Goal: Task Accomplishment & Management: Contribute content

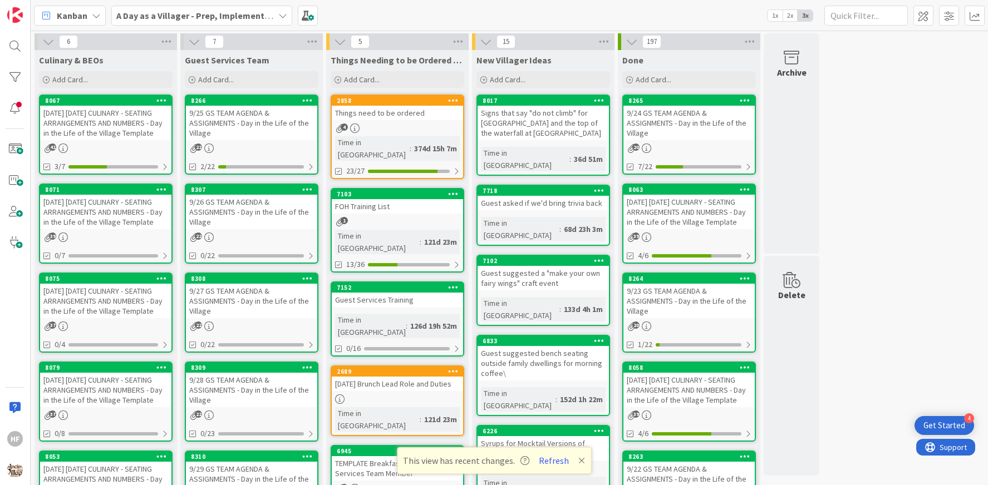
click at [209, 13] on b "A Day as a Villager - Prep, Implement and Execute" at bounding box center [215, 15] width 199 height 11
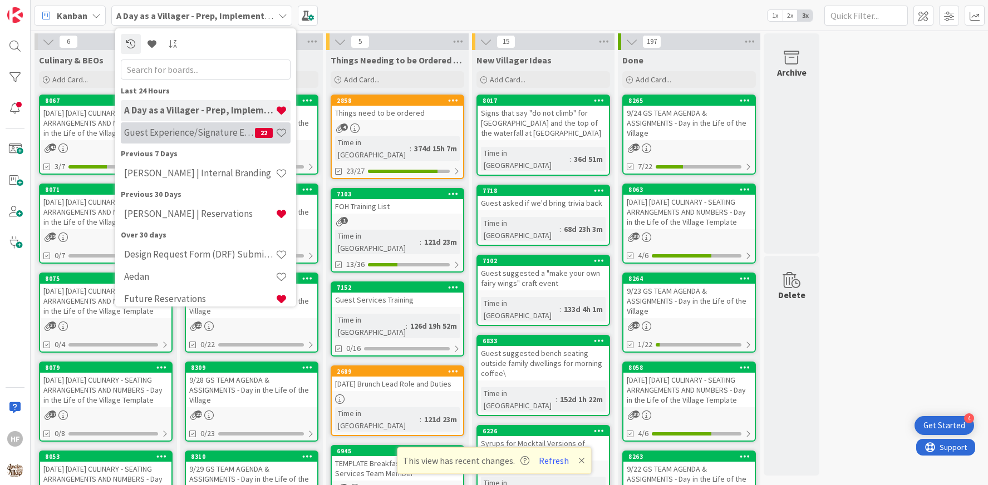
click at [196, 122] on div "Guest Experience/Signature Events 22" at bounding box center [206, 132] width 170 height 21
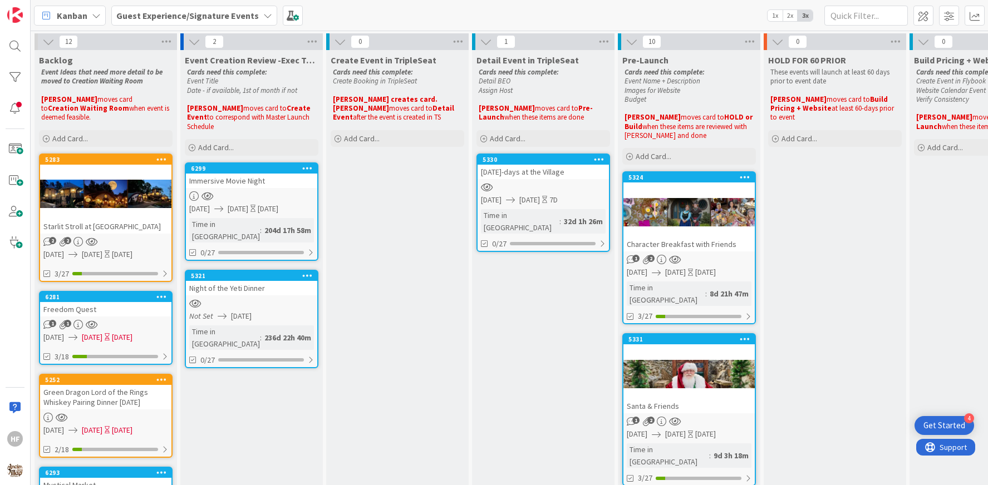
click at [546, 173] on div "[DATE]-days at the Village" at bounding box center [542, 172] width 131 height 14
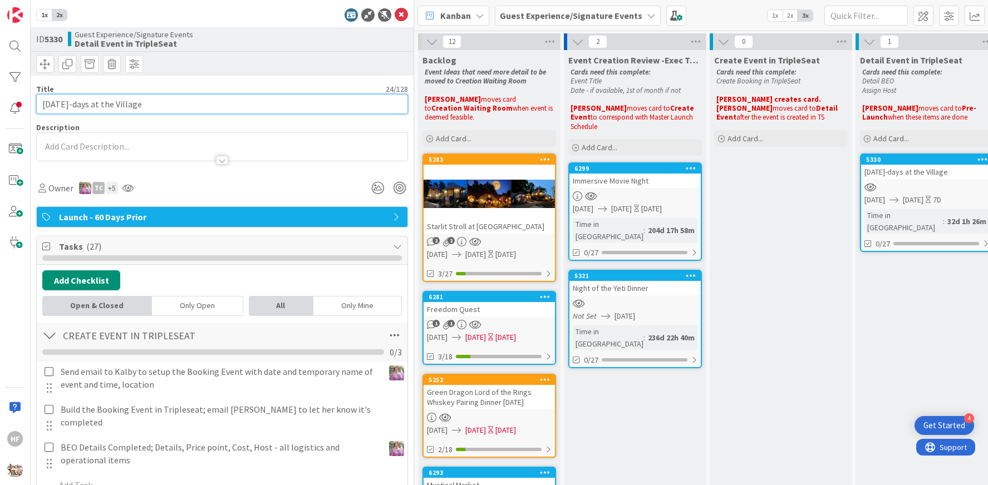
click at [125, 104] on input "[DATE]-days at the Village" at bounding box center [222, 104] width 372 height 20
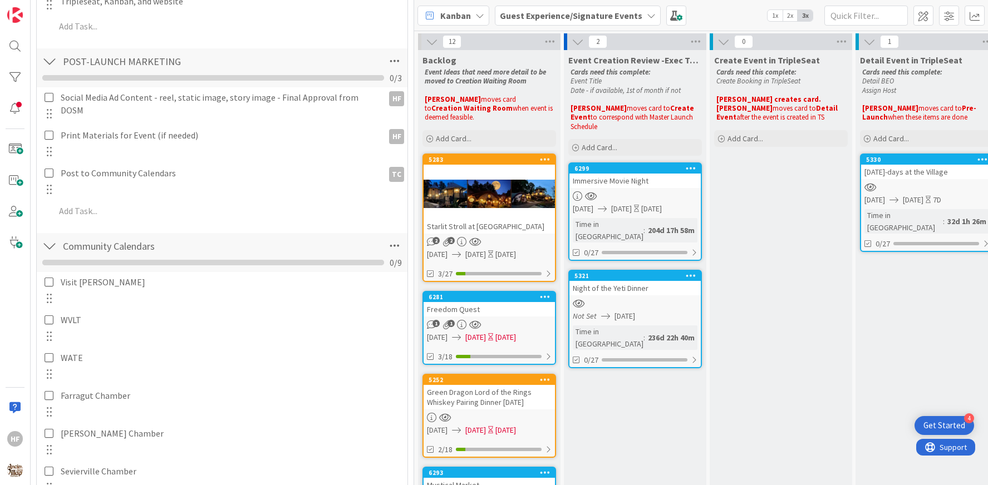
scroll to position [2198, 0]
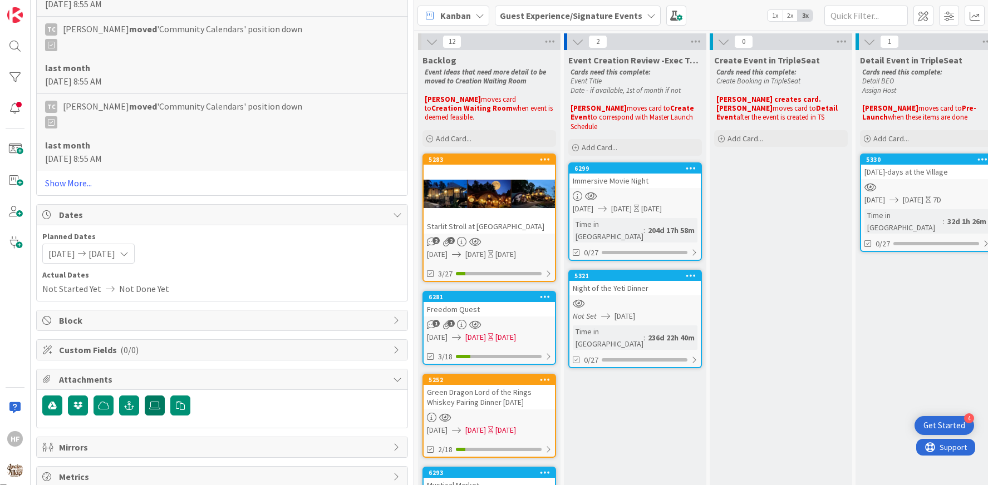
click at [156, 402] on label at bounding box center [155, 406] width 20 height 20
click at [145, 396] on input "file" at bounding box center [145, 396] width 0 height 0
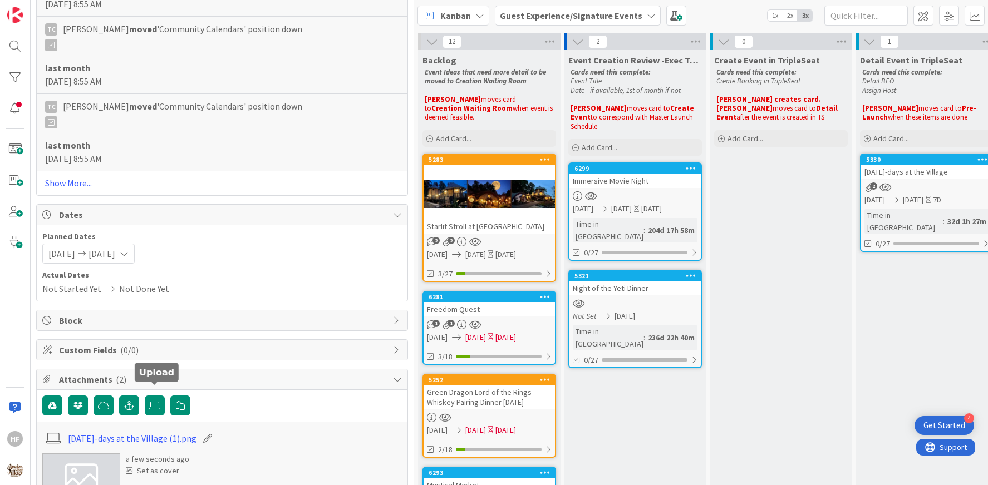
scroll to position [2343, 0]
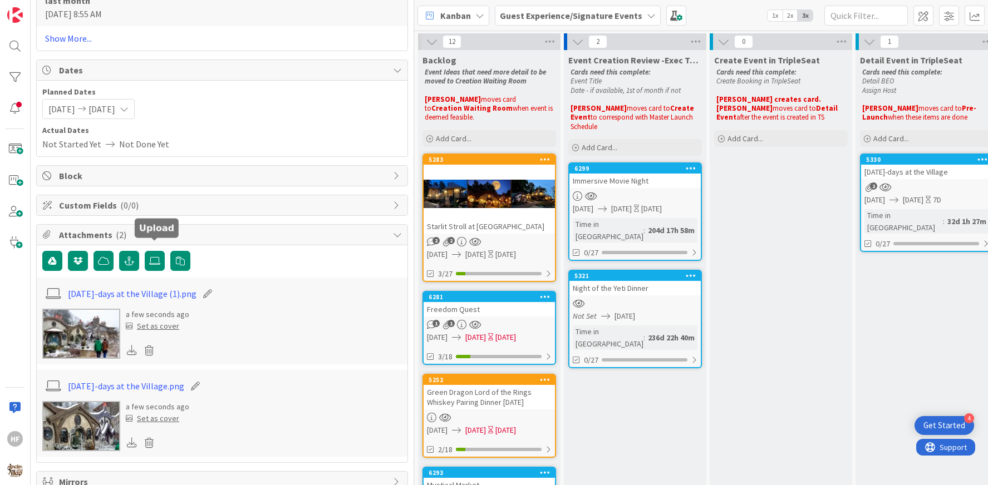
click at [163, 413] on div "Set as cover" at bounding box center [152, 419] width 53 height 12
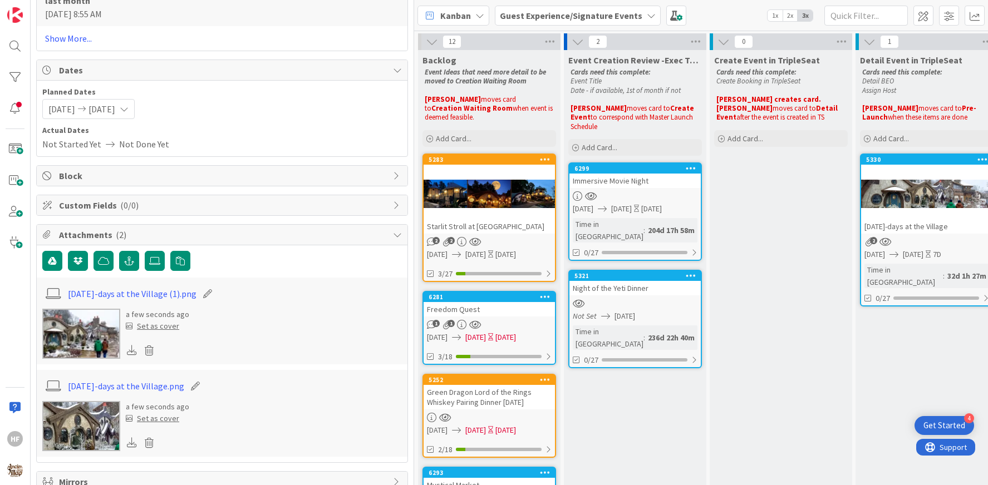
click at [79, 325] on img at bounding box center [81, 334] width 78 height 50
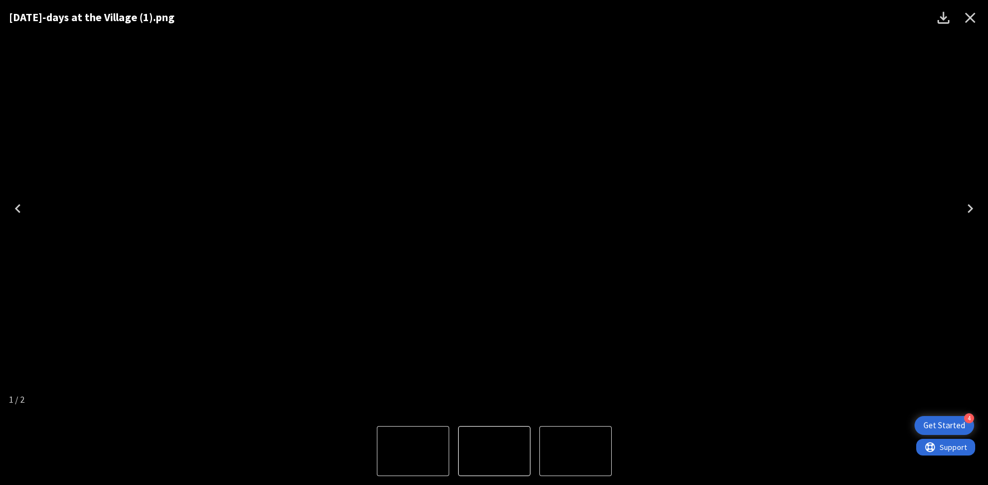
click at [975, 17] on icon "Close" at bounding box center [970, 18] width 18 height 18
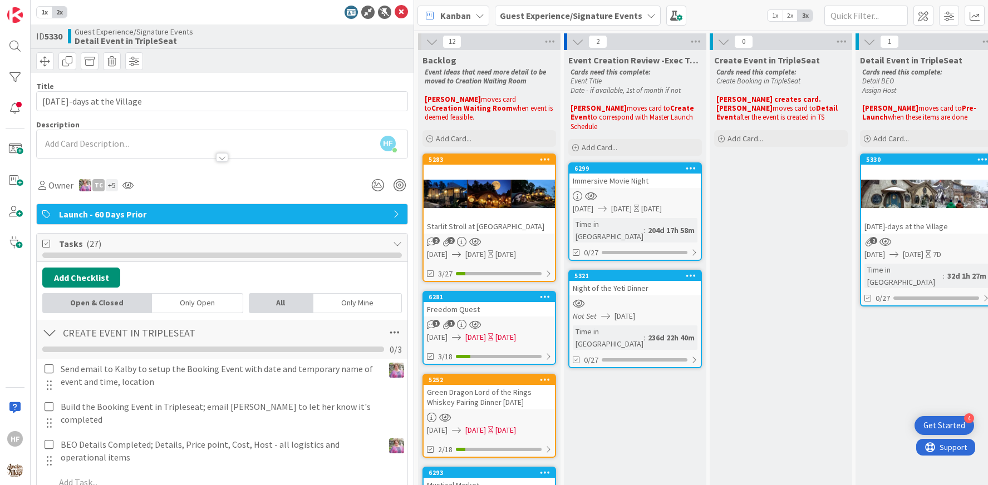
scroll to position [0, 0]
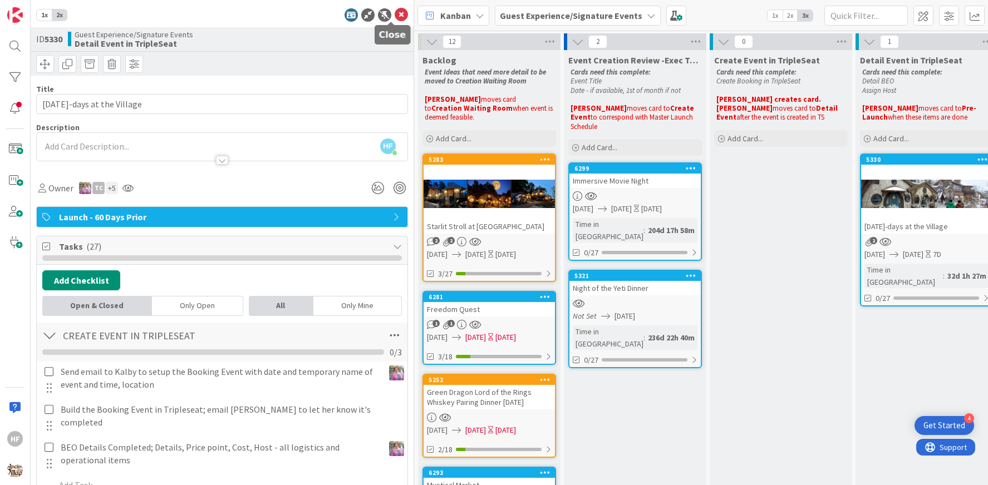
click at [396, 21] on icon at bounding box center [400, 14] width 13 height 13
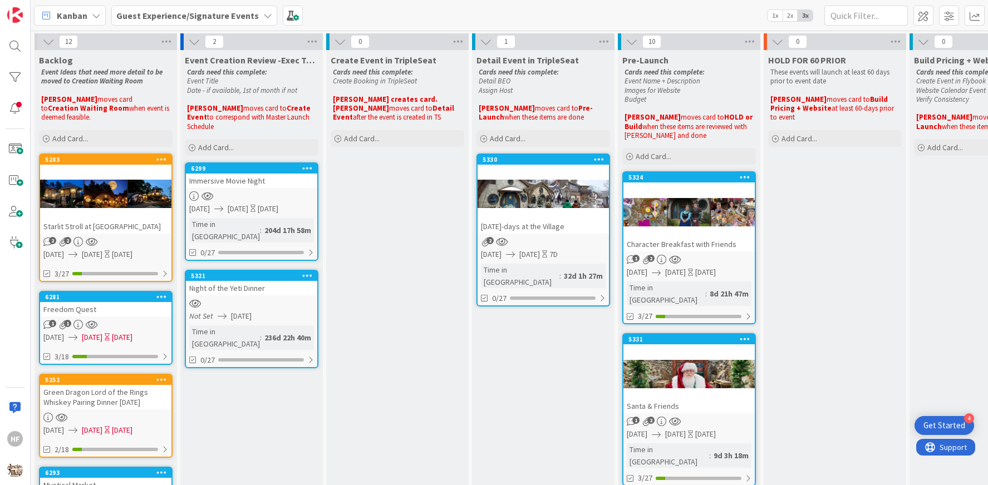
click at [575, 200] on div at bounding box center [542, 194] width 131 height 50
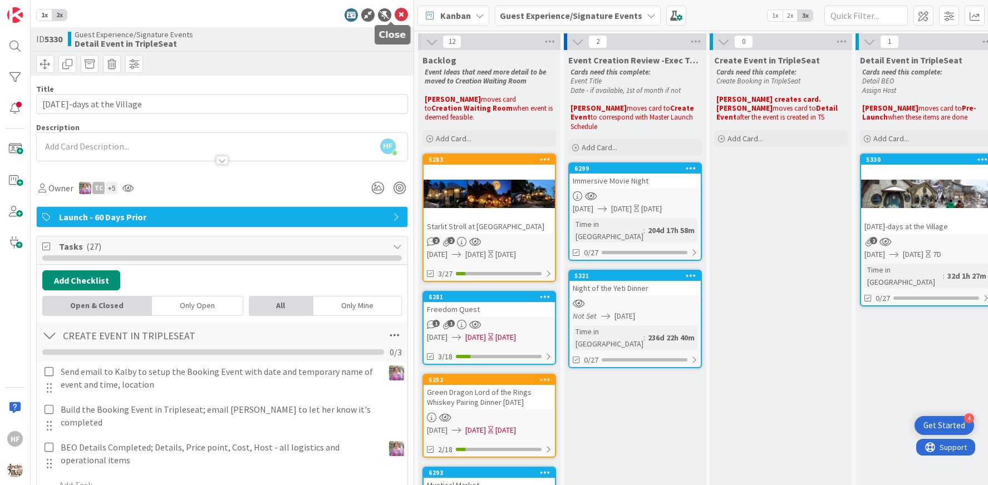
click at [394, 17] on icon at bounding box center [400, 14] width 13 height 13
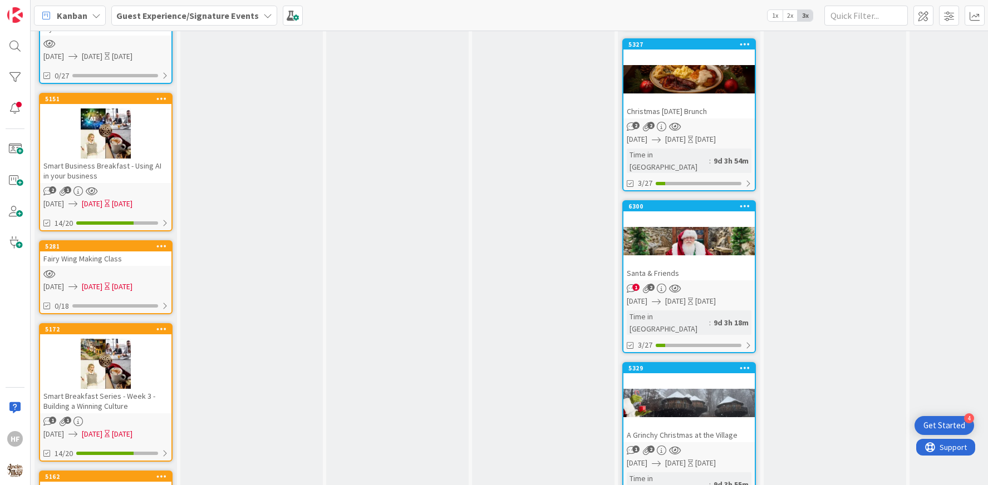
scroll to position [471, 0]
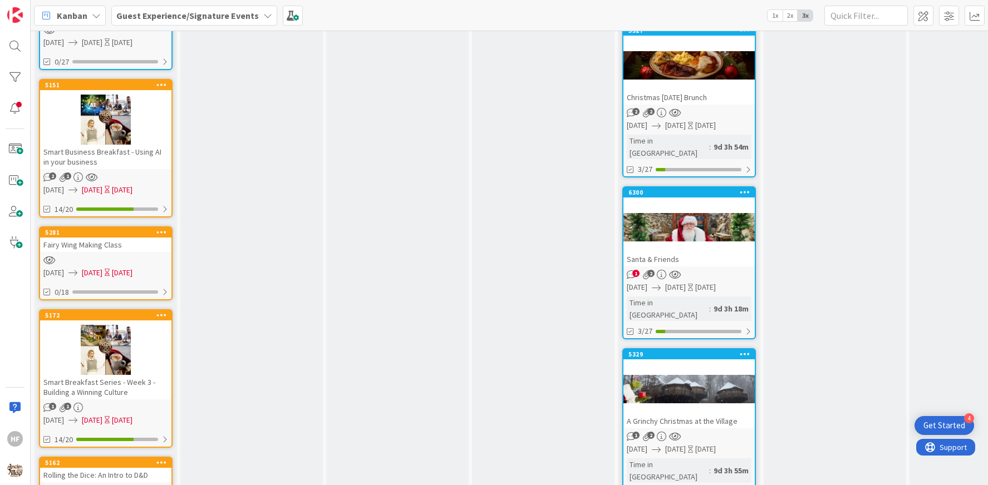
click at [663, 364] on div at bounding box center [688, 389] width 131 height 50
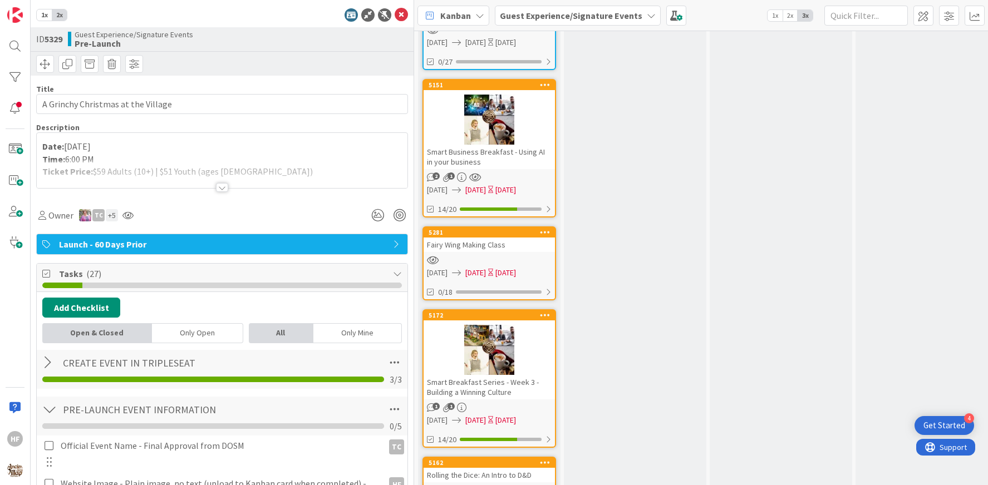
click at [754, 278] on div "Create Event in TripleSeat Cards need this complete: Create Booking in TripleSe…" at bounding box center [780, 473] width 142 height 1788
click at [384, 9] on div "1x 2x" at bounding box center [222, 14] width 372 height 13
click at [394, 8] on icon at bounding box center [400, 14] width 13 height 13
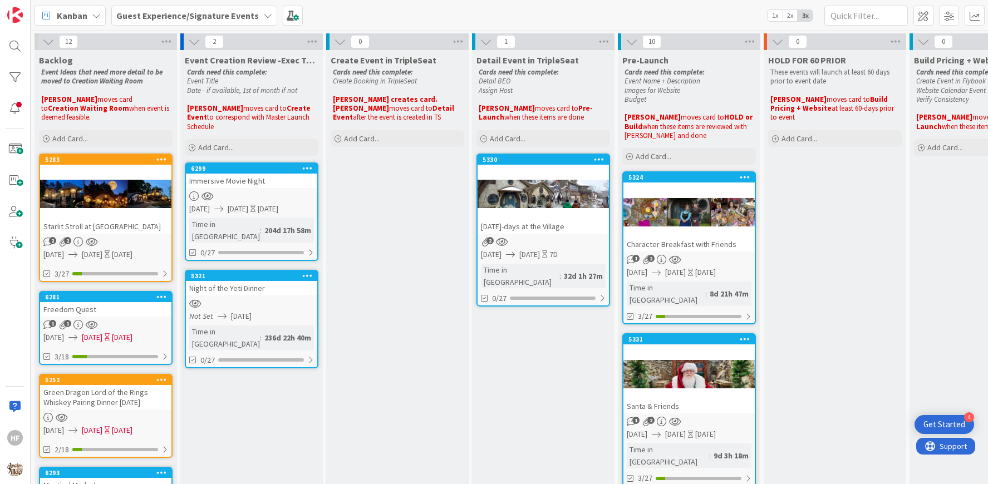
click at [504, 211] on div at bounding box center [542, 194] width 131 height 50
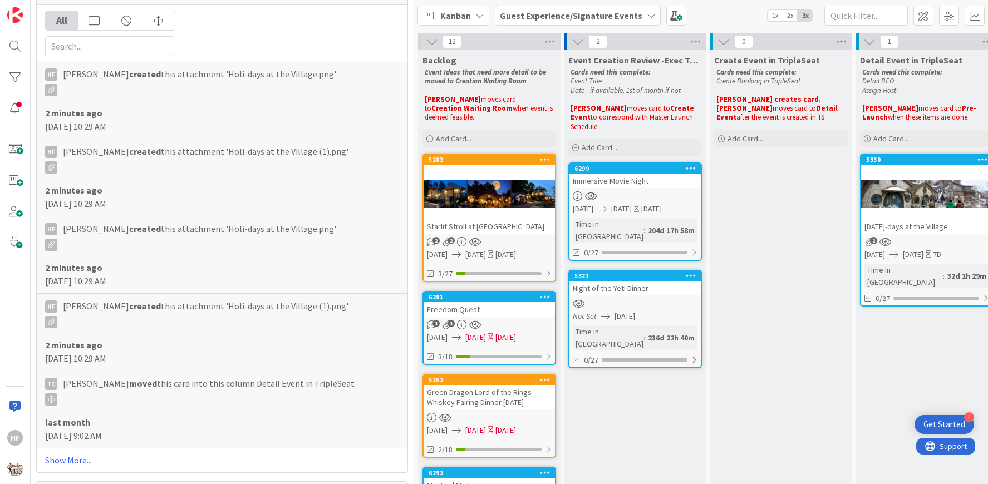
scroll to position [2378, 0]
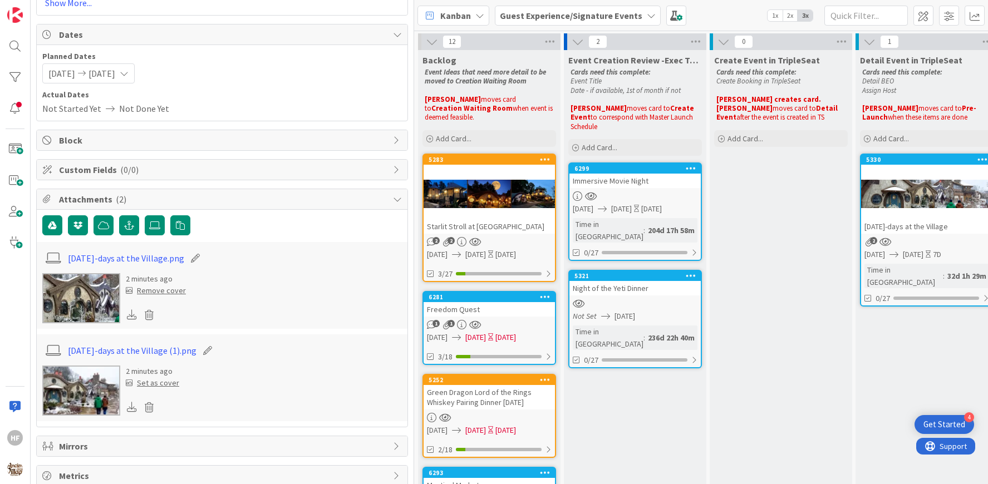
click at [92, 273] on img at bounding box center [81, 298] width 78 height 50
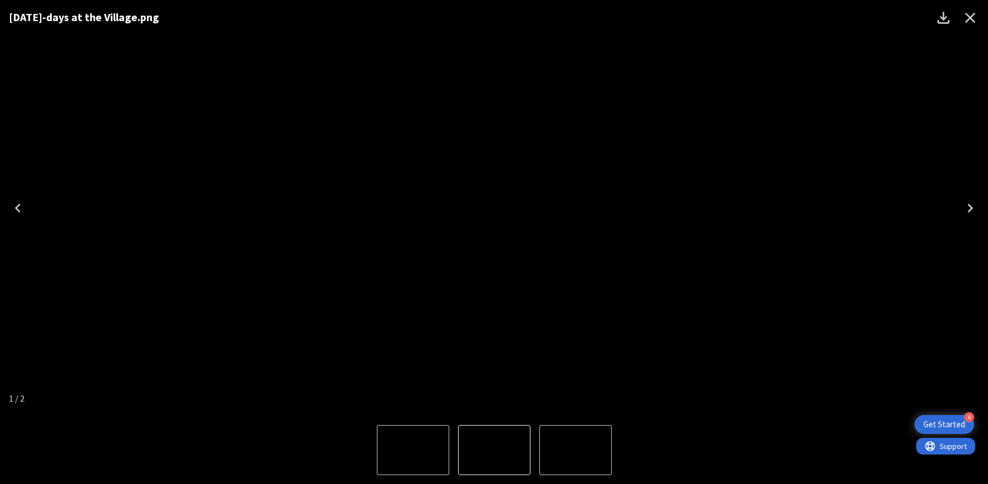
click at [966, 214] on icon "Next" at bounding box center [970, 208] width 18 height 18
click at [29, 207] on button "Previous" at bounding box center [18, 208] width 36 height 45
click at [964, 22] on icon "Close" at bounding box center [970, 18] width 18 height 18
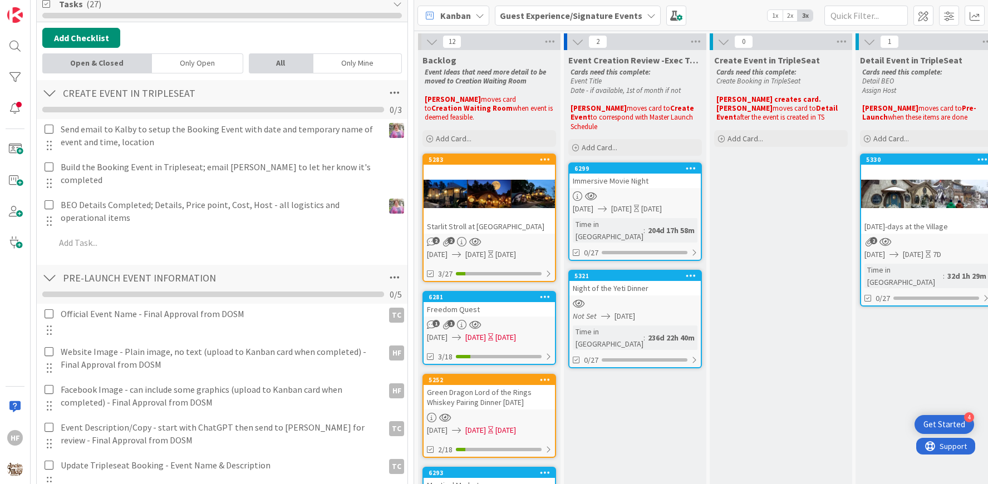
scroll to position [0, 0]
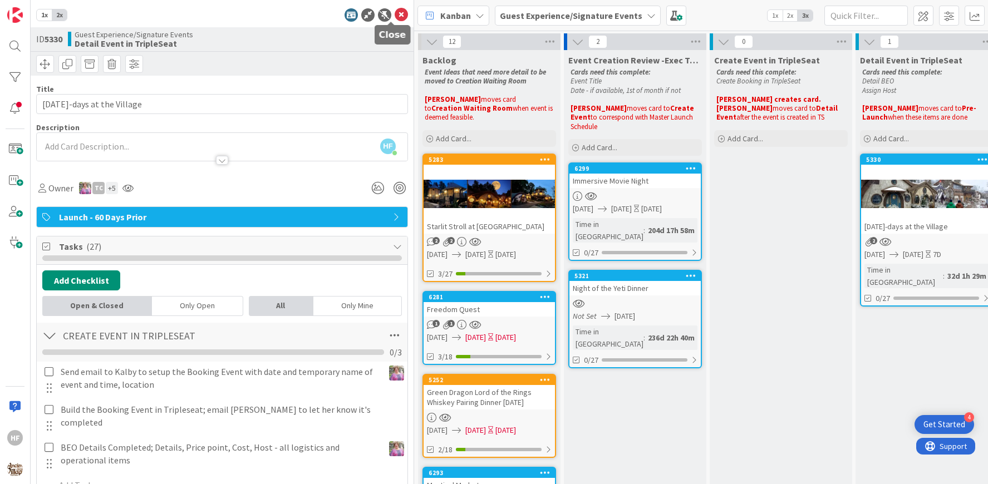
click at [394, 18] on icon at bounding box center [400, 14] width 13 height 13
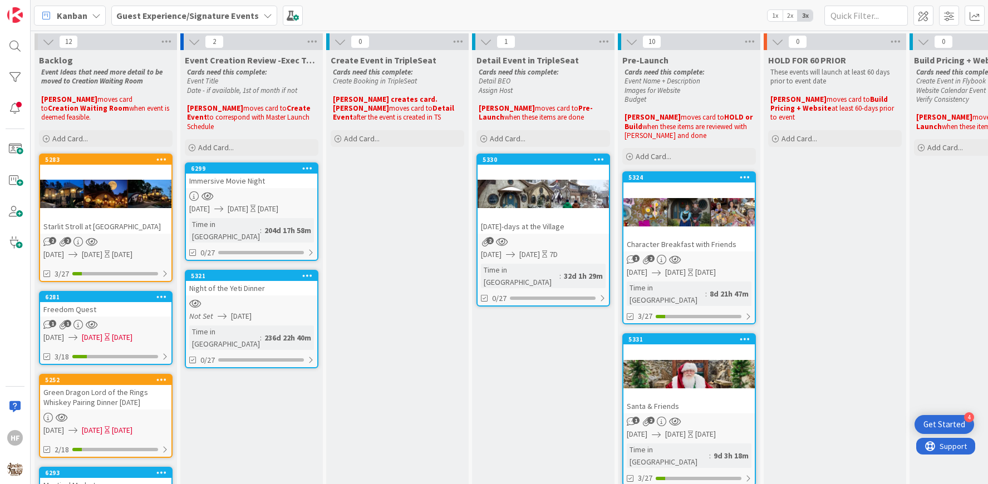
click at [182, 11] on b "Guest Experience/Signature Events" at bounding box center [187, 15] width 142 height 11
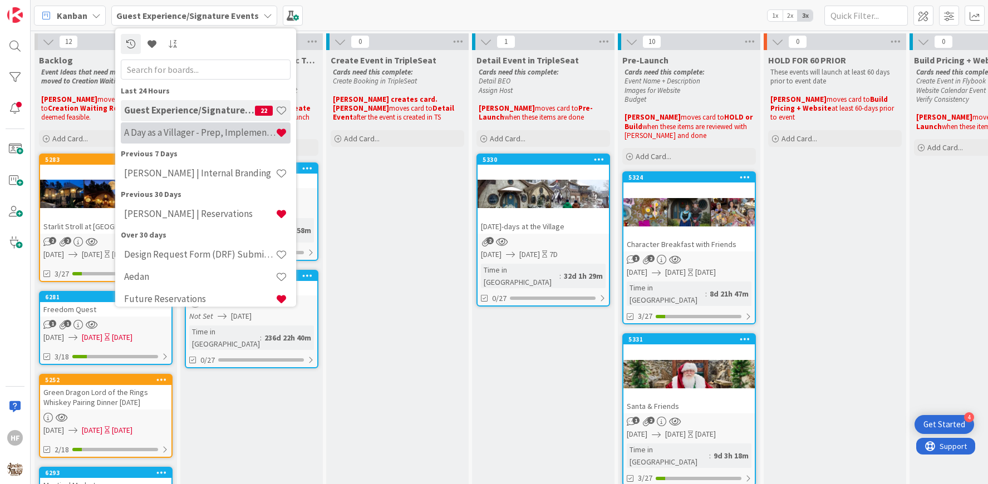
click at [167, 127] on h4 "A Day as a Villager - Prep, Implement and Execute" at bounding box center [199, 132] width 151 height 11
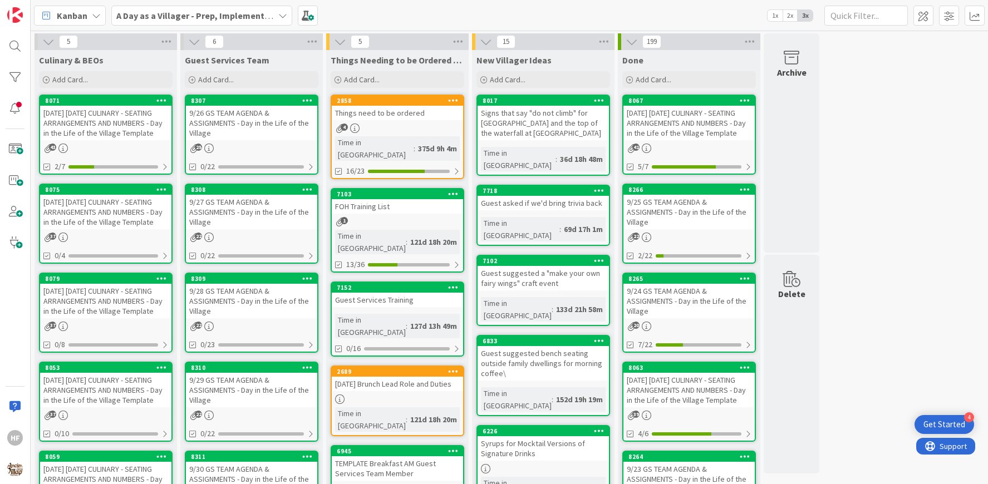
click at [119, 229] on div "[DATE] [DATE] CULINARY - SEATING ARRANGEMENTS AND NUMBERS - Day in the Life of …" at bounding box center [105, 212] width 131 height 34
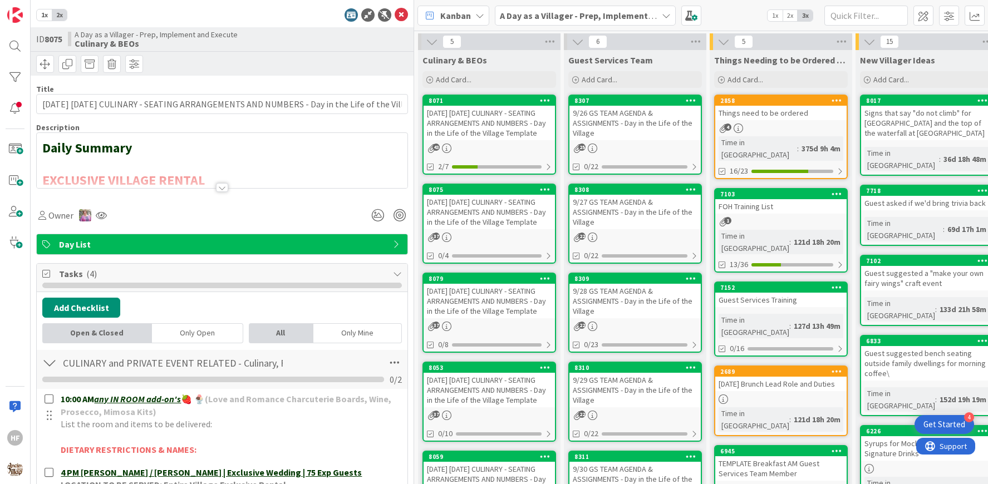
click at [234, 186] on div at bounding box center [222, 174] width 371 height 28
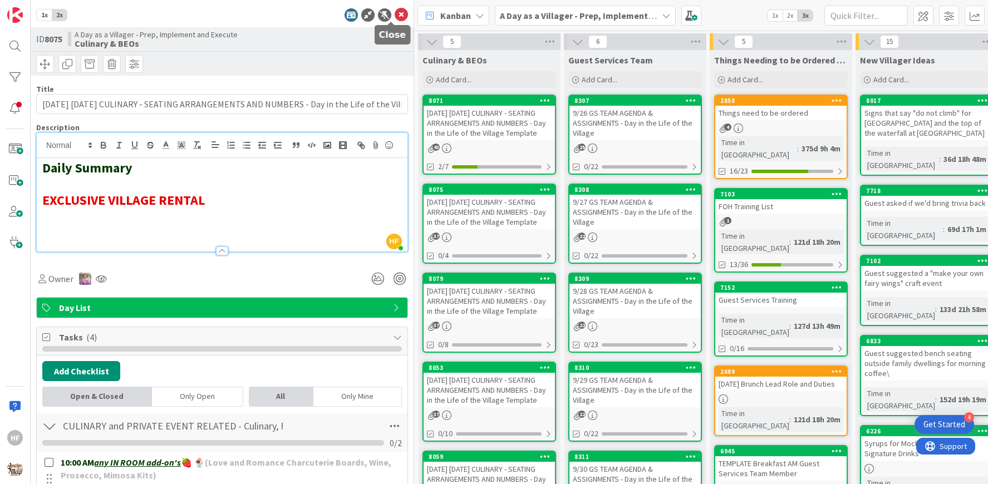
click at [394, 19] on icon at bounding box center [400, 14] width 13 height 13
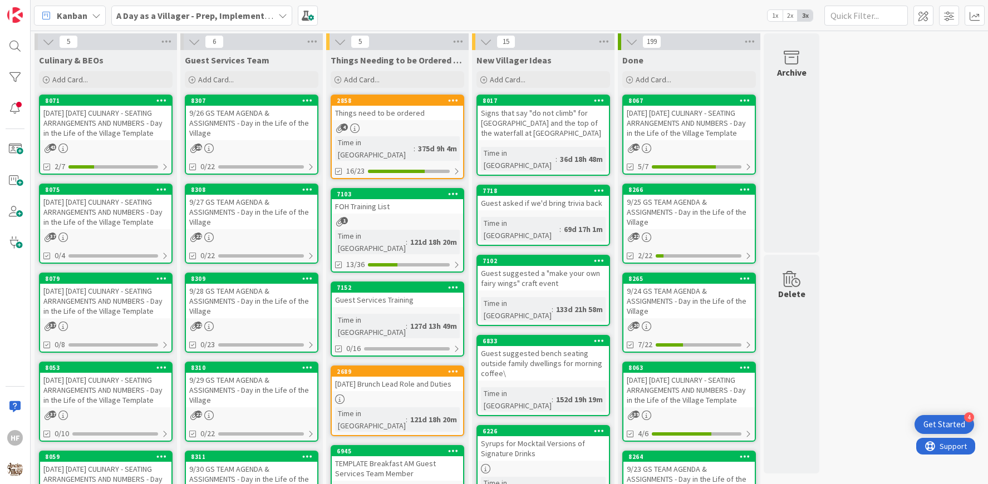
click at [394, 19] on div "Kanban A Day as a Villager - Prep, Implement and Execute 1x 2x 3x" at bounding box center [509, 15] width 957 height 31
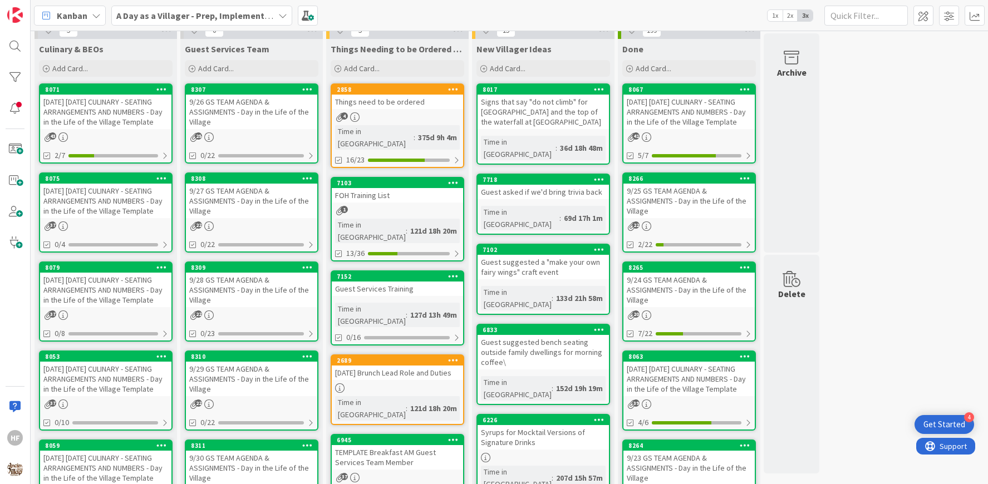
scroll to position [25, 0]
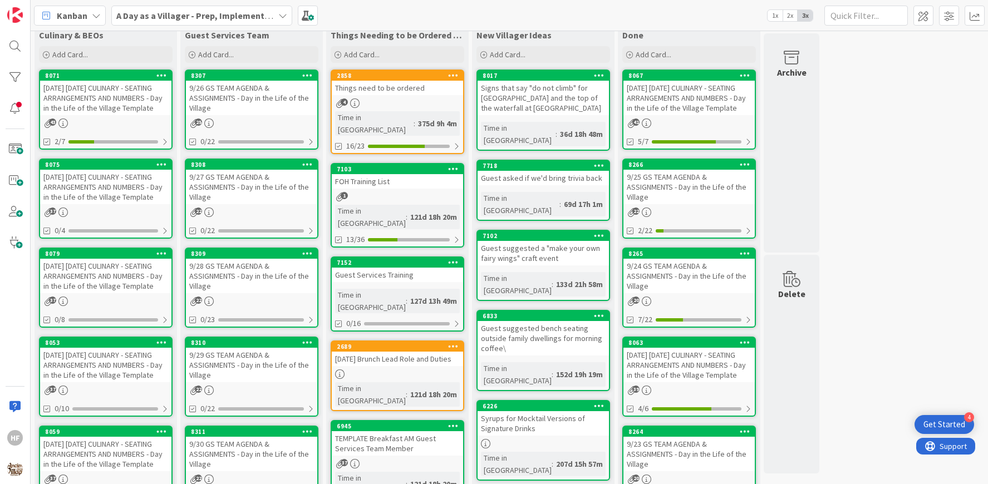
click at [126, 289] on div "[DATE] [DATE] CULINARY - SEATING ARRANGEMENTS AND NUMBERS - Day in the Life of …" at bounding box center [105, 276] width 131 height 34
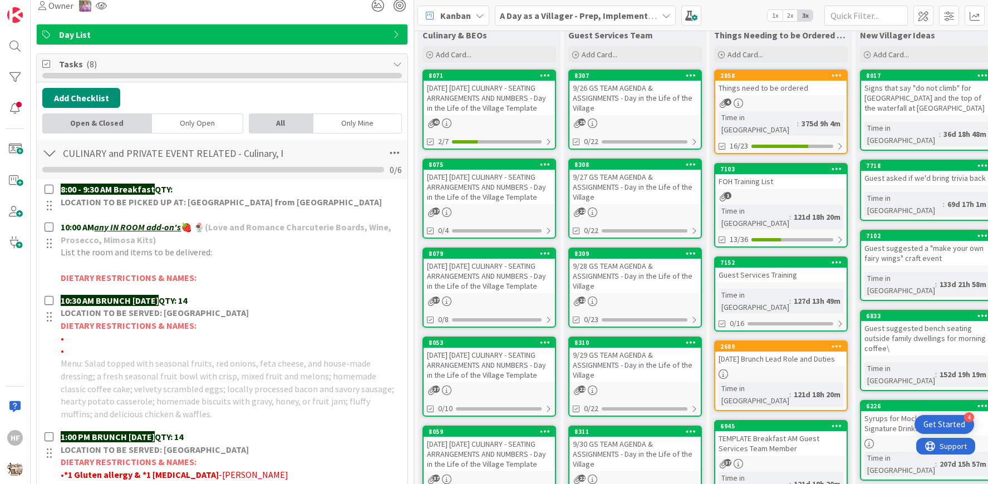
scroll to position [288, 0]
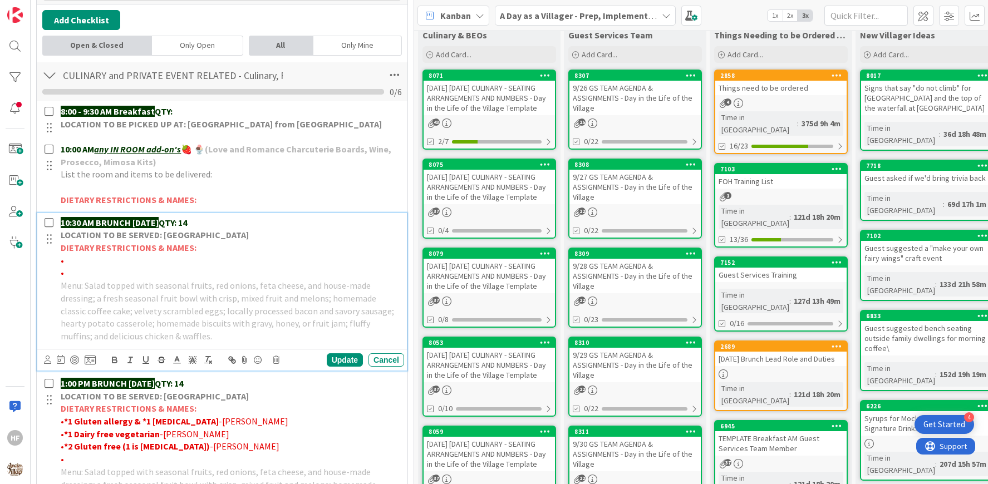
click at [213, 219] on p "10:30 AM BRUNCH [DATE] QTY: 14" at bounding box center [230, 222] width 339 height 13
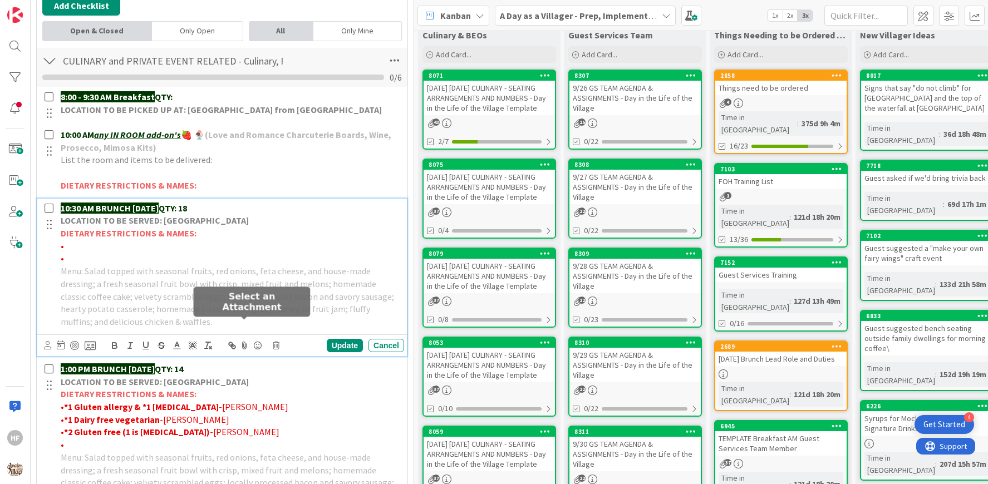
scroll to position [317, 0]
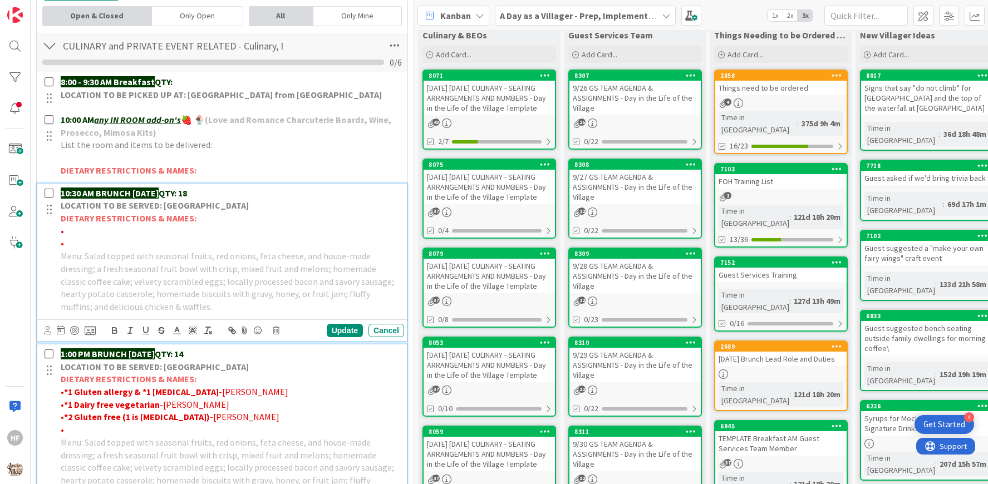
click at [210, 348] on p "1:00 PM BRUNCH [DATE] QTY: 14" at bounding box center [230, 354] width 339 height 13
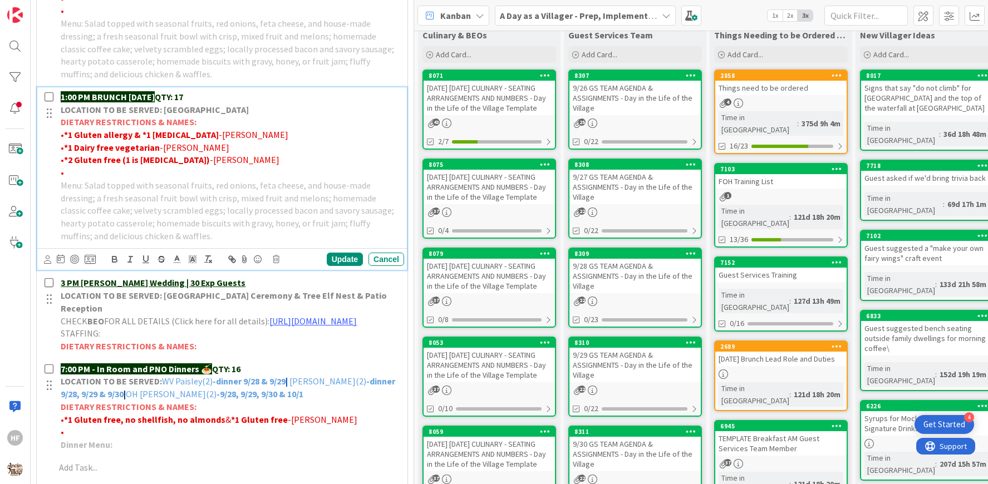
scroll to position [638, 0]
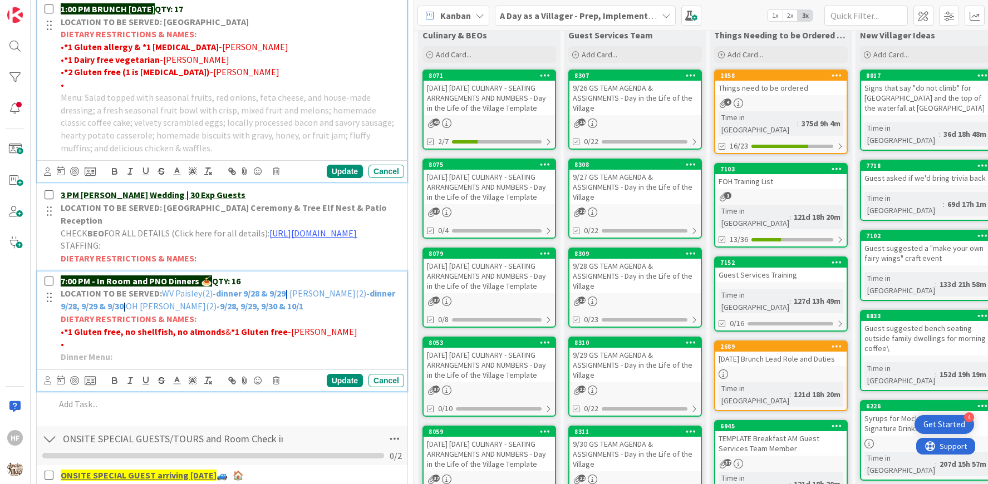
click at [266, 288] on p "7:00 PM - In Room and PNO Dinners 🍝 QTY: 16" at bounding box center [230, 281] width 339 height 13
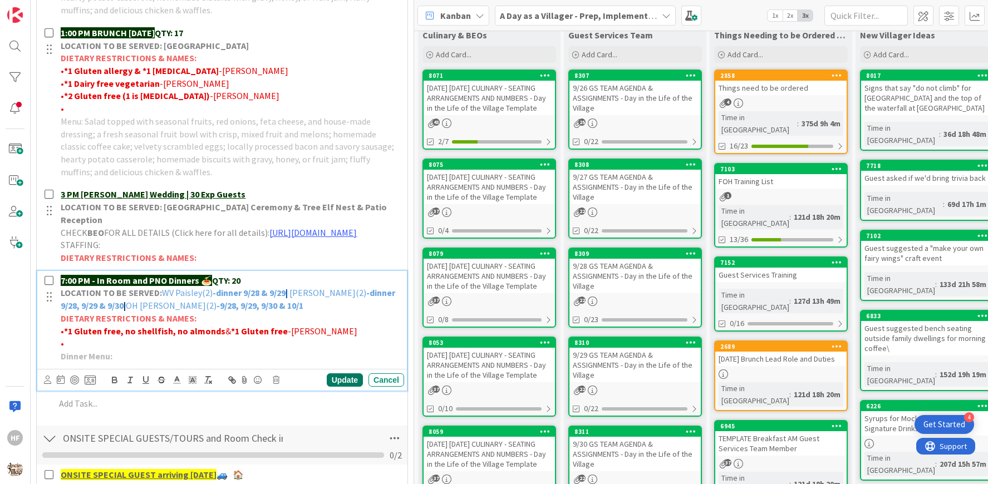
click at [344, 387] on div "Update" at bounding box center [345, 379] width 36 height 13
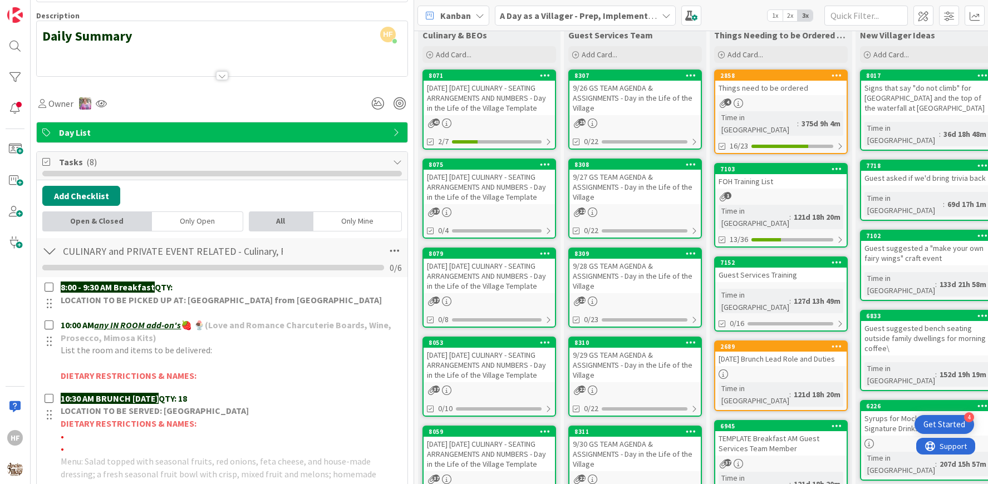
scroll to position [0, 0]
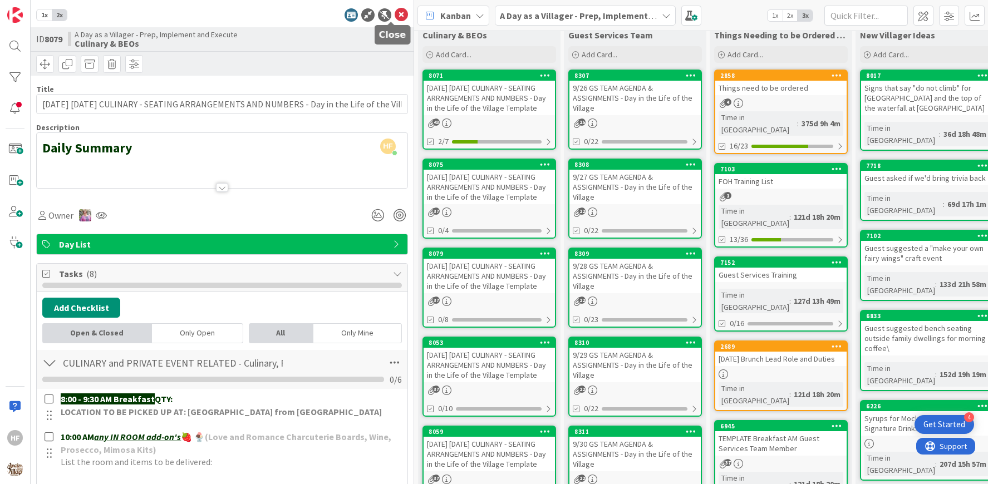
click at [394, 17] on icon at bounding box center [400, 14] width 13 height 13
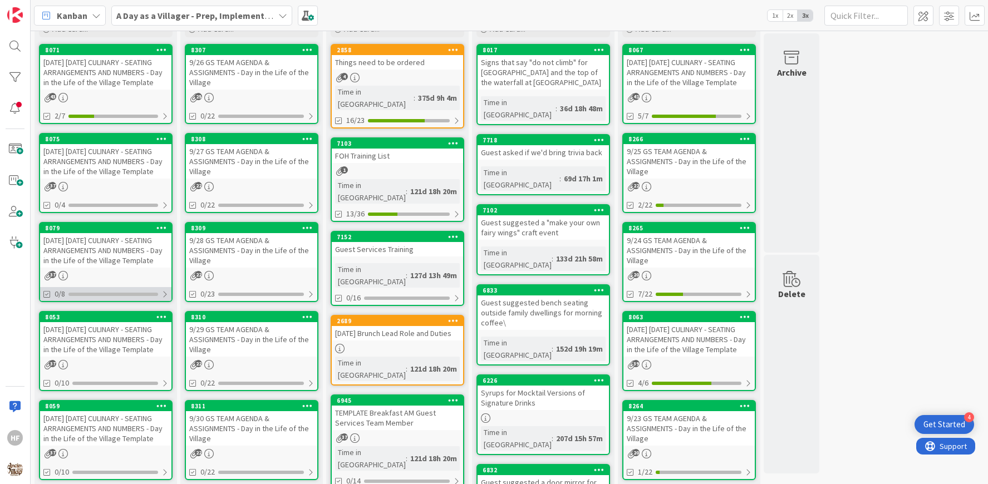
scroll to position [52, 0]
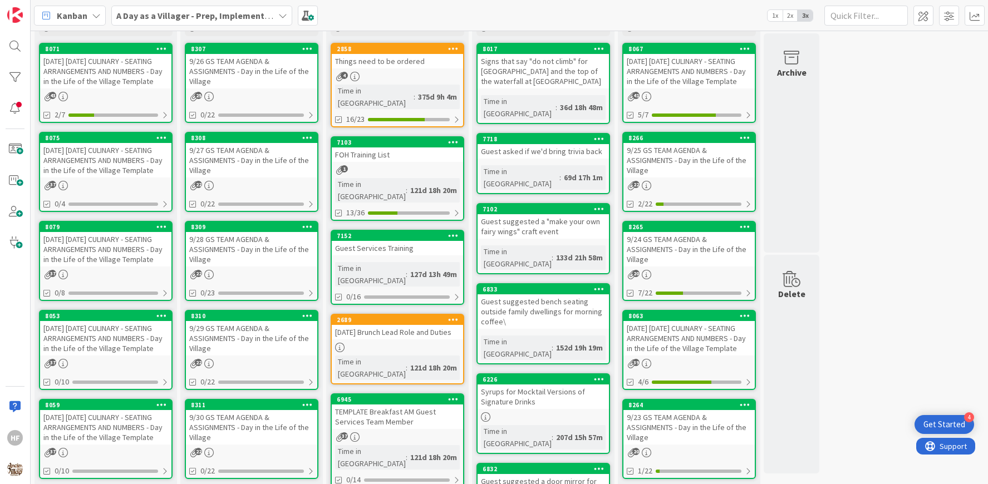
click at [108, 354] on div "[DATE] [DATE] CULINARY - SEATING ARRANGEMENTS AND NUMBERS - Day in the Life of …" at bounding box center [105, 338] width 131 height 34
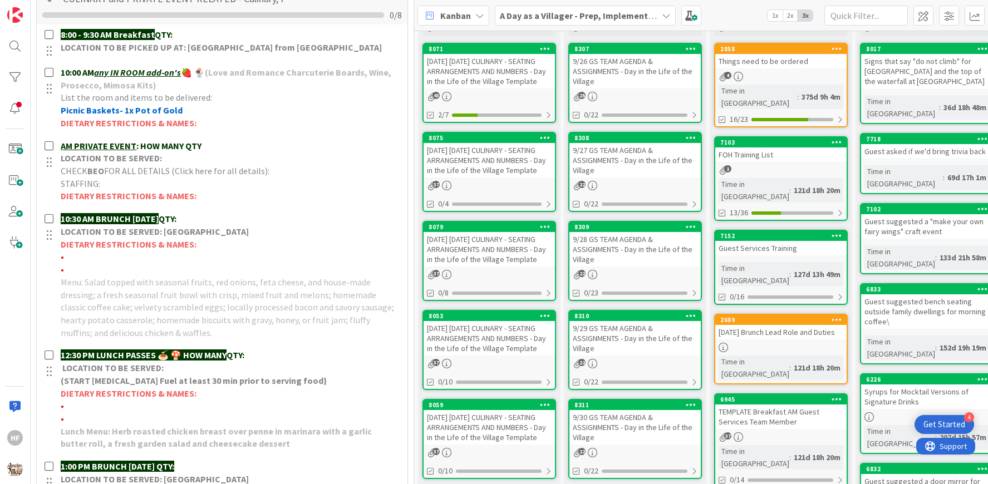
scroll to position [432, 0]
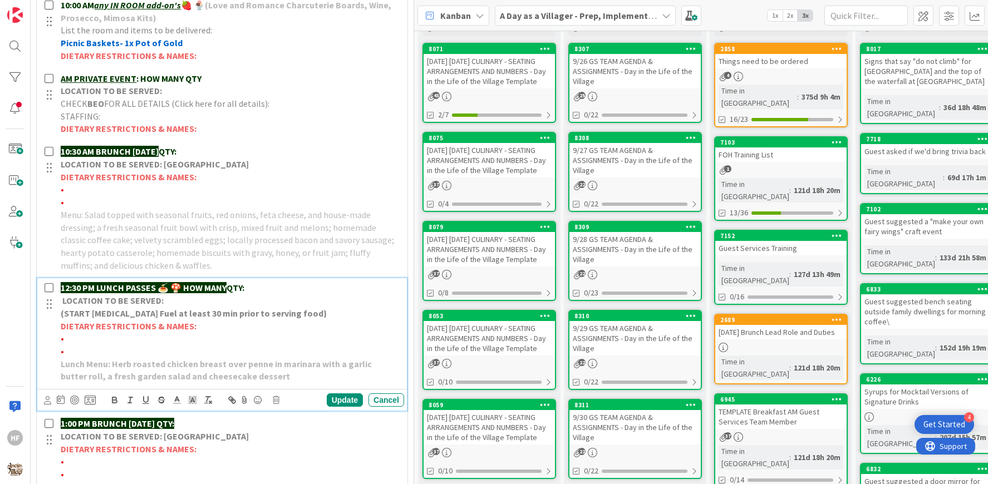
click at [266, 282] on p "12:30 PM LUNCH PASSES 🍝 🍄 HOW MANY QTY:" at bounding box center [230, 288] width 339 height 13
click at [256, 282] on p "12:30 PM LUNCH PASSES 🍝 🍄 HOW MANY QTY:" at bounding box center [230, 288] width 339 height 13
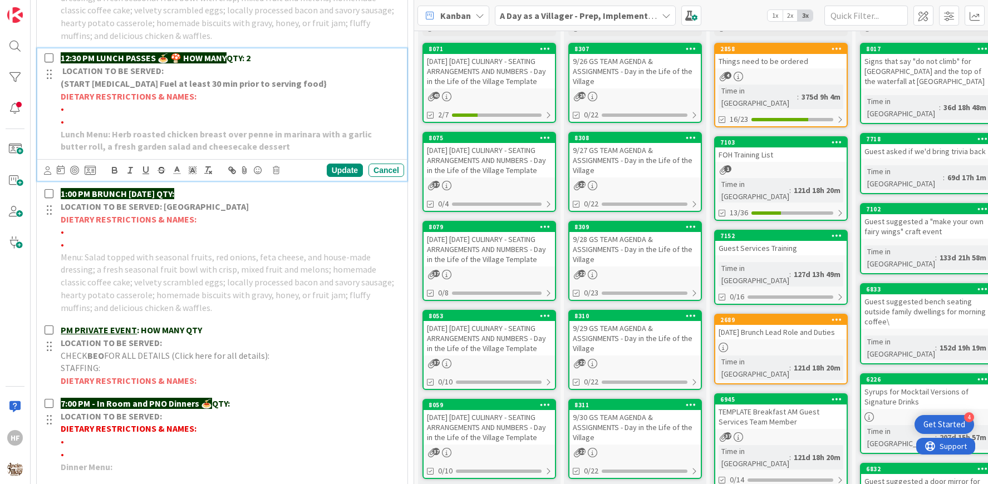
scroll to position [768, 0]
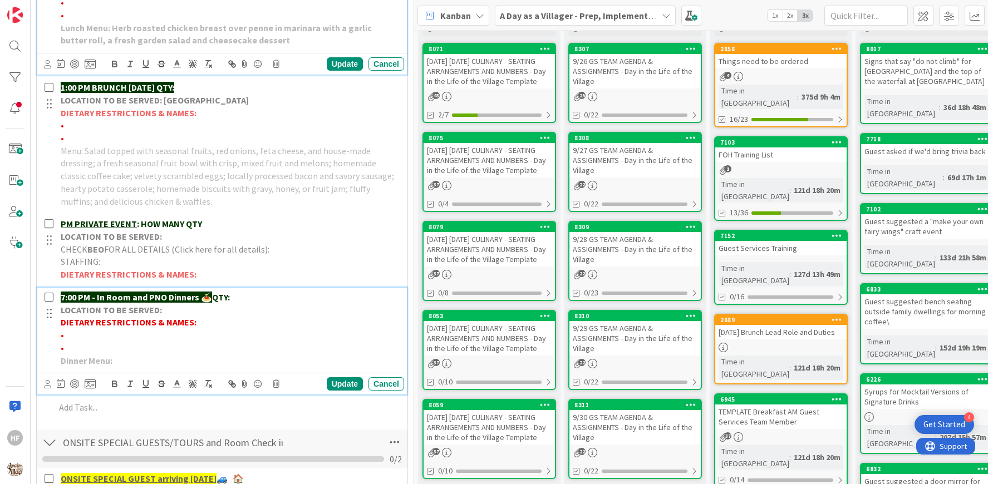
click at [258, 291] on p "7:00 PM - In Room and PNO Dinners 🍝 QTY:" at bounding box center [230, 297] width 339 height 13
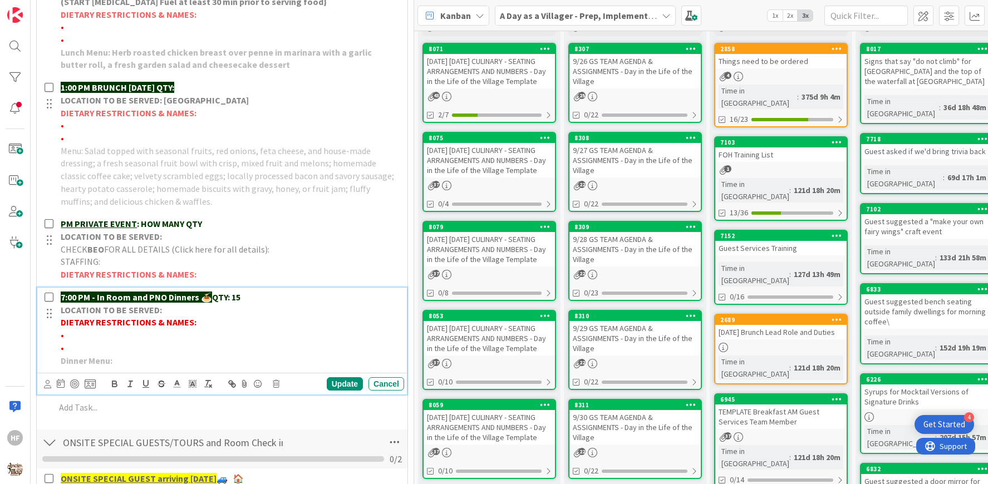
scroll to position [0, 0]
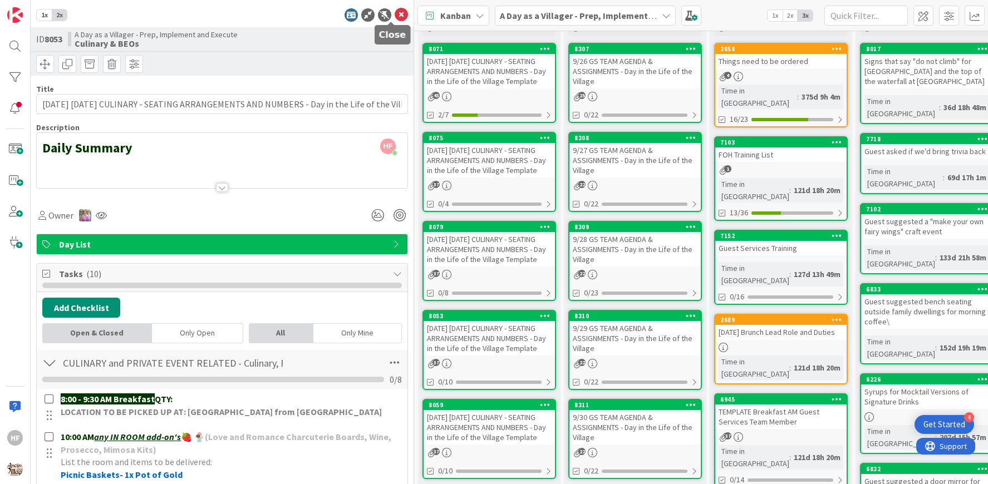
click at [394, 15] on icon at bounding box center [400, 14] width 13 height 13
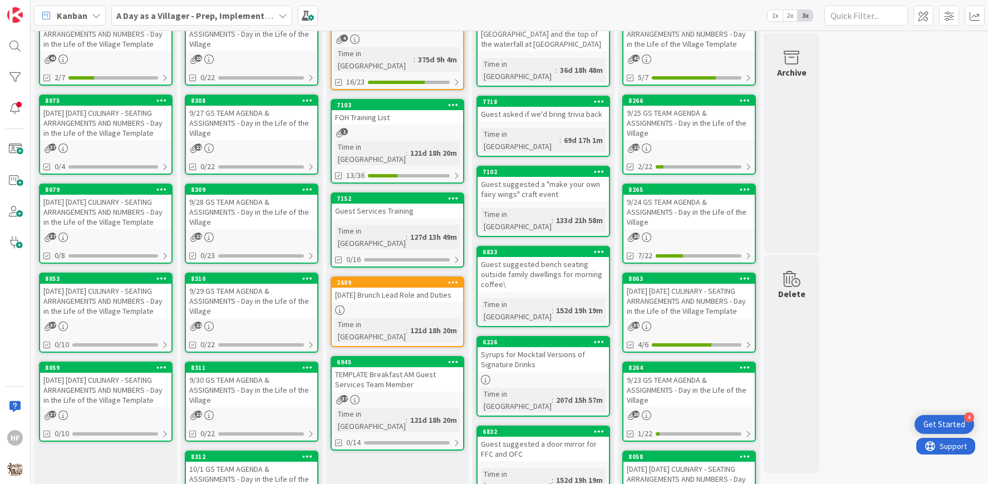
scroll to position [109, 0]
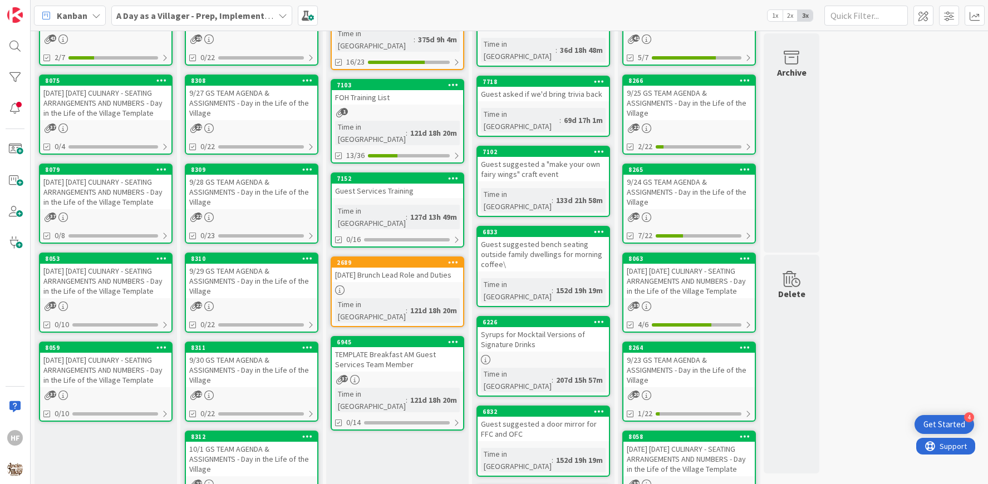
click at [116, 387] on div "[DATE] [DATE] CULINARY - SEATING ARRANGEMENTS AND NUMBERS - Day in the Life of …" at bounding box center [105, 370] width 131 height 34
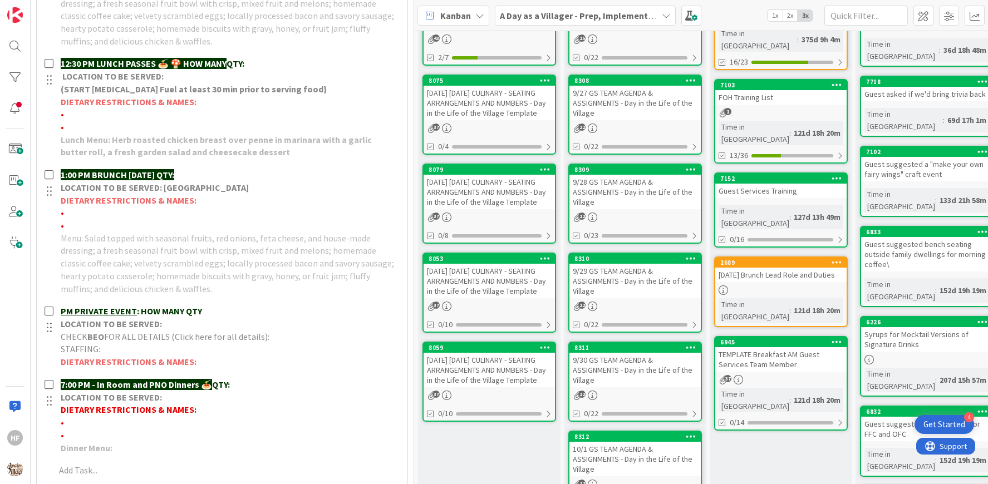
scroll to position [763, 0]
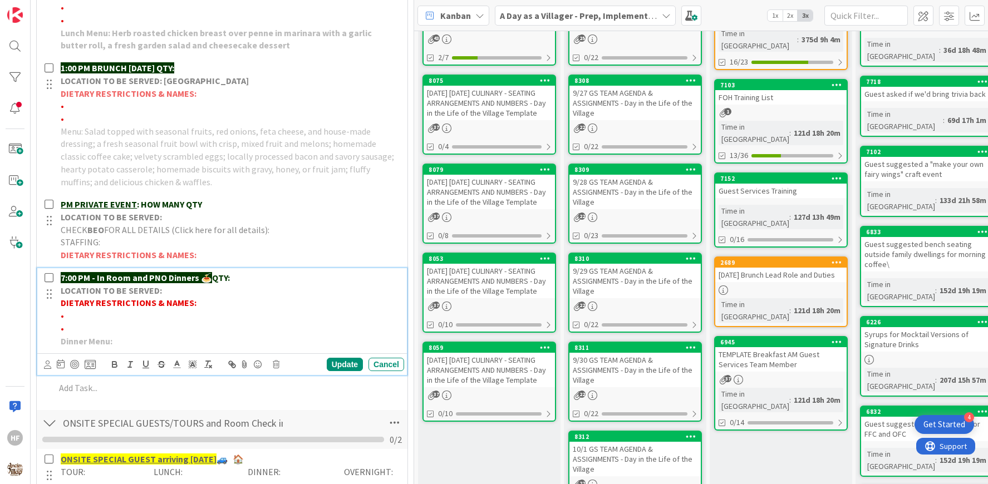
click at [249, 274] on p "7:00 PM - In Room and PNO Dinners 🍝 QTY:" at bounding box center [230, 278] width 339 height 13
click at [333, 361] on div "Update" at bounding box center [345, 364] width 36 height 13
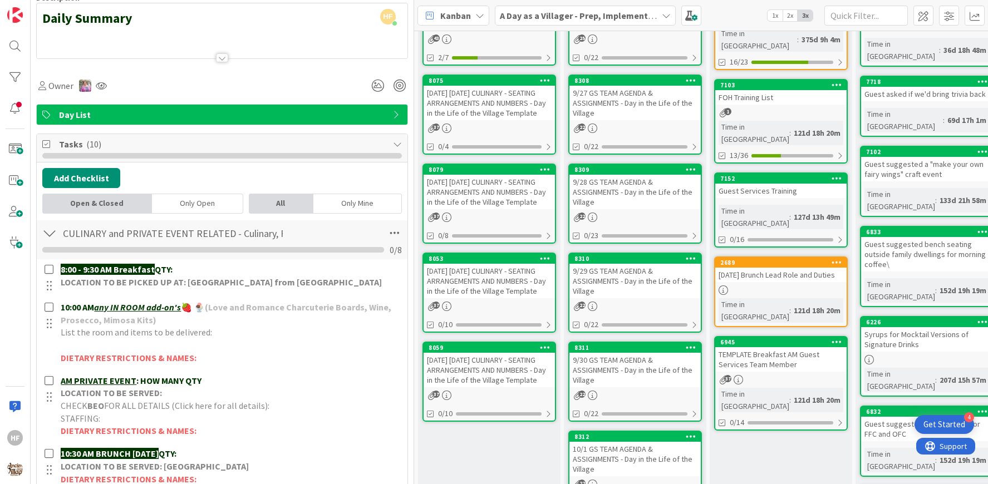
scroll to position [0, 0]
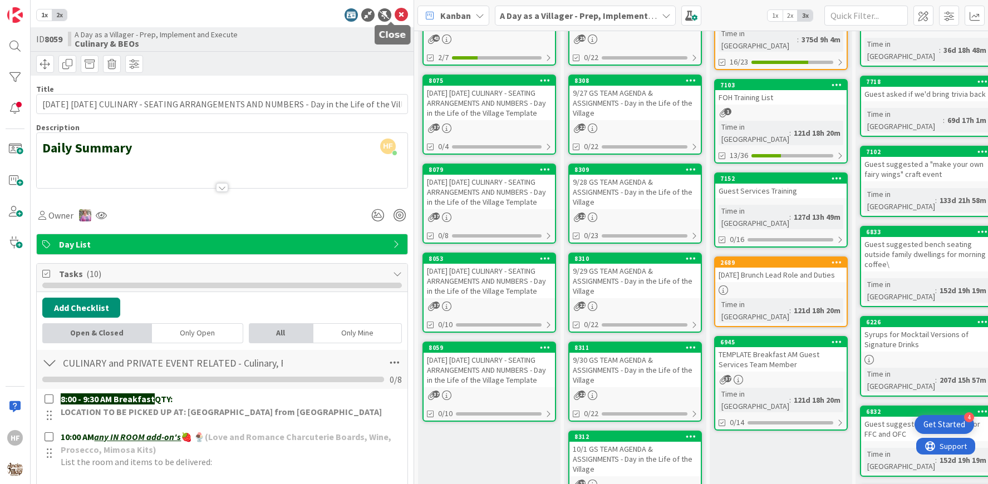
click at [394, 14] on icon at bounding box center [400, 14] width 13 height 13
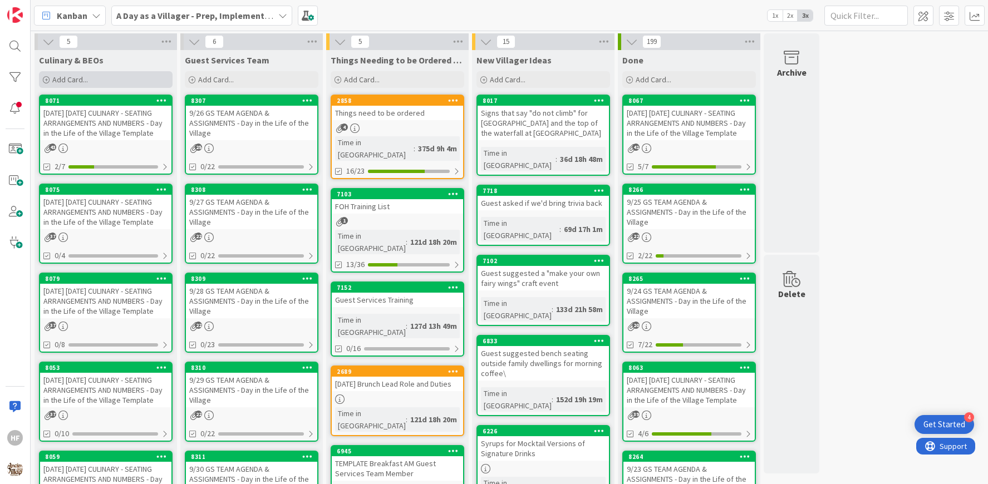
click at [124, 78] on div "Add Card..." at bounding box center [106, 79] width 134 height 17
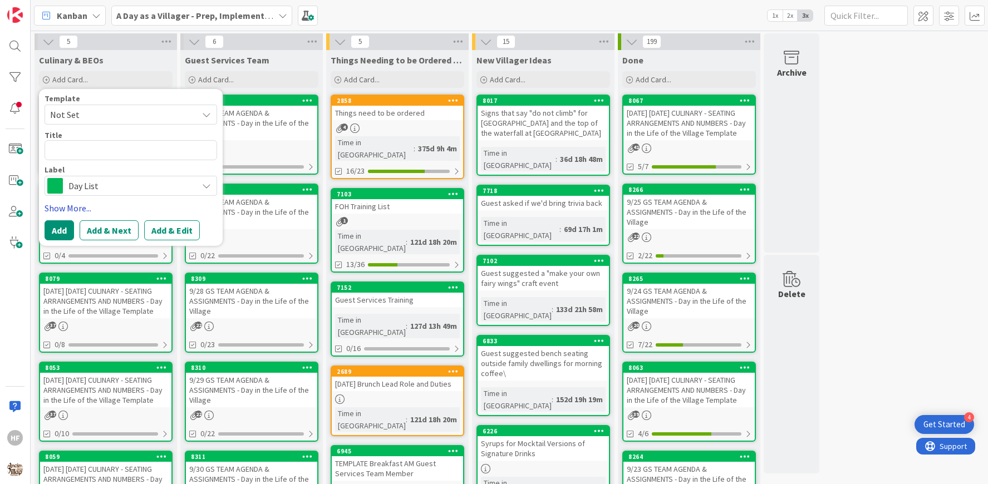
click at [73, 209] on link "Show More..." at bounding box center [131, 207] width 172 height 13
click at [81, 211] on link "Show More..." at bounding box center [131, 207] width 172 height 13
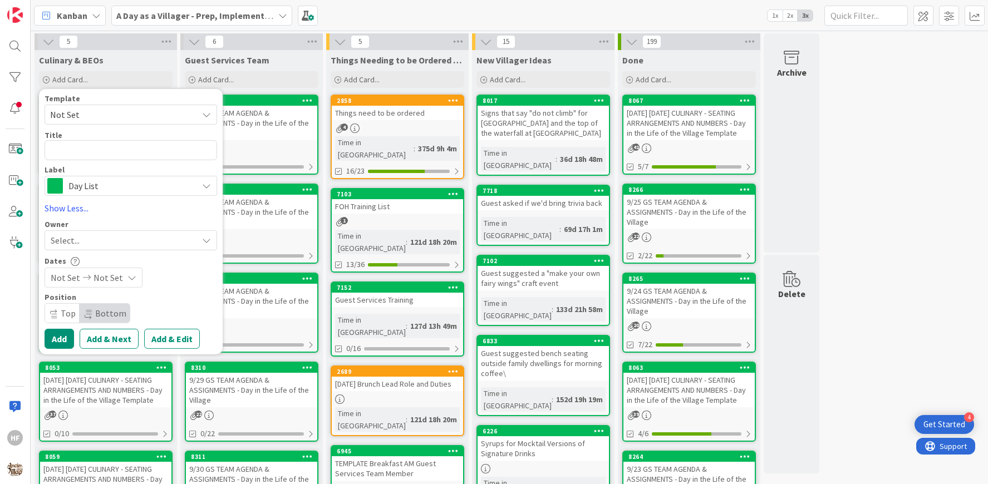
click at [95, 110] on span "Not Set" at bounding box center [119, 114] width 139 height 14
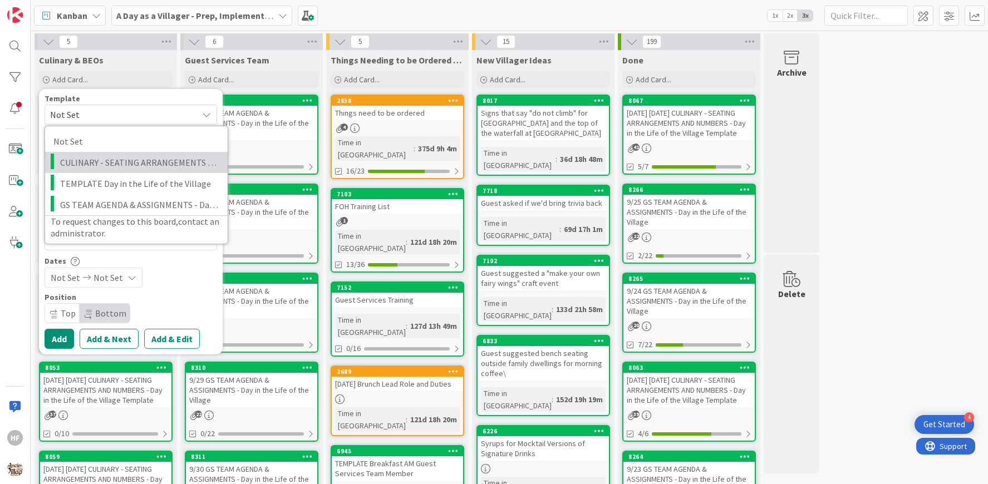
click at [156, 166] on span "CULINARY - SEATING ARRANGEMENTS AND NUMBERS - Day in the Life of the Village Te…" at bounding box center [139, 162] width 159 height 14
type textarea "x"
type textarea "CULINARY - SEATING ARRANGEMENTS AND NUMBERS - Day in the Life of the Village Te…"
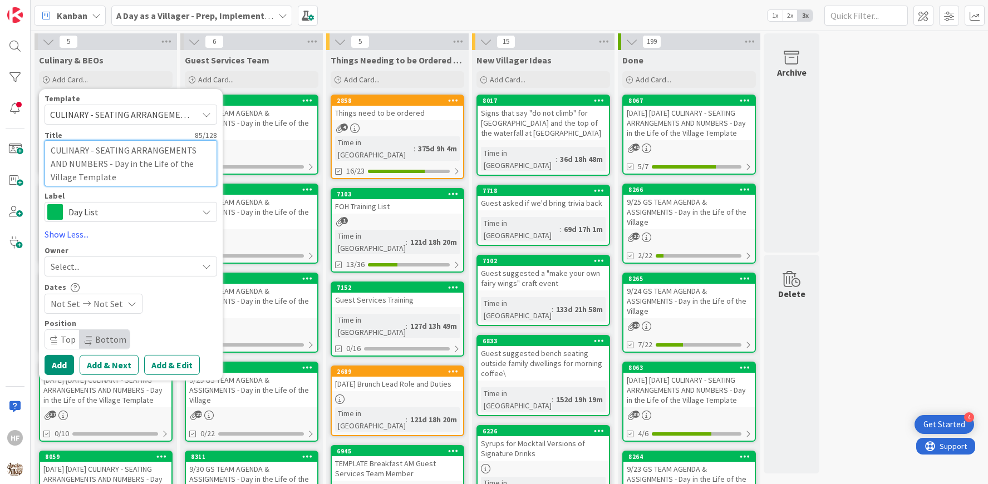
click at [50, 150] on textarea "CULINARY - SEATING ARRANGEMENTS AND NUMBERS - Day in the Life of the Village Te…" at bounding box center [131, 163] width 172 height 46
click at [53, 152] on textarea "CULINARY - SEATING ARRANGEMENTS AND NUMBERS - Day in the Life of the Village Te…" at bounding box center [131, 163] width 172 height 46
click at [51, 150] on textarea "CULINARY - SEATING ARRANGEMENTS AND NUMBERS - Day in the Life of the Village Te…" at bounding box center [131, 163] width 172 height 46
type textarea "x"
type textarea "1CULINARY - SEATING ARRANGEMENTS AND NUMBERS - Day in the Life of the Village T…"
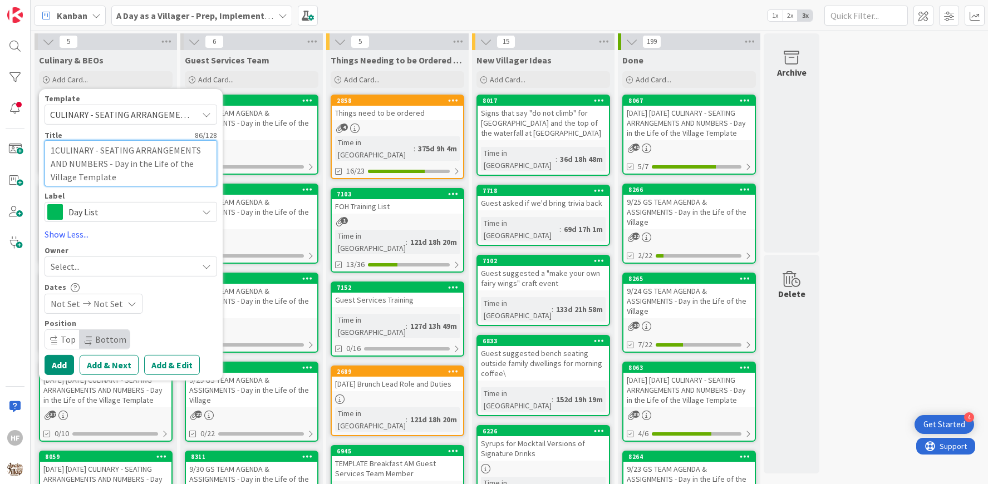
type textarea "x"
type textarea "10CULINARY - SEATING ARRANGEMENTS AND NUMBERS - Day in the Life of the Village …"
type textarea "x"
type textarea "10.CULINARY - SEATING ARRANGEMENTS AND NUMBERS - Day in the Life of the Village…"
type textarea "x"
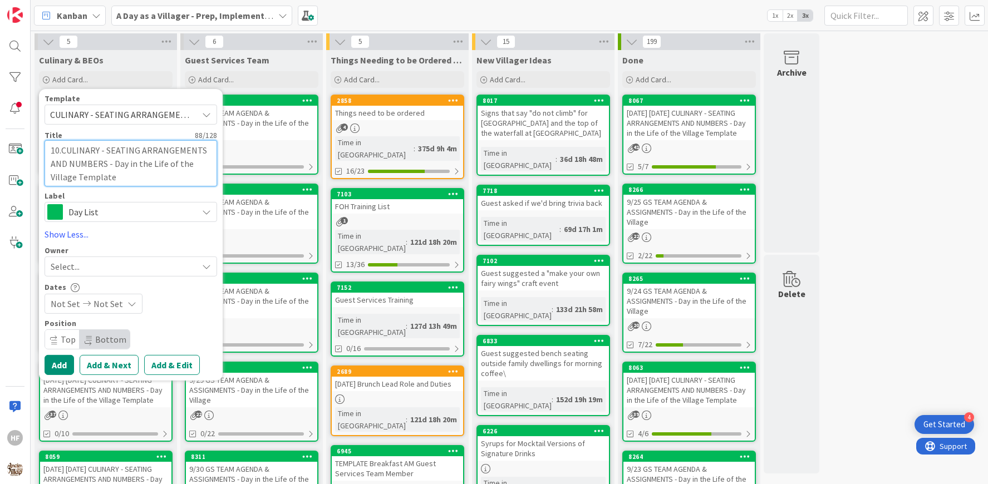
type textarea "10.1CULINARY - SEATING ARRANGEMENTS AND NUMBERS - Day in the Life of the Villag…"
type textarea "x"
type textarea "10.1.CULINARY - SEATING ARRANGEMENTS AND NUMBERS - Day in the Life of the Villa…"
type textarea "x"
type textarea "10.1.2CULINARY - SEATING ARRANGEMENTS AND NUMBERS - Day in the Life of the Vill…"
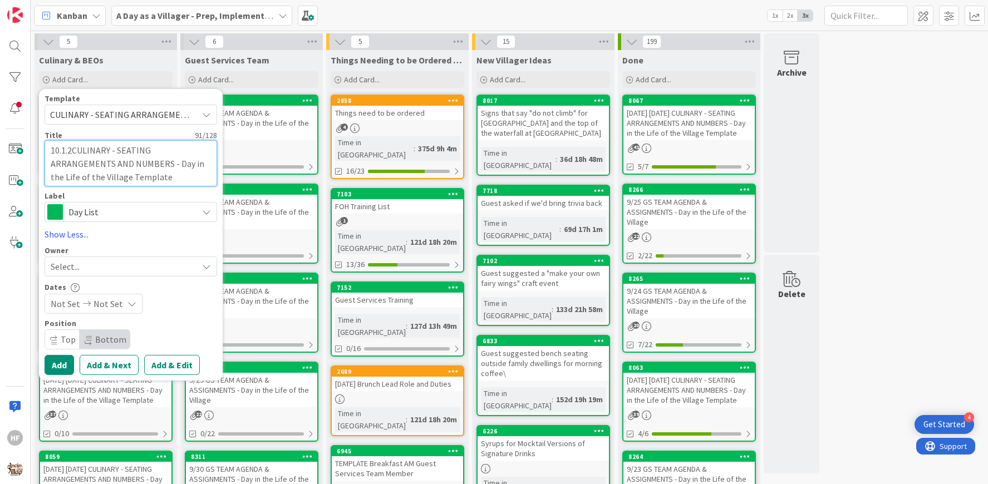
type textarea "x"
type textarea "10.1.25CULINARY - SEATING ARRANGEMENTS AND NUMBERS - Day in the Life of the Vil…"
type textarea "x"
type textarea "[DATE] WECULINARY - SEATING ARRANGEMENTS AND NUMBERS - Day in the Life of the V…"
type textarea "x"
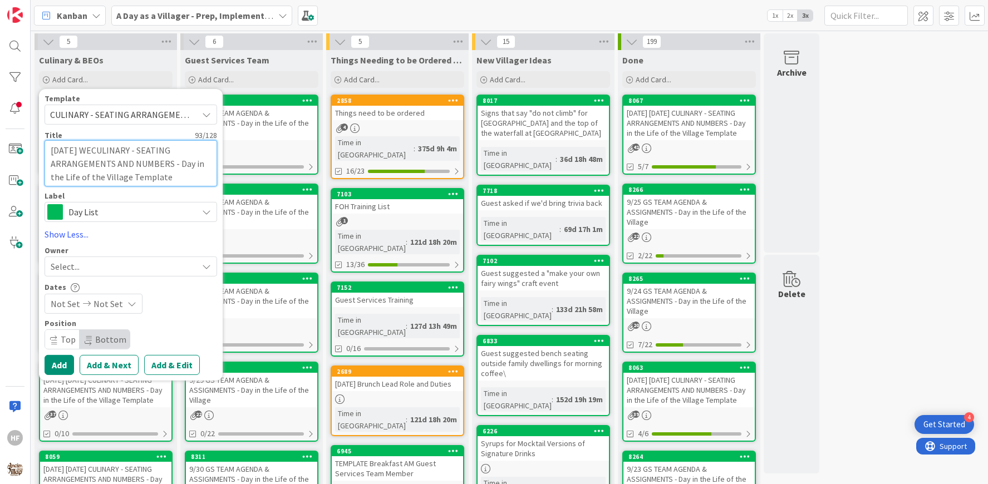
type textarea "[DATE] WEDCULINARY - SEATING ARRANGEMENTS AND NUMBERS - Day in the Life of the …"
type textarea "x"
type textarea "[DATE] WED CULINARY - SEATING ARRANGEMENTS AND NUMBERS - Day in the Life of the…"
click at [68, 372] on button "Add" at bounding box center [59, 365] width 29 height 20
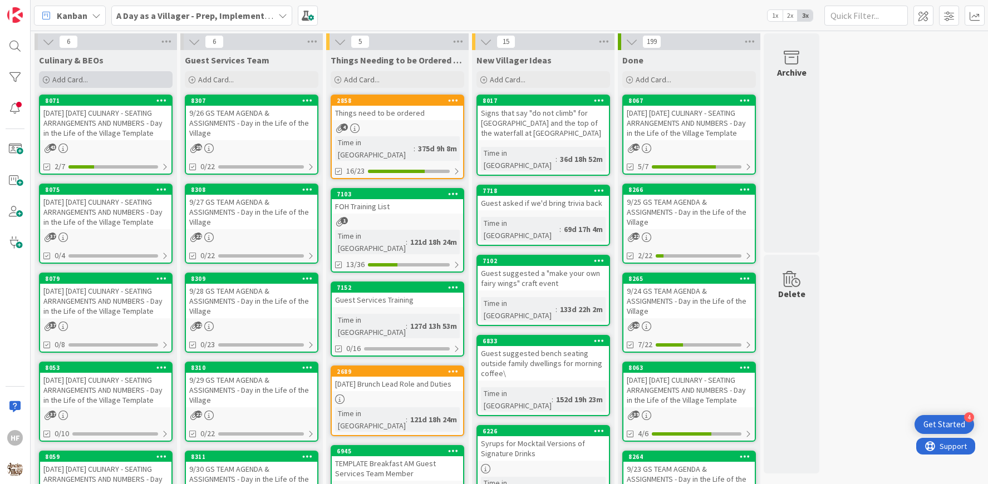
click at [102, 81] on div "Add Card..." at bounding box center [106, 79] width 134 height 17
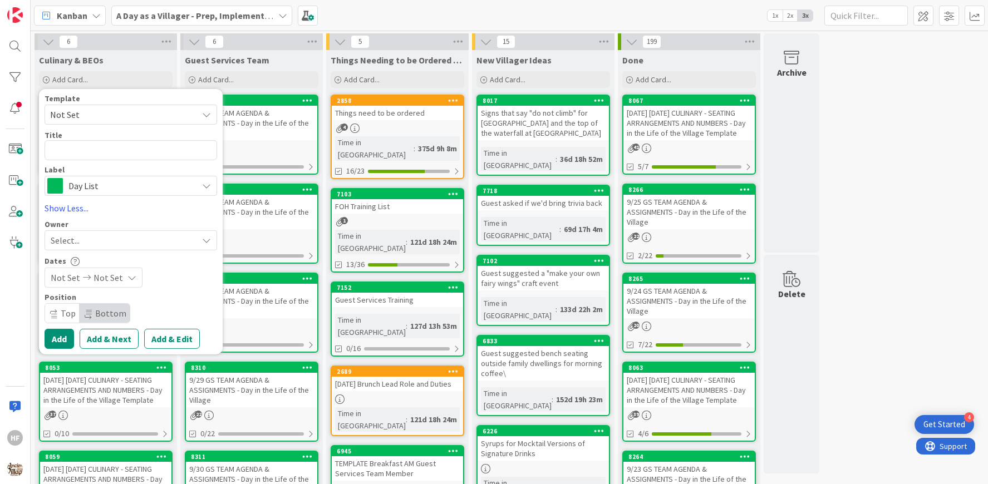
click at [88, 113] on span "Not Set" at bounding box center [119, 114] width 139 height 14
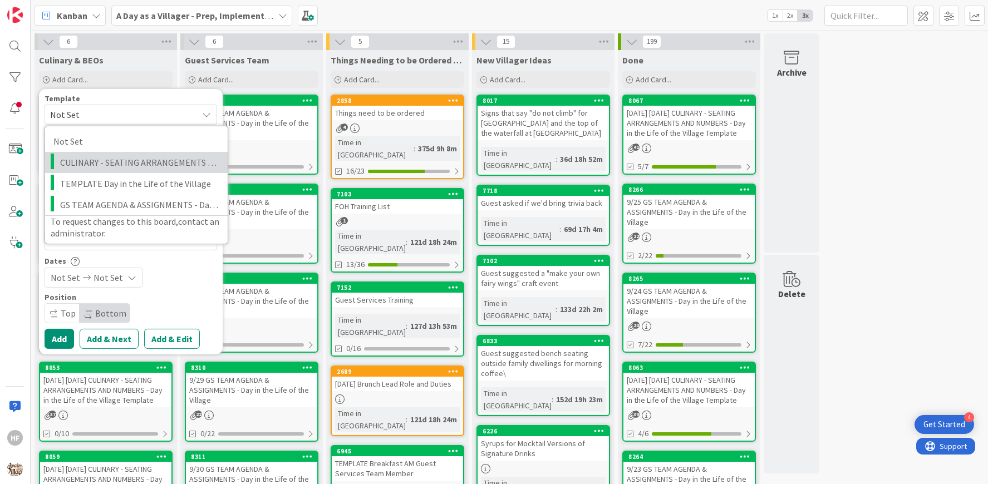
click at [113, 161] on span "CULINARY - SEATING ARRANGEMENTS AND NUMBERS - Day in the Life of the Village Te…" at bounding box center [139, 162] width 159 height 14
type textarea "x"
type textarea "CULINARY - SEATING ARRANGEMENTS AND NUMBERS - Day in the Life of the Village Te…"
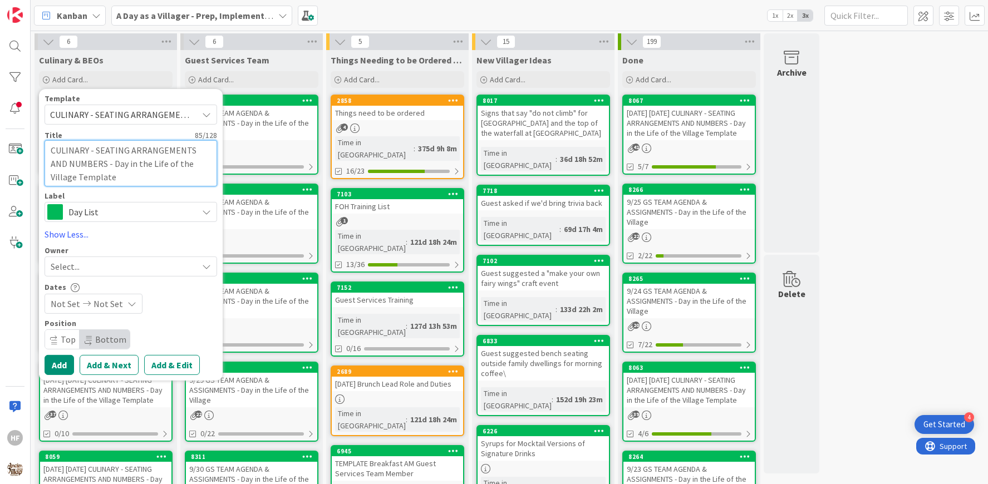
click at [52, 150] on textarea "CULINARY - SEATING ARRANGEMENTS AND NUMBERS - Day in the Life of the Village Te…" at bounding box center [131, 163] width 172 height 46
type textarea "x"
type textarea "1CULINARY - SEATING ARRANGEMENTS AND NUMBERS - Day in the Life of the Village T…"
type textarea "x"
type textarea "10CULINARY - SEATING ARRANGEMENTS AND NUMBERS - Day in the Life of the Village …"
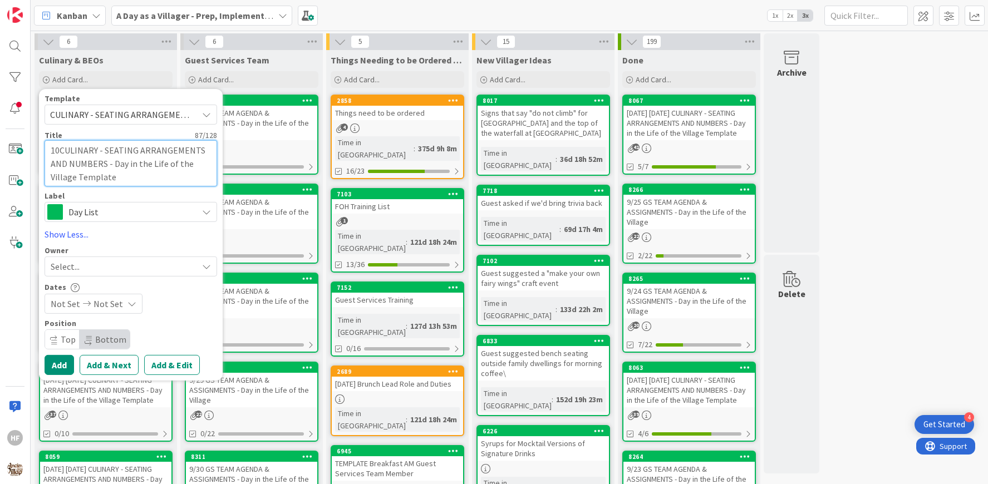
type textarea "x"
type textarea "10.CULINARY - SEATING ARRANGEMENTS AND NUMBERS - Day in the Life of the Village…"
type textarea "x"
type textarea "10.2CULINARY - SEATING ARRANGEMENTS AND NUMBERS - Day in the Life of the Villag…"
type textarea "x"
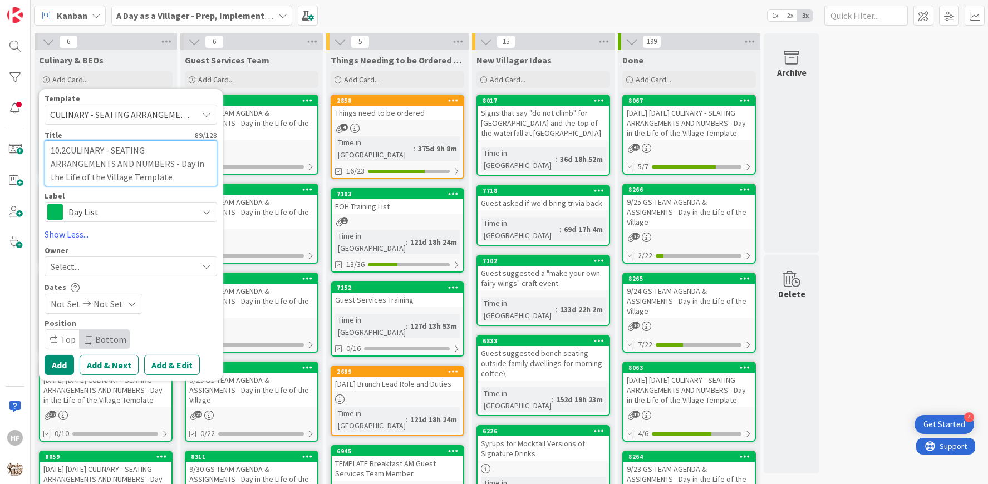
type textarea "10.2.CULINARY - SEATING ARRANGEMENTS AND NUMBERS - Day in the Life of the Villa…"
type textarea "x"
type textarea "10.2.3CULINARY - SEATING ARRANGEMENTS AND NUMBERS - Day in the Life of the Vill…"
type textarea "x"
type textarea "10.2.35CULINARY - SEATING ARRANGEMENTS AND NUMBERS - Day in the Life of the Vil…"
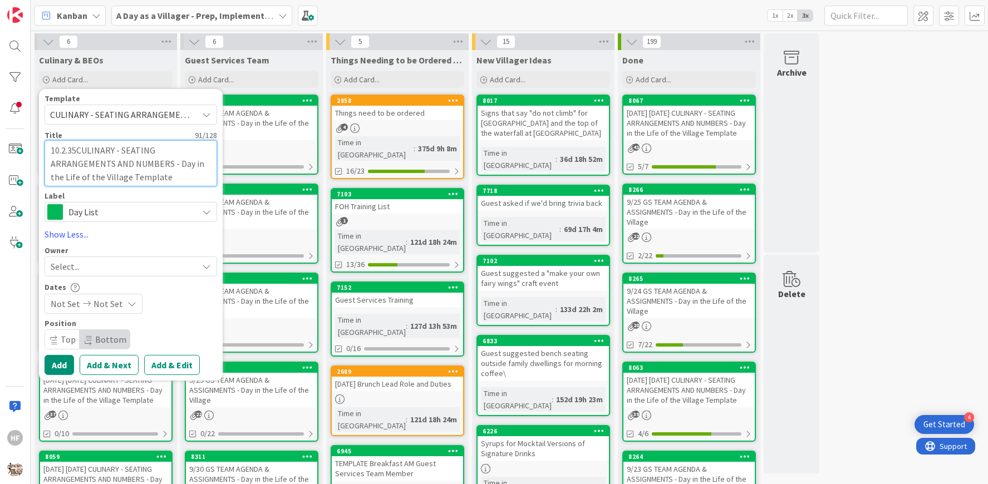
type textarea "x"
type textarea "[DATE] CULINARY - SEATING ARRANGEMENTS AND NUMBERS - Day in the Life of the Vil…"
type textarea "x"
type textarea "[DATE] TCULINARY - SEATING ARRANGEMENTS AND NUMBERS - Day in the Life of the Vi…"
type textarea "x"
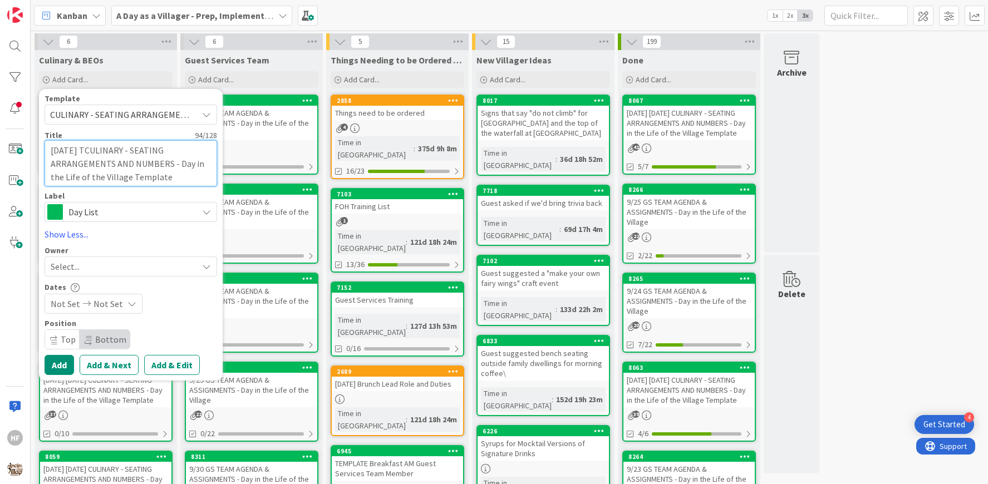
type textarea "[DATE] THCULINARY - SEATING ARRANGEMENTS AND NUMBERS - Day in the Life of the V…"
type textarea "x"
type textarea "[DATE] THICULINARY - SEATING ARRANGEMENTS AND NUMBERS - Day in the Life of the …"
type textarea "x"
type textarea "[DATE] THIRCULINARY - SEATING ARRANGEMENTS AND NUMBERS - Day in the Life of the…"
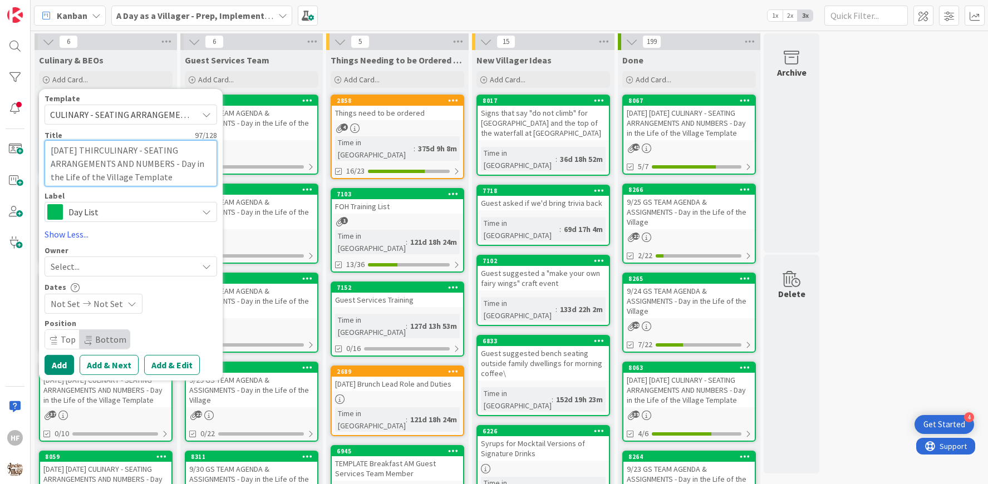
type textarea "x"
type textarea "[DATE] THICULINARY - SEATING ARRANGEMENTS AND NUMBERS - Day in the Life of the …"
type textarea "x"
type textarea "[DATE] THCULINARY - SEATING ARRANGEMENTS AND NUMBERS - Day in the Life of the V…"
type textarea "x"
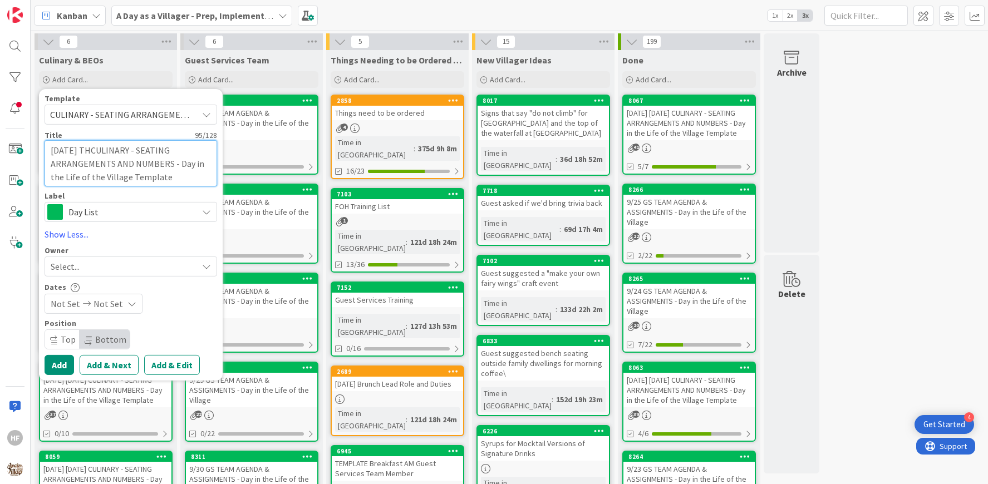
type textarea "[DATE] THUCULINARY - SEATING ARRANGEMENTS AND NUMBERS - Day in the Life of the …"
type textarea "x"
type textarea "[DATE] THURCULINARY - SEATING ARRANGEMENTS AND NUMBERS - Day in the Life of the…"
type textarea "x"
type textarea "[DATE] THURSCULINARY - SEATING ARRANGEMENTS AND NUMBERS - Day in the Life of th…"
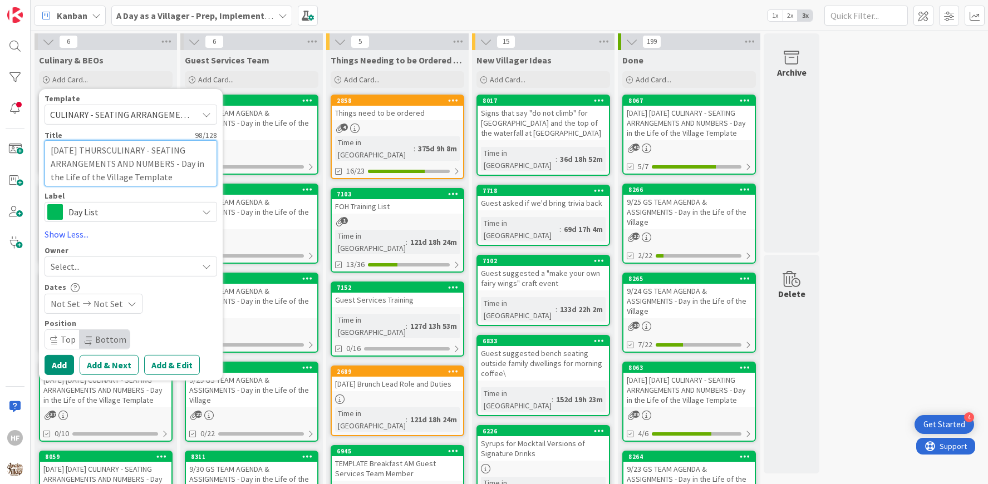
type textarea "x"
type textarea "[DATE] THURS CULINARY - SEATING ARRANGEMENTS AND NUMBERS - Day in the Life of t…"
click at [112, 372] on button "Add & Next" at bounding box center [109, 365] width 59 height 20
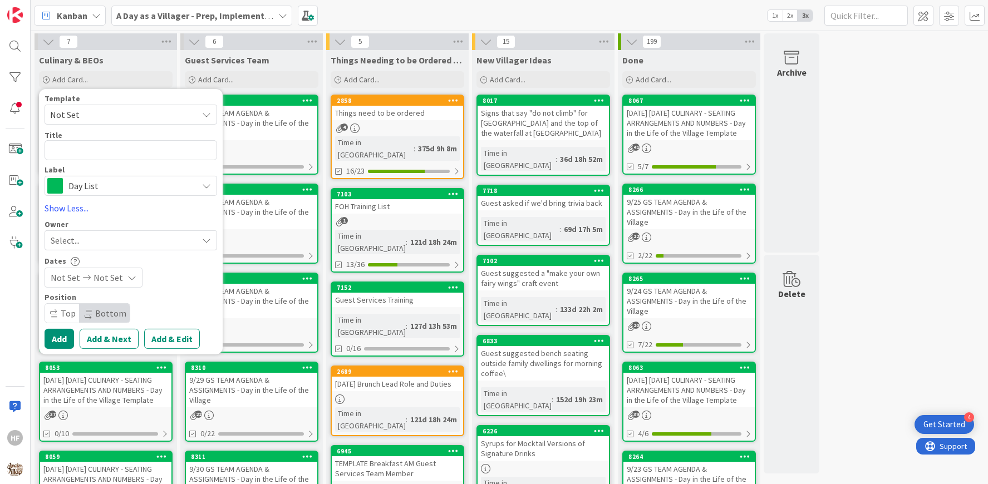
click at [93, 120] on span "Not Set" at bounding box center [119, 114] width 139 height 14
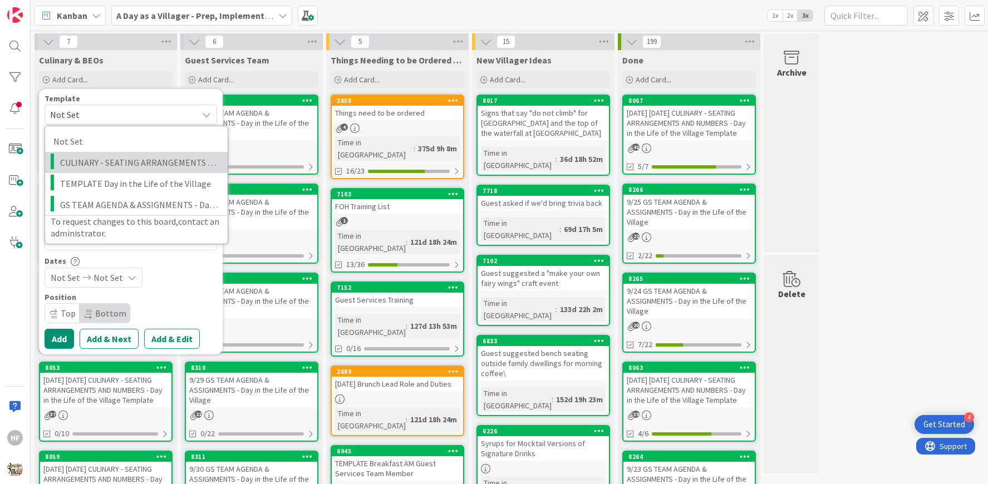
click at [110, 165] on span "CULINARY - SEATING ARRANGEMENTS AND NUMBERS - Day in the Life of the Village Te…" at bounding box center [139, 162] width 159 height 14
type textarea "x"
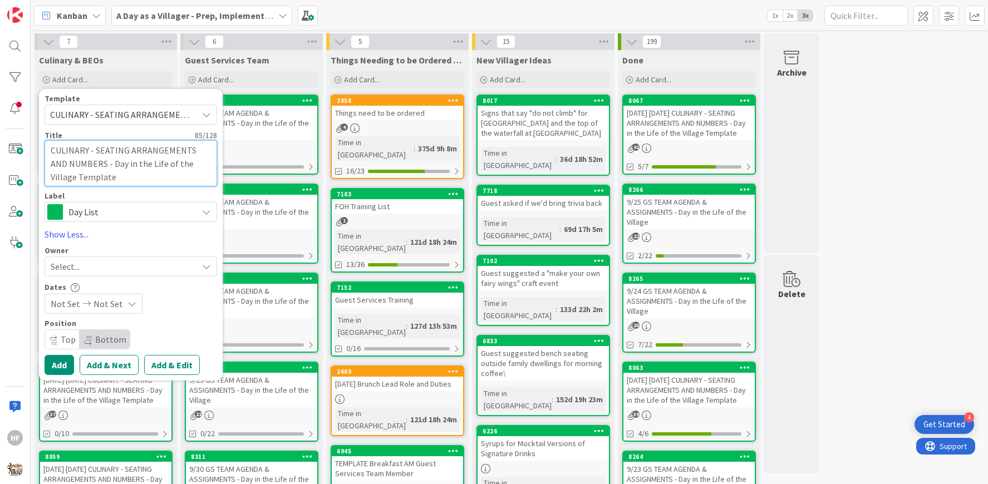
click at [54, 154] on textarea "CULINARY - SEATING ARRANGEMENTS AND NUMBERS - Day in the Life of the Village Te…" at bounding box center [131, 163] width 172 height 46
type textarea "10CULINARY - SEATING ARRANGEMENTS AND NUMBERS - Day in the Life of the Village …"
type textarea "x"
type textarea "10.3CULINARY - SEATING ARRANGEMENTS AND NUMBERS - Day in the Life of the Villag…"
type textarea "x"
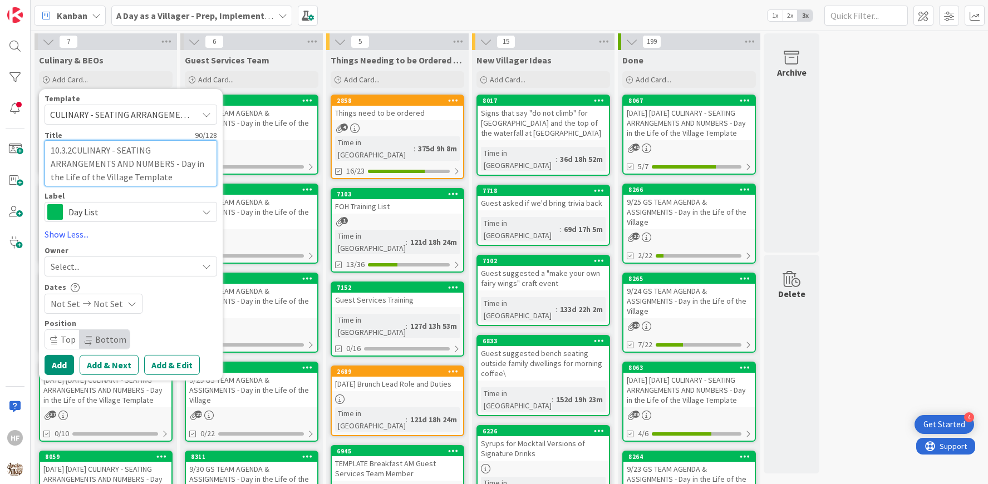
type textarea "10.3.25CULINARY - SEATING ARRANGEMENTS AND NUMBERS - Day in the Life of the Vil…"
type textarea "x"
type textarea "[DATE] CULINARY - SEATING ARRANGEMENTS AND NUMBERS - Day in the Life of the Vil…"
type textarea "x"
type textarea "[DATE] FCULINARY - SEATING ARRANGEMENTS AND NUMBERS - Day in the Life of the Vi…"
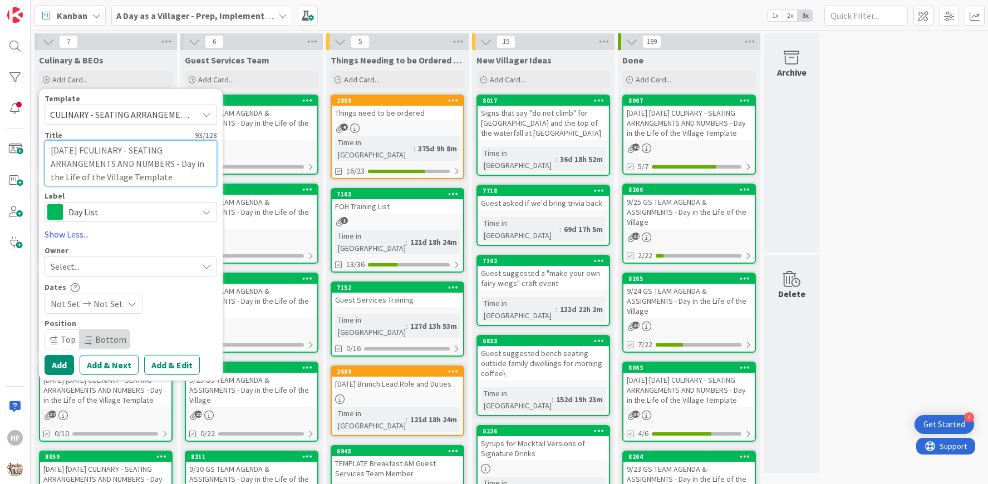
type textarea "x"
type textarea "[DATE] FRCULINARY - SEATING ARRANGEMENTS AND NUMBERS - Day in the Life of the V…"
type textarea "x"
type textarea "[DATE] FRICULINARY - SEATING ARRANGEMENTS AND NUMBERS - Day in the Life of the …"
type textarea "x"
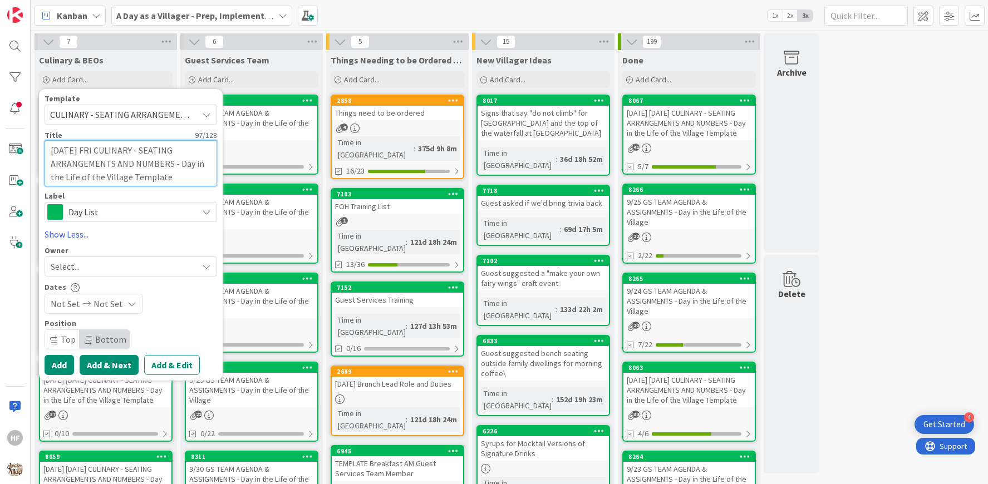
type textarea "[DATE] FRI CULINARY - SEATING ARRANGEMENTS AND NUMBERS - Day in the Life of the…"
click at [117, 366] on button "Add & Next" at bounding box center [109, 365] width 59 height 20
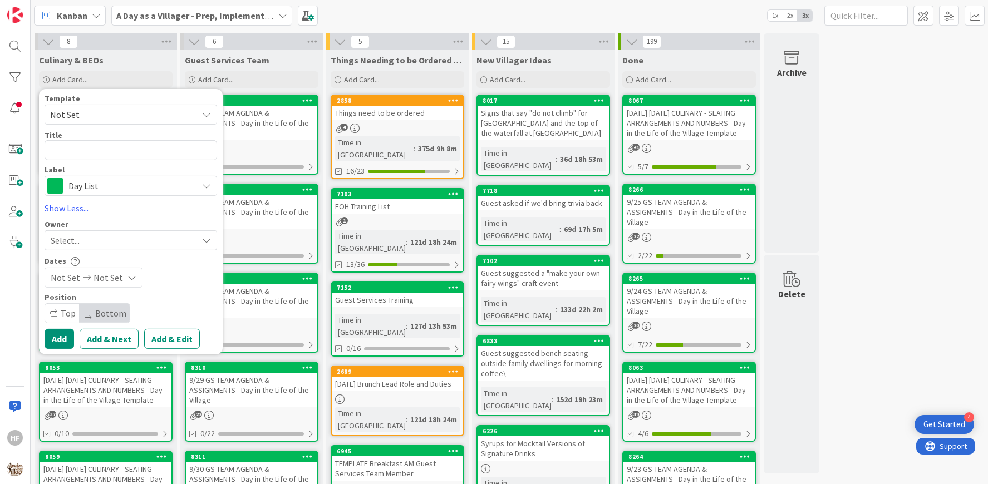
click at [120, 115] on span "Not Set" at bounding box center [119, 114] width 139 height 14
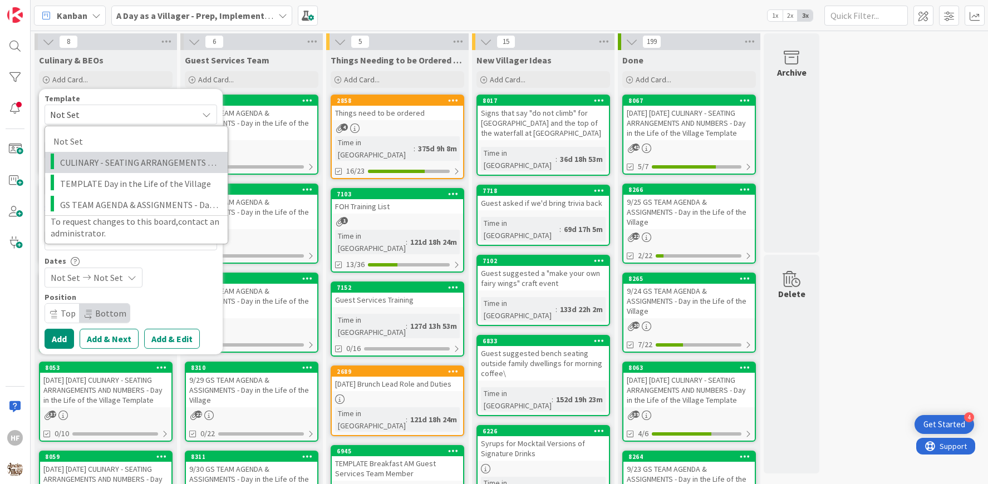
click at [134, 159] on span "CULINARY - SEATING ARRANGEMENTS AND NUMBERS - Day in the Life of the Village Te…" at bounding box center [139, 162] width 159 height 14
type textarea "x"
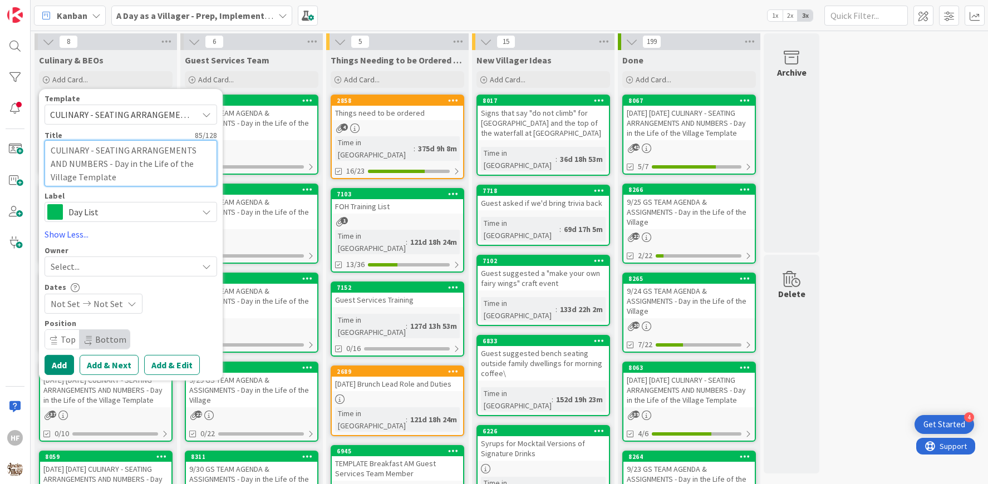
click at [55, 151] on textarea "CULINARY - SEATING ARRANGEMENTS AND NUMBERS - Day in the Life of the Village Te…" at bounding box center [131, 163] width 172 height 46
type textarea "10CULINARY - SEATING ARRANGEMENTS AND NUMBERS - Day in the Life of the Village …"
type textarea "x"
type textarea "10.CULINARY - SEATING ARRANGEMENTS AND NUMBERS - Day in the Life of the Village…"
type textarea "x"
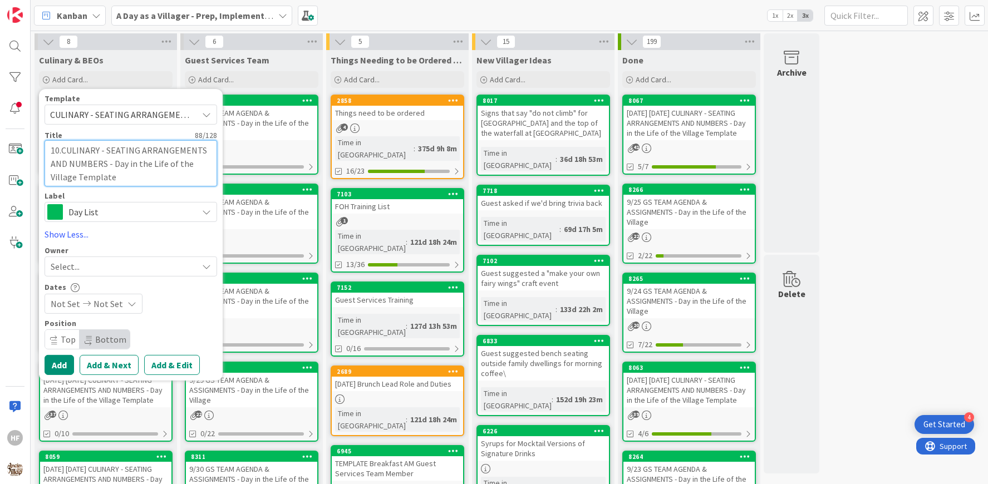
type textarea "10.4CULINARY - SEATING ARRANGEMENTS AND NUMBERS - Day in the Life of the Villag…"
type textarea "x"
type textarea "10.4.CULINARY - SEATING ARRANGEMENTS AND NUMBERS - Day in the Life of the Villa…"
type textarea "x"
type textarea "10.4.2CULINARY - SEATING ARRANGEMENTS AND NUMBERS - Day in the Life of the Vill…"
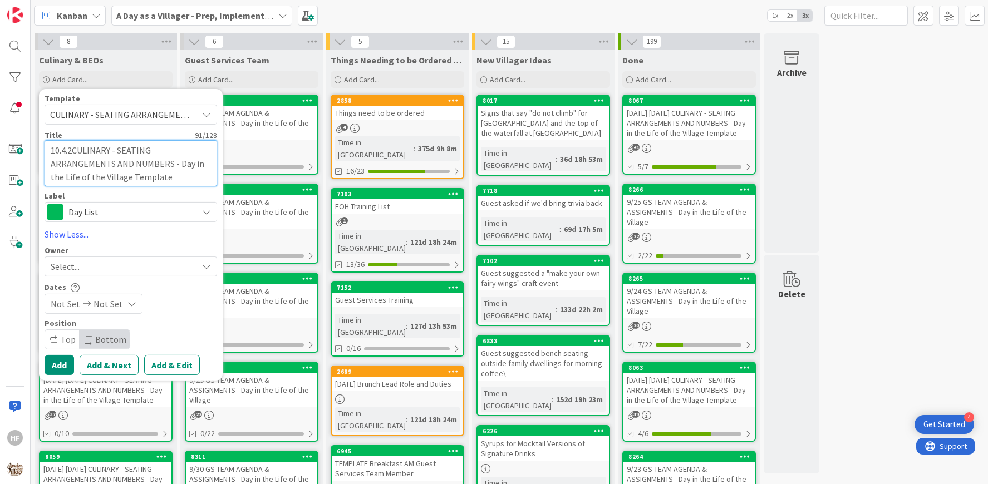
type textarea "x"
type textarea "10.4.25CULINARY - SEATING ARRANGEMENTS AND NUMBERS - Day in the Life of the Vil…"
type textarea "x"
type textarea "[DATE] CULINARY - SEATING ARRANGEMENTS AND NUMBERS - Day in the Life of the Vil…"
type textarea "x"
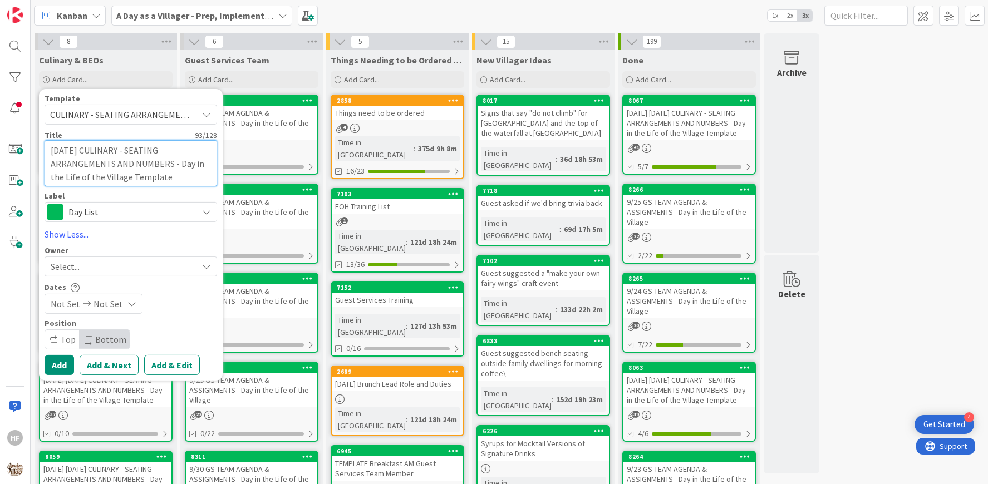
type textarea "[DATE] SCULINARY - SEATING ARRANGEMENTS AND NUMBERS - Day in the Life of the Vi…"
type textarea "x"
type textarea "[DATE] SACULINARY - SEATING ARRANGEMENTS AND NUMBERS - Day in the Life of the V…"
type textarea "x"
type textarea "[DATE] SATCULINARY - SEATING ARRANGEMENTS AND NUMBERS - Day in the Life of the …"
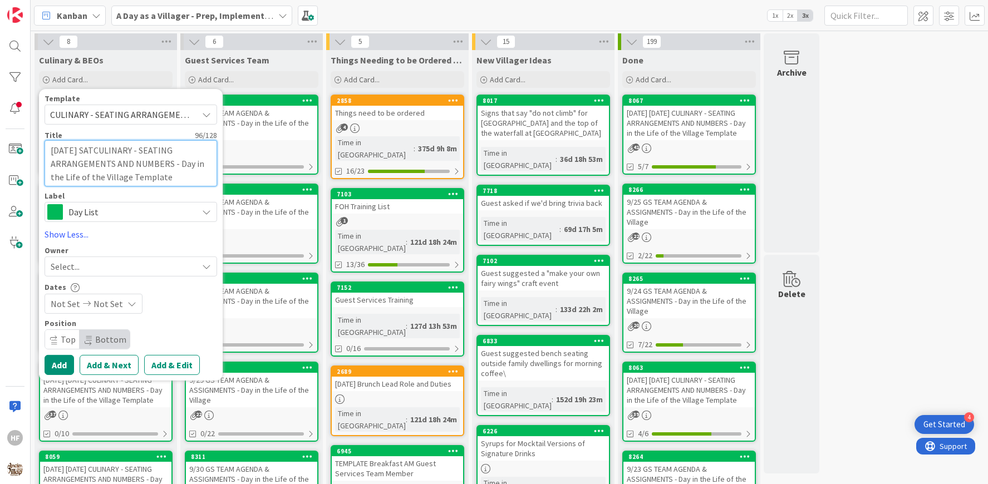
type textarea "x"
type textarea "[DATE] SAT CULINARY - SEATING ARRANGEMENTS AND NUMBERS - Day in the Life of the…"
click at [103, 371] on button "Add & Next" at bounding box center [109, 365] width 59 height 20
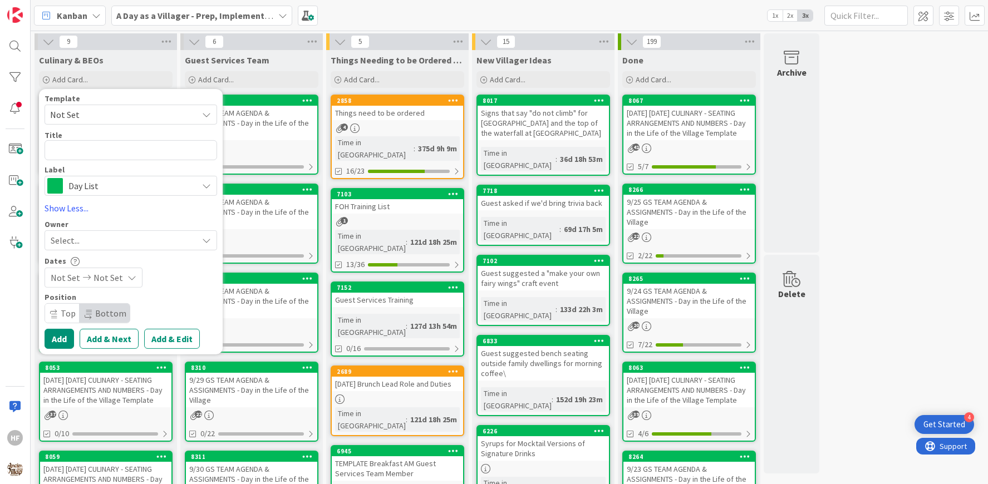
click at [101, 115] on span "Not Set" at bounding box center [119, 114] width 139 height 14
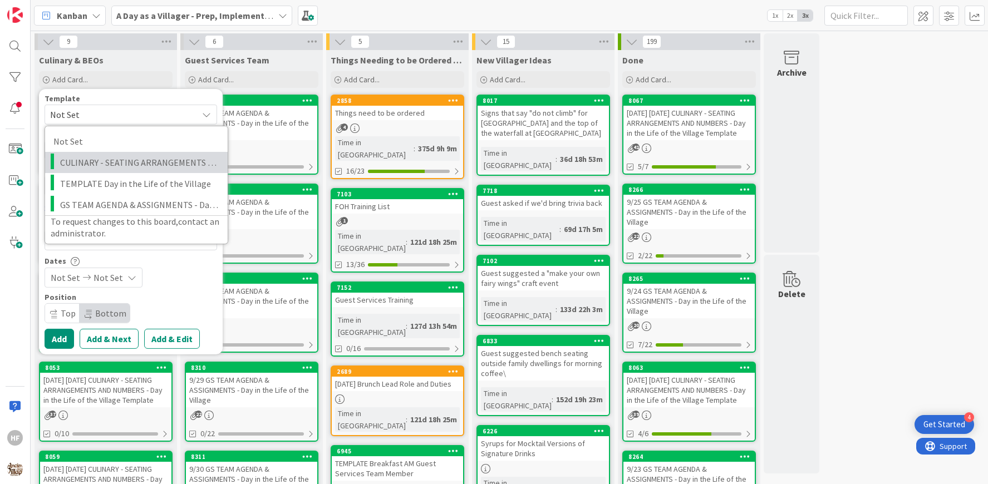
click at [116, 161] on span "CULINARY - SEATING ARRANGEMENTS AND NUMBERS - Day in the Life of the Village Te…" at bounding box center [139, 162] width 159 height 14
type textarea "x"
type textarea "CULINARY - SEATING ARRANGEMENTS AND NUMBERS - Day in the Life of the Village Te…"
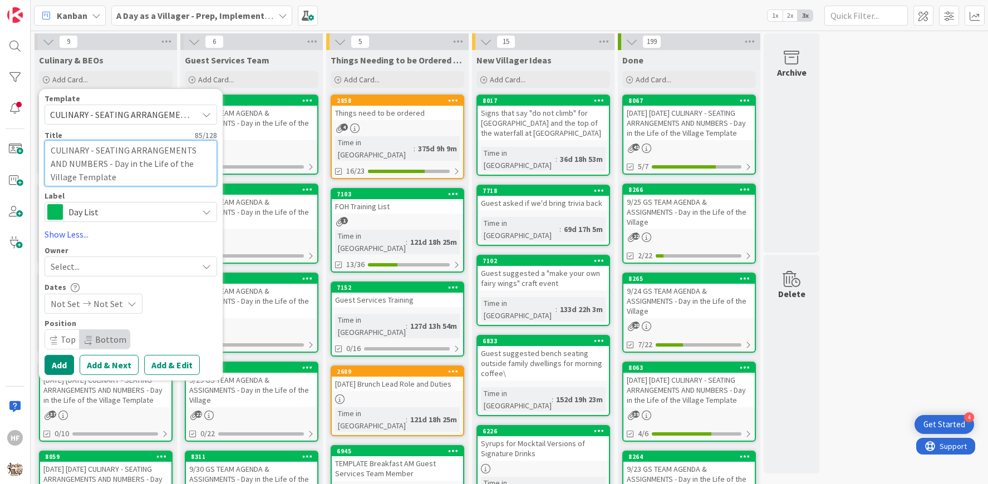
click at [51, 147] on textarea "CULINARY - SEATING ARRANGEMENTS AND NUMBERS - Day in the Life of the Village Te…" at bounding box center [131, 163] width 172 height 46
type textarea "x"
type textarea "1CULINARY - SEATING ARRANGEMENTS AND NUMBERS - Day in the Life of the Village T…"
type textarea "x"
type textarea "10CULINARY - SEATING ARRANGEMENTS AND NUMBERS - Day in the Life of the Village …"
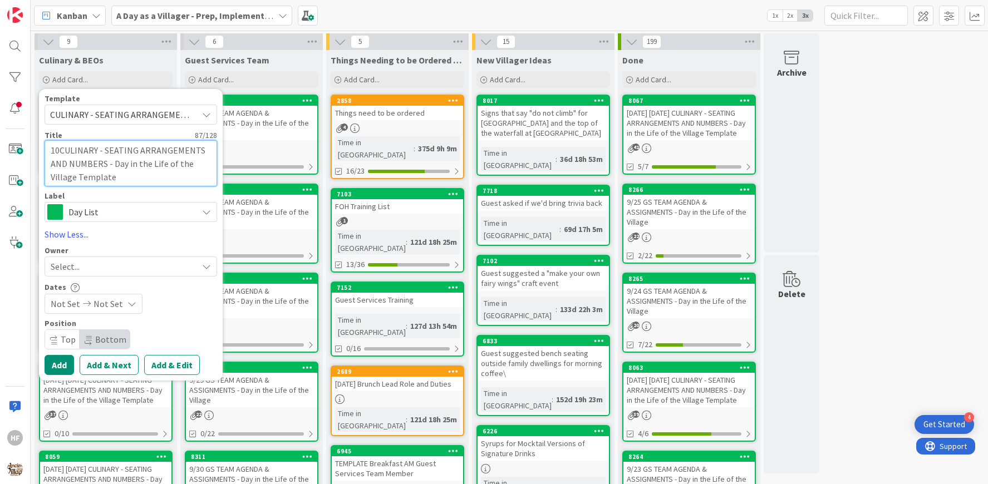
type textarea "x"
type textarea "10.5.CULINARY - SEATING ARRANGEMENTS AND NUMBERS - Day in the Life of the Villa…"
type textarea "x"
type textarea "10.5.2CULINARY - SEATING ARRANGEMENTS AND NUMBERS - Day in the Life of the Vill…"
type textarea "x"
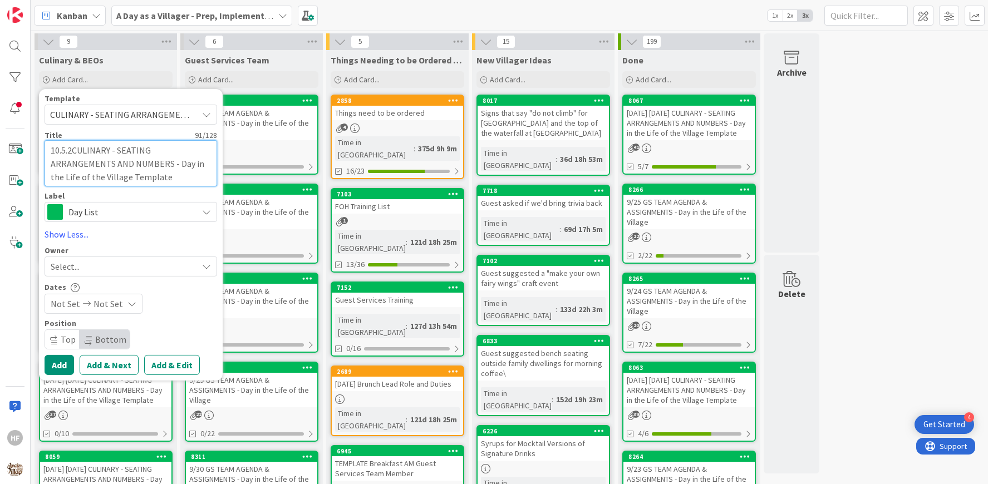
type textarea "10.5.25CULINARY - SEATING ARRANGEMENTS AND NUMBERS - Day in the Life of the Vil…"
type textarea "x"
type textarea "[DATE] CULINARY - SEATING ARRANGEMENTS AND NUMBERS - Day in the Life of the Vil…"
type textarea "x"
type textarea "[DATE] SCULINARY - SEATING ARRANGEMENTS AND NUMBERS - Day in the Life of the Vi…"
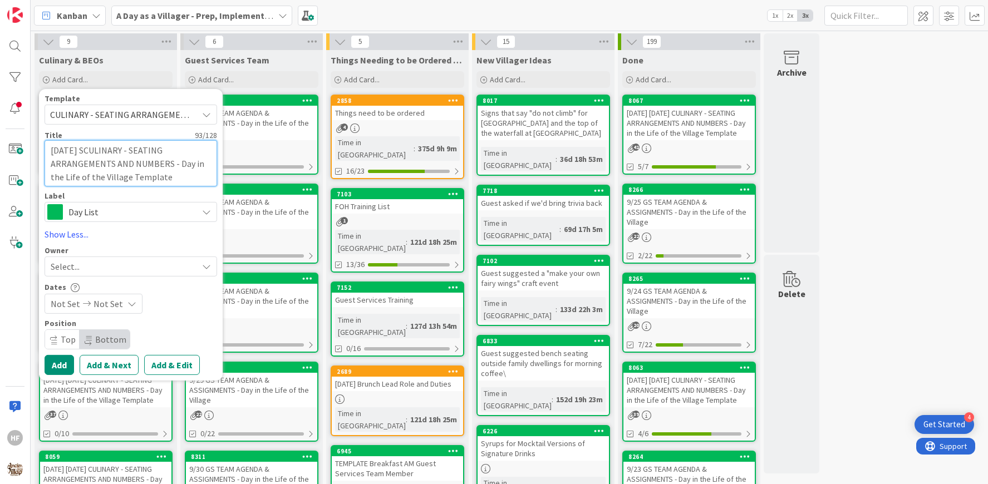
type textarea "x"
type textarea "[DATE] SUCULINARY - SEATING ARRANGEMENTS AND NUMBERS - Day in the Life of the V…"
type textarea "x"
type textarea "[DATE] SUNCULINARY - SEATING ARRANGEMENTS AND NUMBERS - Day in the Life of the …"
type textarea "x"
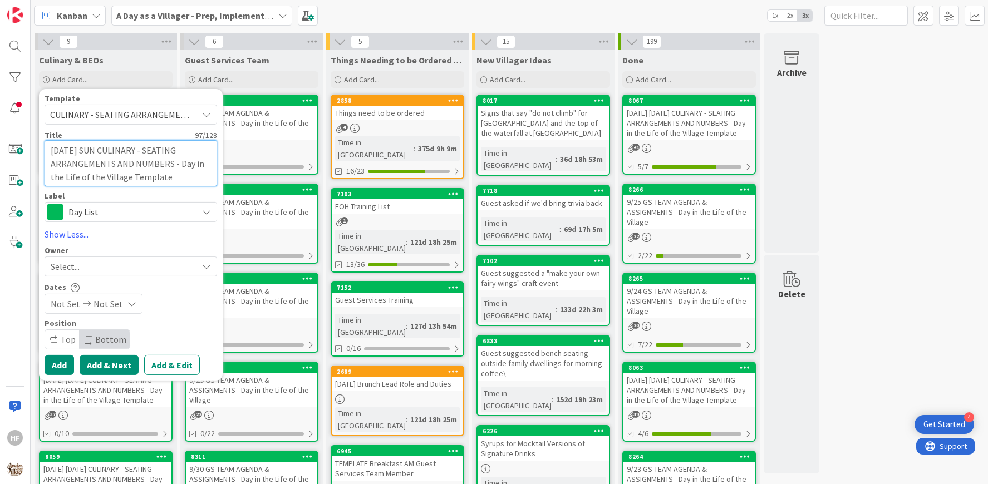
type textarea "[DATE] SUN CULINARY - SEATING ARRANGEMENTS AND NUMBERS - Day in the Life of the…"
click at [126, 362] on button "Add & Next" at bounding box center [109, 365] width 59 height 20
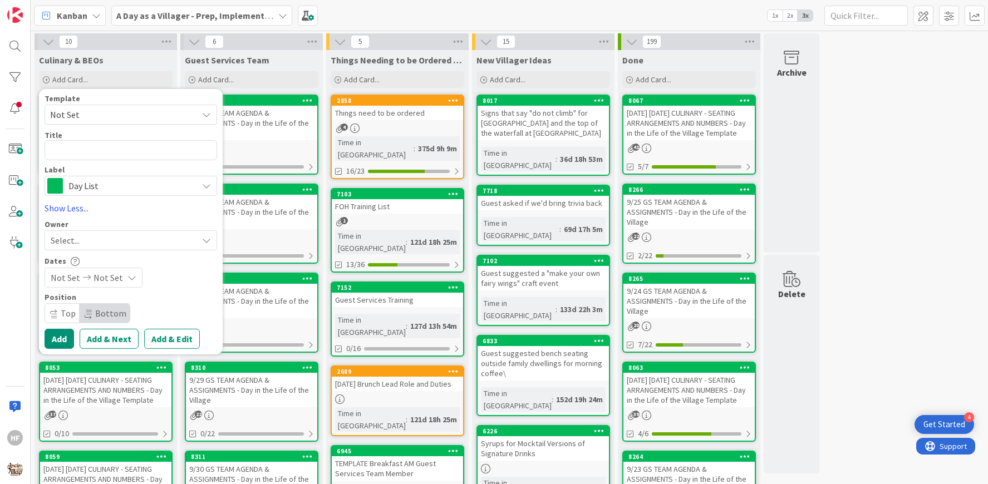
click at [114, 107] on span "Not Set" at bounding box center [119, 114] width 139 height 14
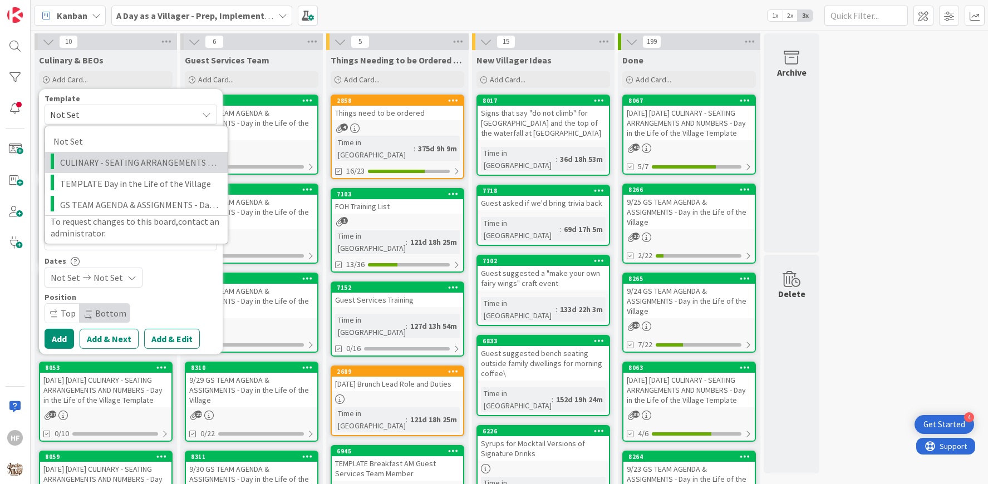
click at [120, 166] on span "CULINARY - SEATING ARRANGEMENTS AND NUMBERS - Day in the Life of the Village Te…" at bounding box center [139, 162] width 159 height 14
type textarea "x"
type textarea "CULINARY - SEATING ARRANGEMENTS AND NUMBERS - Day in the Life of the Village Te…"
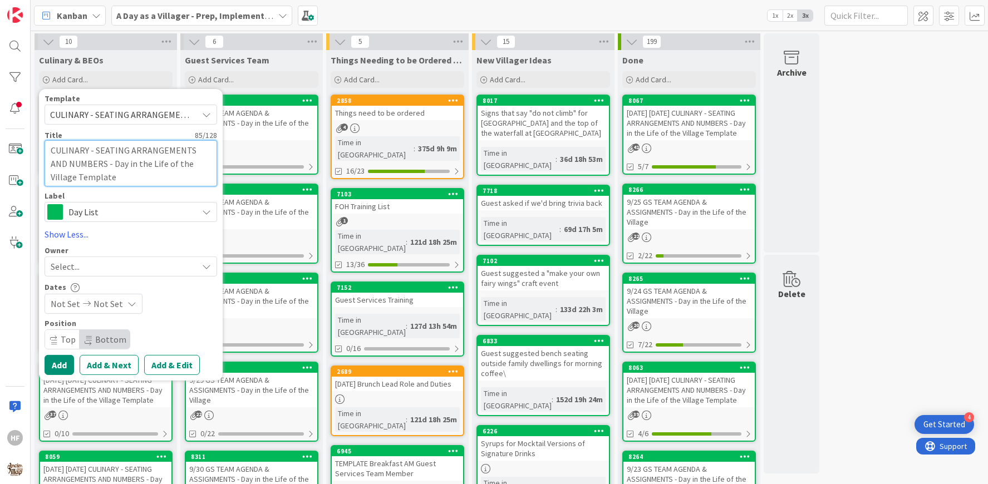
click at [52, 154] on textarea "CULINARY - SEATING ARRANGEMENTS AND NUMBERS - Day in the Life of the Village Te…" at bounding box center [131, 163] width 172 height 46
type textarea "x"
type textarea "1CULINARY - SEATING ARRANGEMENTS AND NUMBERS - Day in the Life of the Village T…"
type textarea "x"
type textarea "10CULINARY - SEATING ARRANGEMENTS AND NUMBERS - Day in the Life of the Village …"
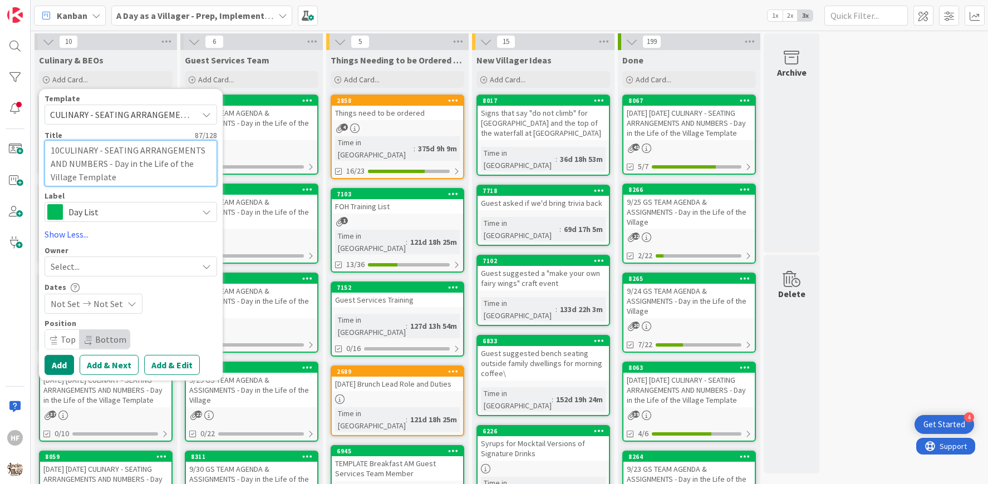
type textarea "x"
type textarea "10.6.CULINARY - SEATING ARRANGEMENTS AND NUMBERS - Day in the Life of the Villa…"
type textarea "x"
type textarea "10.6.25CULINARY - SEATING ARRANGEMENTS AND NUMBERS - Day in the Life of the Vil…"
type textarea "x"
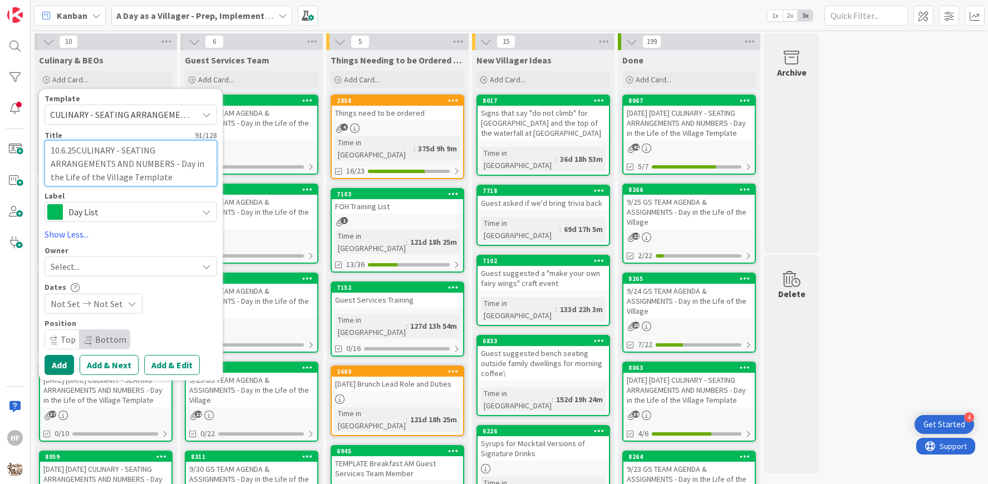
type textarea "[DATE] CULINARY - SEATING ARRANGEMENTS AND NUMBERS - Day in the Life of the Vil…"
type textarea "x"
type textarea "[DATE] MCULINARY - SEATING ARRANGEMENTS AND NUMBERS - Day in the Life of the Vi…"
type textarea "x"
type textarea "[DATE] MOCULINARY - SEATING ARRANGEMENTS AND NUMBERS - Day in the Life of the V…"
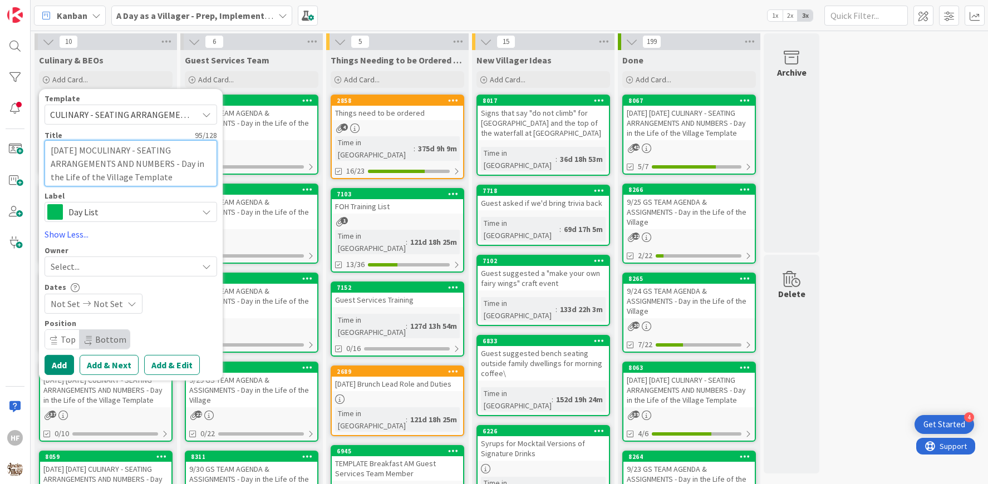
type textarea "x"
type textarea "[DATE] MONCULINARY - SEATING ARRANGEMENTS AND NUMBERS - Day in the Life of the …"
type textarea "x"
type textarea "[DATE] MON CULINARY - SEATING ARRANGEMENTS AND NUMBERS - Day in the Life of the…"
click at [116, 364] on button "Add & Next" at bounding box center [109, 365] width 59 height 20
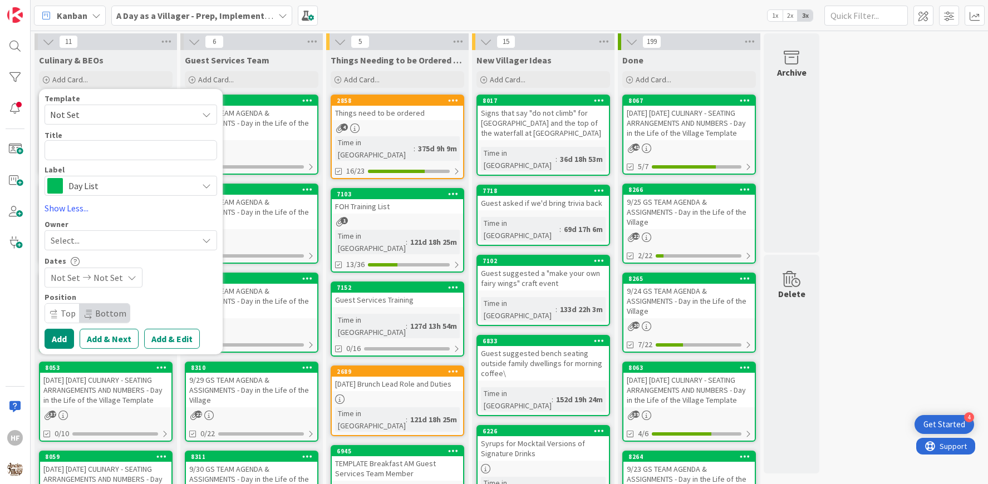
click at [104, 113] on span "Not Set" at bounding box center [119, 114] width 139 height 14
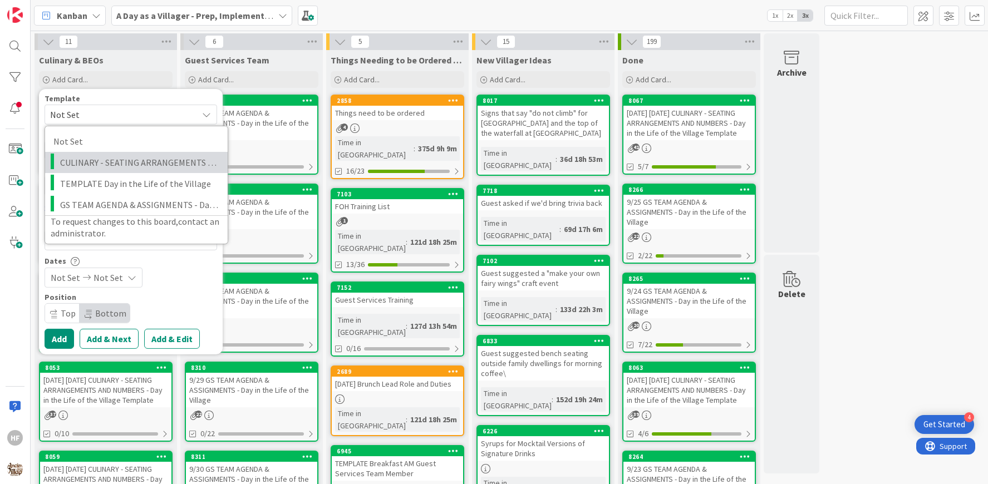
click at [110, 154] on link "CULINARY - SEATING ARRANGEMENTS AND NUMBERS - Day in the Life of the Village Te…" at bounding box center [136, 162] width 182 height 21
type textarea "x"
type textarea "CULINARY - SEATING ARRANGEMENTS AND NUMBERS - Day in the Life of the Village Te…"
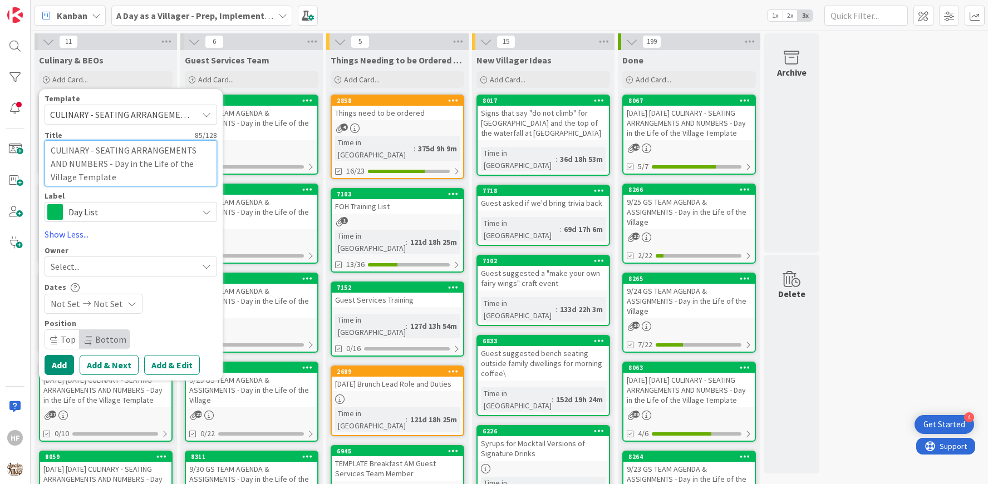
click at [50, 149] on textarea "CULINARY - SEATING ARRANGEMENTS AND NUMBERS - Day in the Life of the Village Te…" at bounding box center [131, 163] width 172 height 46
type textarea "x"
type textarea "1CULINARY - SEATING ARRANGEMENTS AND NUMBERS - Day in the Life of the Village T…"
type textarea "x"
type textarea "10CULINARY - SEATING ARRANGEMENTS AND NUMBERS - Day in the Life of the Village …"
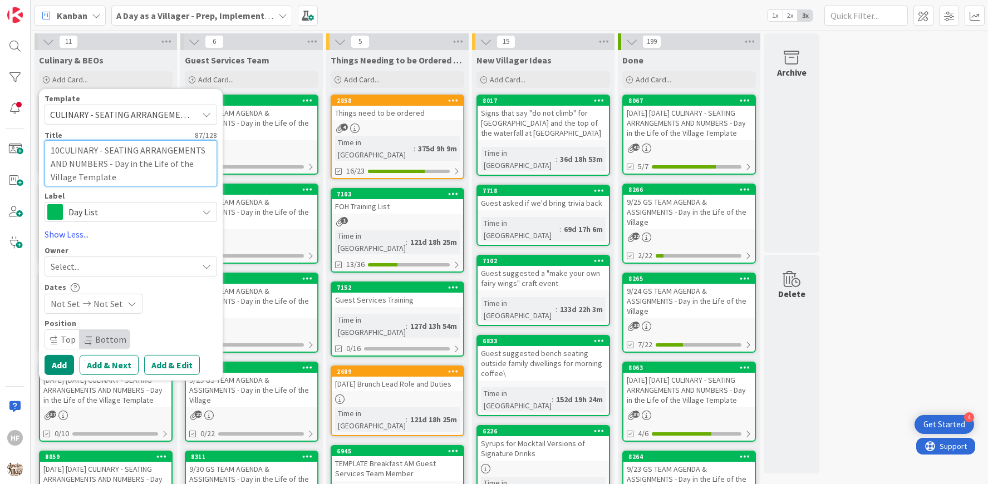
type textarea "x"
type textarea "10.7CULINARY - SEATING ARRANGEMENTS AND NUMBERS - Day in the Life of the Villag…"
type textarea "x"
type textarea "10.7.CULINARY - SEATING ARRANGEMENTS AND NUMBERS - Day in the Life of the Villa…"
type textarea "x"
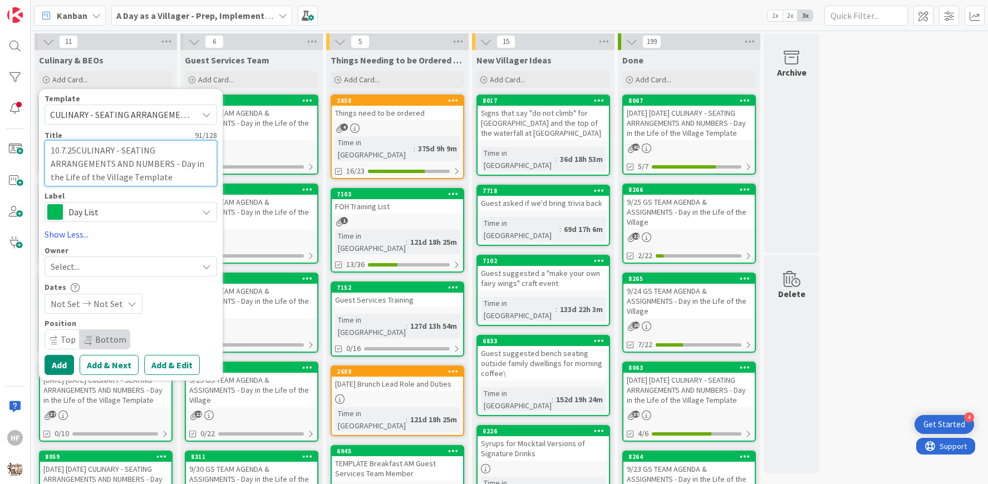
type textarea "[DATE] CULINARY - SEATING ARRANGEMENTS AND NUMBERS - Day in the Life of the Vil…"
type textarea "x"
type textarea "[DATE] TCULINARY - SEATING ARRANGEMENTS AND NUMBERS - Day in the Life of the Vi…"
type textarea "x"
type textarea "[DATE] TUCULINARY - SEATING ARRANGEMENTS AND NUMBERS - Day in the Life of the V…"
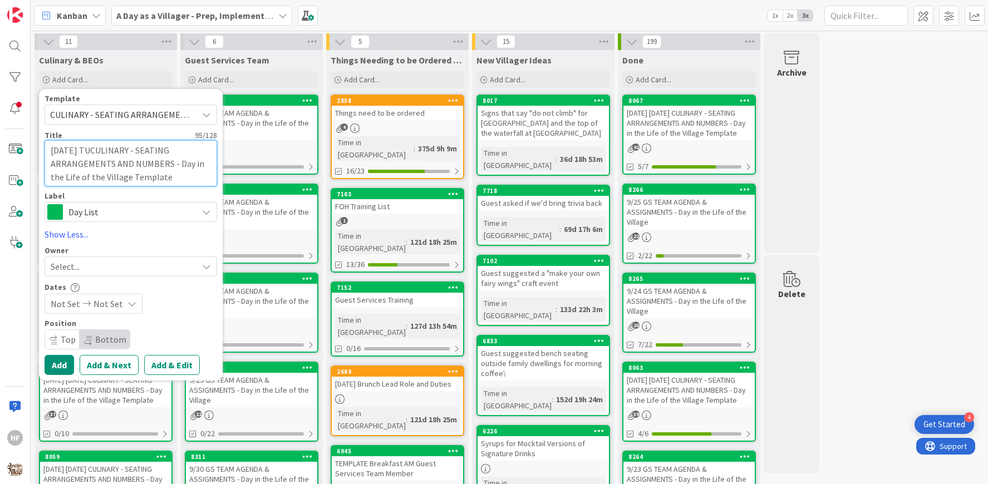
type textarea "x"
type textarea "[DATE] TUECULINARY - SEATING ARRANGEMENTS AND NUMBERS - Day in the Life of the …"
type textarea "x"
type textarea "[DATE] TUE CULINARY - SEATING ARRANGEMENTS AND NUMBERS - Day in the Life of the…"
click at [107, 365] on button "Add & Next" at bounding box center [109, 365] width 59 height 20
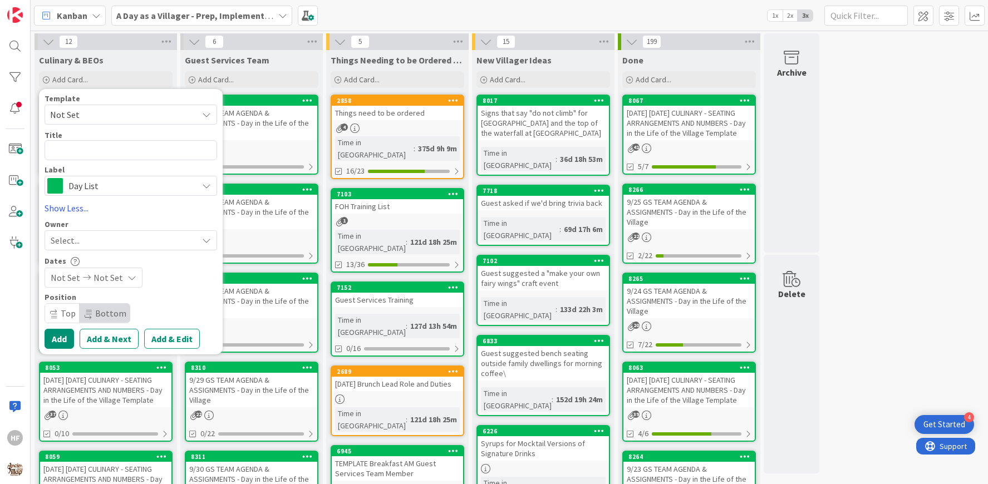
click at [94, 113] on span "Not Set" at bounding box center [119, 114] width 139 height 14
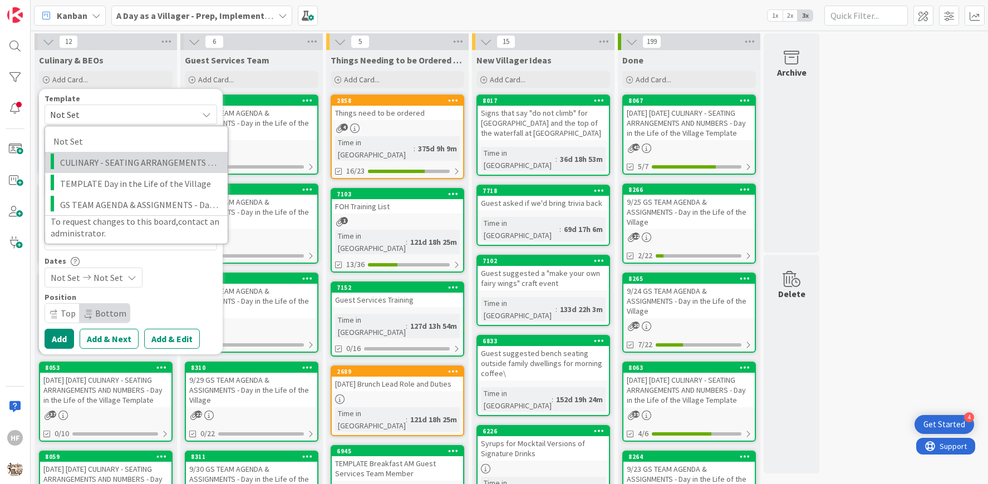
click at [135, 165] on span "CULINARY - SEATING ARRANGEMENTS AND NUMBERS - Day in the Life of the Village Te…" at bounding box center [139, 162] width 159 height 14
type textarea "x"
type textarea "CULINARY - SEATING ARRANGEMENTS AND NUMBERS - Day in the Life of the Village Te…"
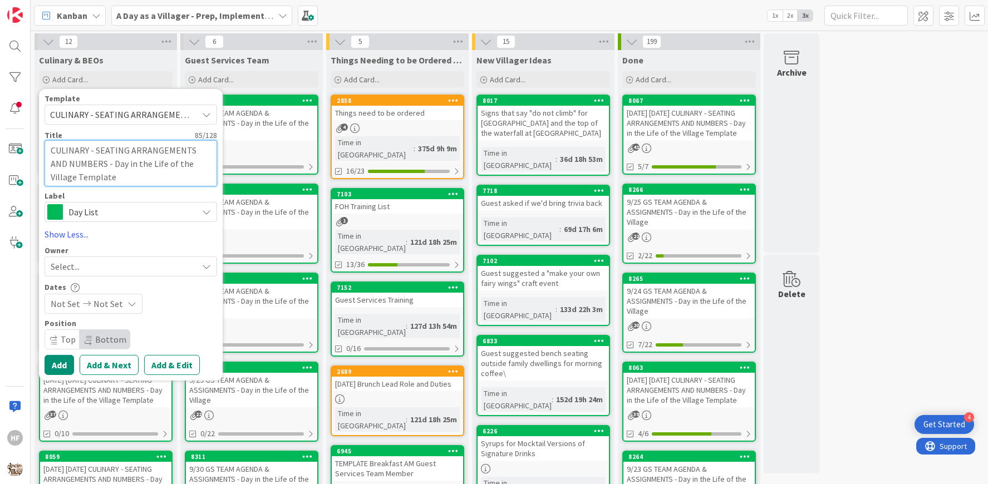
click at [50, 152] on textarea "CULINARY - SEATING ARRANGEMENTS AND NUMBERS - Day in the Life of the Village Te…" at bounding box center [131, 163] width 172 height 46
type textarea "x"
type textarea "1CULINARY - SEATING ARRANGEMENTS AND NUMBERS - Day in the Life of the Village T…"
type textarea "x"
type textarea "10.CULINARY - SEATING ARRANGEMENTS AND NUMBERS - Day in the Life of the Village…"
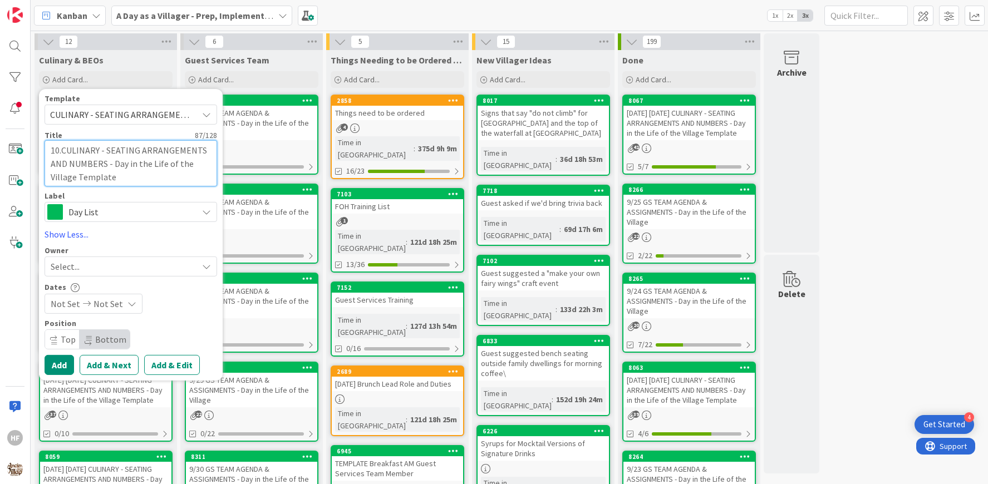
type textarea "x"
type textarea "10.8CULINARY - SEATING ARRANGEMENTS AND NUMBERS - Day in the Life of the Villag…"
type textarea "x"
type textarea "10.8.CULINARY - SEATING ARRANGEMENTS AND NUMBERS - Day in the Life of the Villa…"
type textarea "x"
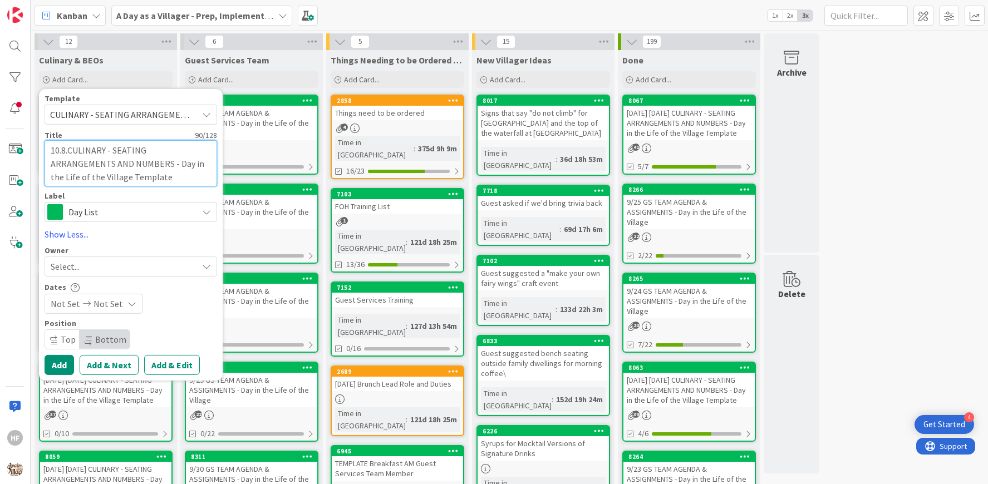
type textarea "10.8.2CULINARY - SEATING ARRANGEMENTS AND NUMBERS - Day in the Life of the Vill…"
type textarea "x"
type textarea "10.8.25CULINARY - SEATING ARRANGEMENTS AND NUMBERS - Day in the Life of the Vil…"
type textarea "x"
type textarea "[DATE] CULINARY - SEATING ARRANGEMENTS AND NUMBERS - Day in the Life of the Vil…"
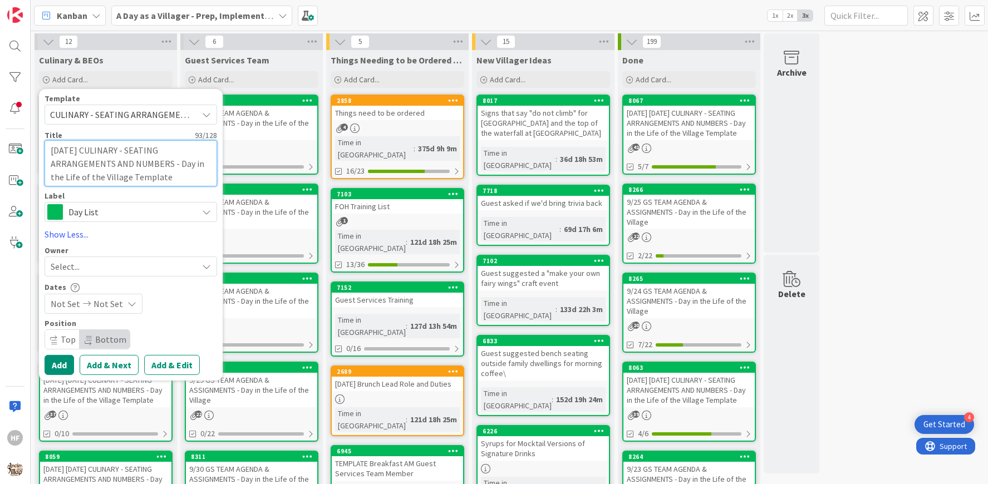
type textarea "x"
type textarea "[DATE] WCULINARY - SEATING ARRANGEMENTS AND NUMBERS - Day in the Life of the Vi…"
type textarea "x"
type textarea "[DATE] WECULINARY - SEATING ARRANGEMENTS AND NUMBERS - Day in the Life of the V…"
type textarea "x"
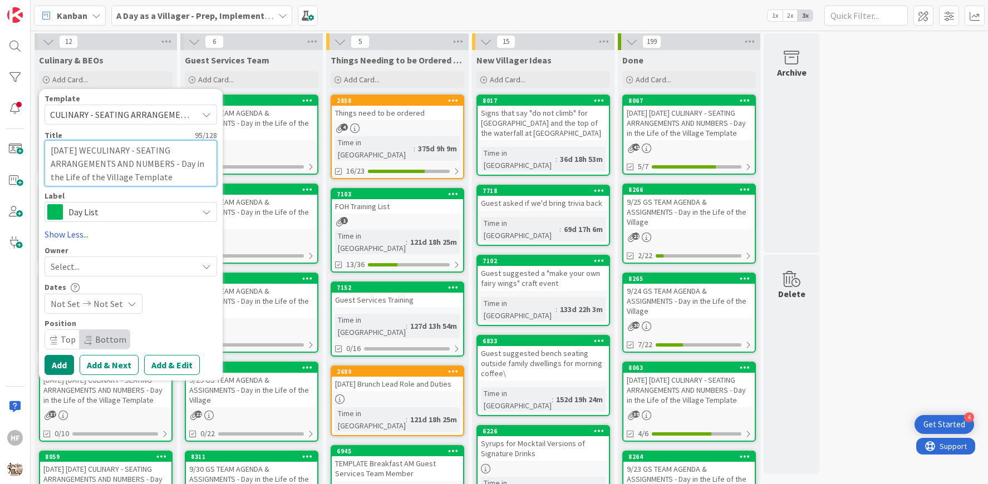
type textarea "[DATE] WEDCULINARY - SEATING ARRANGEMENTS AND NUMBERS - Day in the Life of the …"
type textarea "x"
type textarea "[DATE] WED CULINARY - SEATING ARRANGEMENTS AND NUMBERS - Day in the Life of the…"
click at [116, 368] on button "Add & Next" at bounding box center [109, 365] width 59 height 20
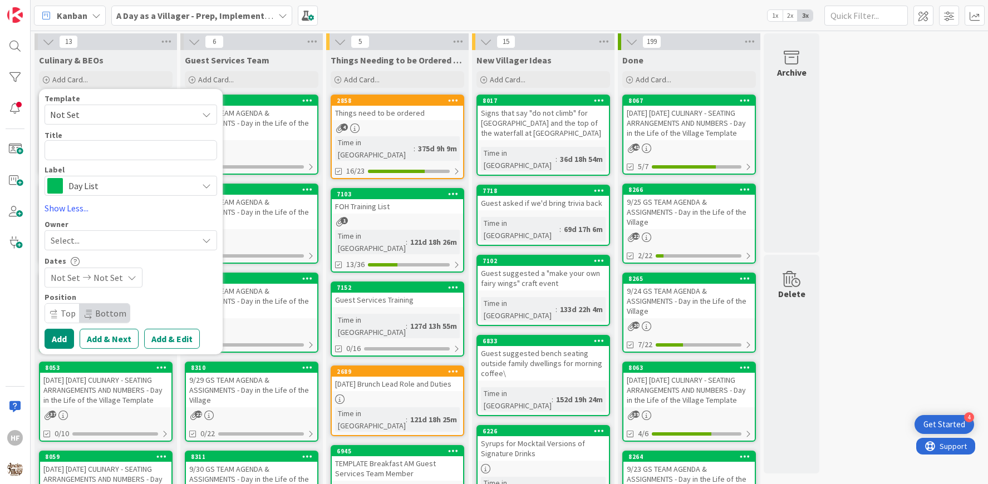
click at [116, 120] on span "Not Set" at bounding box center [119, 114] width 139 height 14
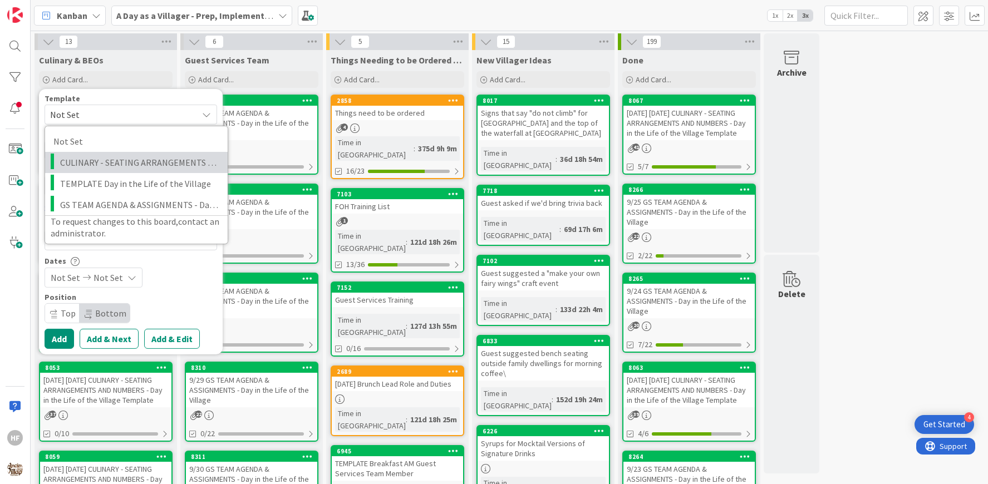
click at [102, 160] on span "CULINARY - SEATING ARRANGEMENTS AND NUMBERS - Day in the Life of the Village Te…" at bounding box center [139, 162] width 159 height 14
type textarea "x"
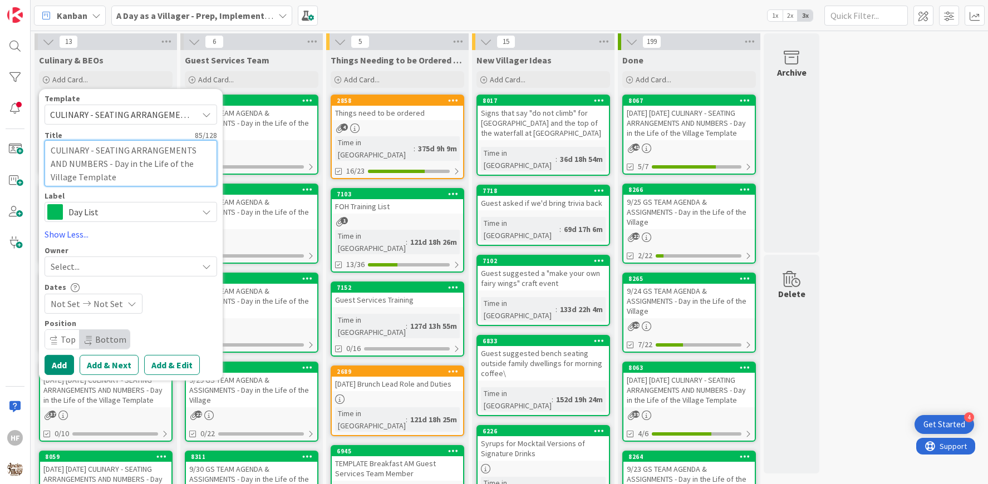
click at [52, 149] on textarea "CULINARY - SEATING ARRANGEMENTS AND NUMBERS - Day in the Life of the Village Te…" at bounding box center [131, 163] width 172 height 46
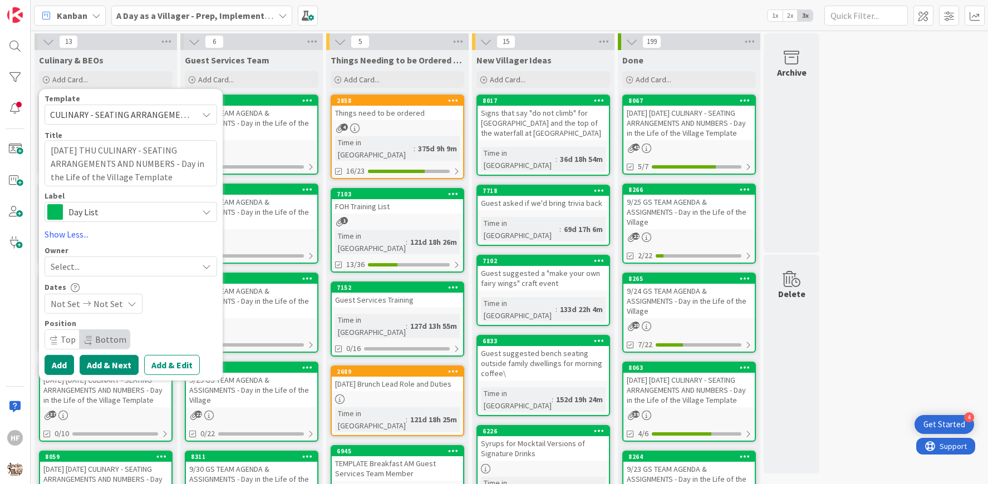
click at [122, 366] on button "Add & Next" at bounding box center [109, 365] width 59 height 20
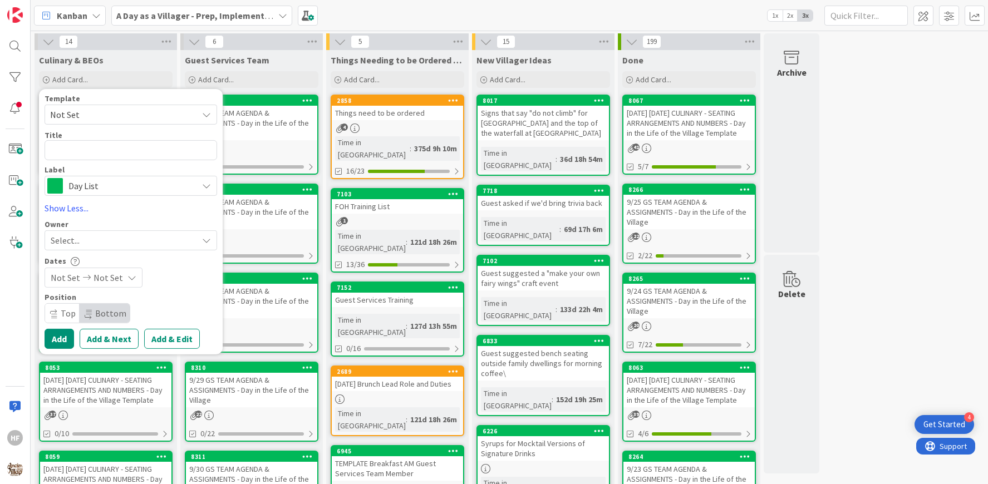
click at [94, 115] on span "Not Set" at bounding box center [119, 114] width 139 height 14
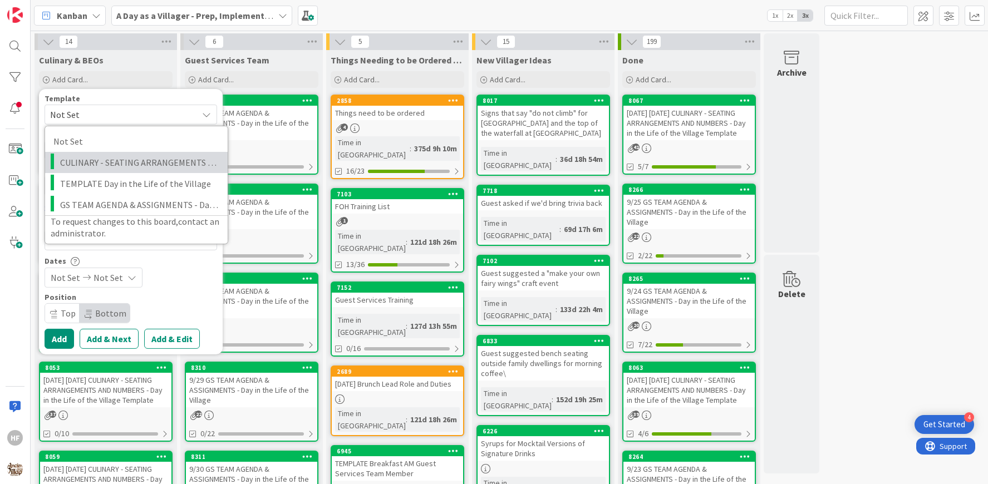
click at [100, 161] on span "CULINARY - SEATING ARRANGEMENTS AND NUMBERS - Day in the Life of the Village Te…" at bounding box center [139, 162] width 159 height 14
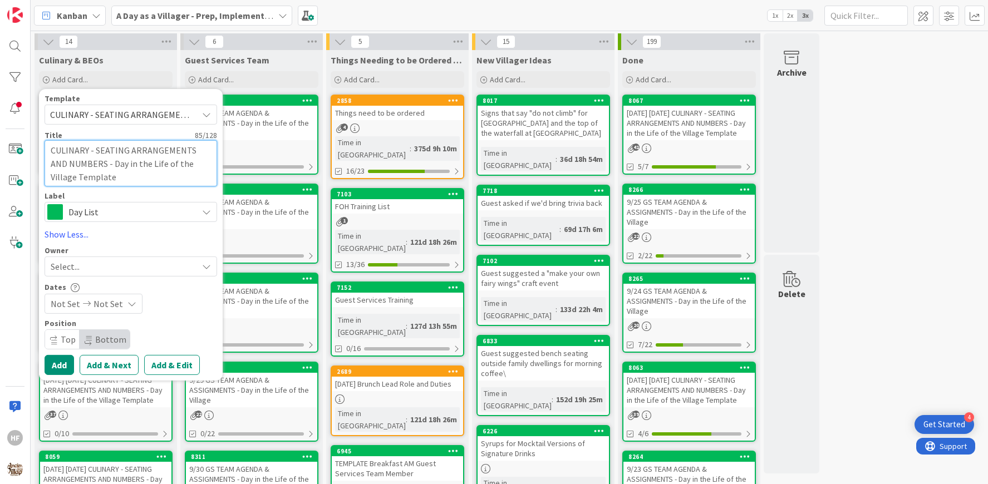
click at [52, 146] on textarea "CULINARY - SEATING ARRANGEMENTS AND NUMBERS - Day in the Life of the Village Te…" at bounding box center [131, 163] width 172 height 46
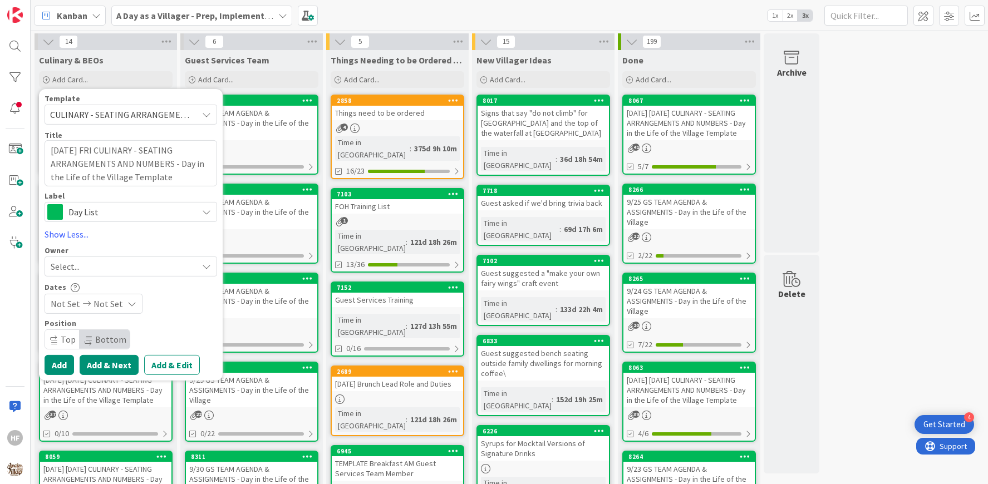
click at [107, 368] on button "Add & Next" at bounding box center [109, 365] width 59 height 20
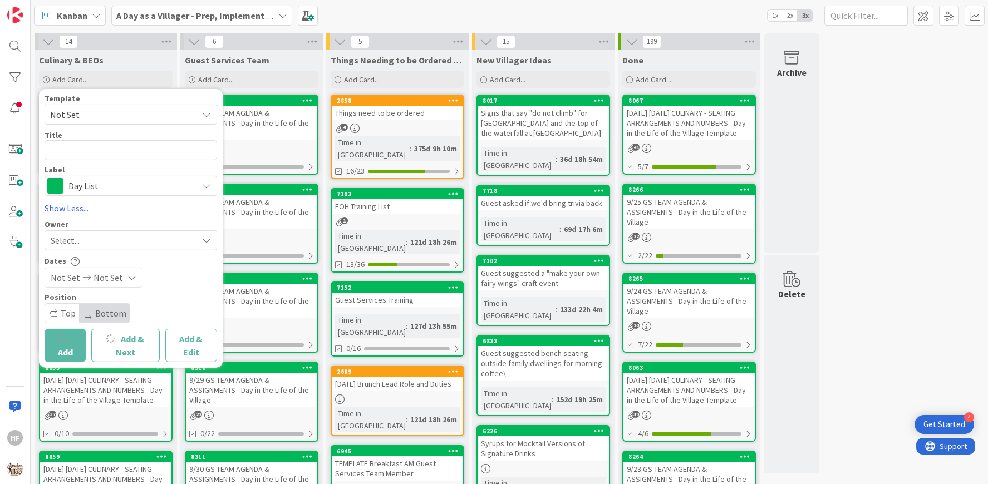
click at [97, 115] on span "Not Set" at bounding box center [119, 114] width 139 height 14
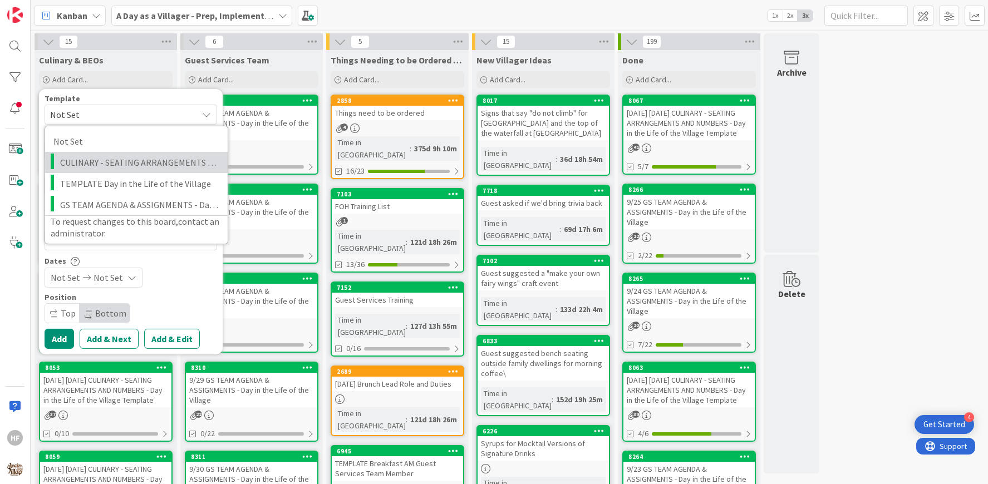
click at [113, 165] on span "CULINARY - SEATING ARRANGEMENTS AND NUMBERS - Day in the Life of the Village Te…" at bounding box center [139, 162] width 159 height 14
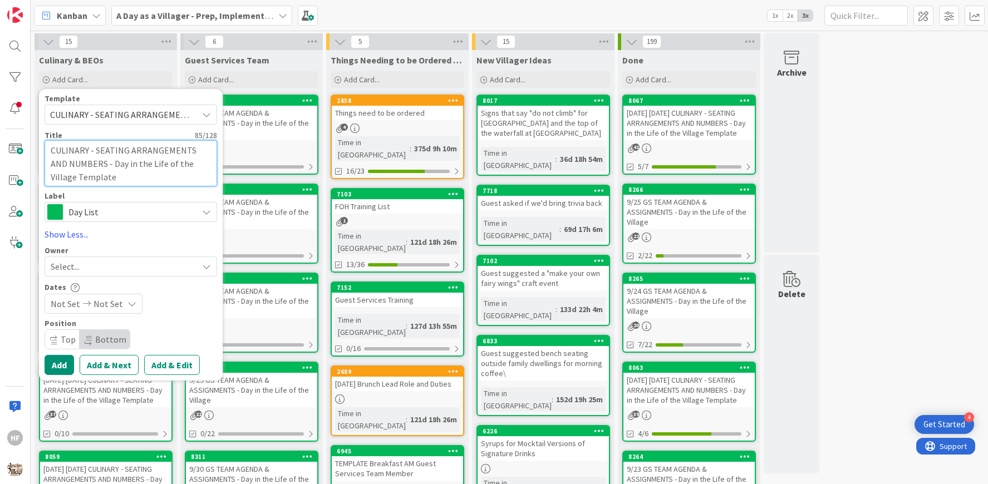
click at [53, 152] on textarea "CULINARY - SEATING ARRANGEMENTS AND NUMBERS - Day in the Life of the Village Te…" at bounding box center [131, 163] width 172 height 46
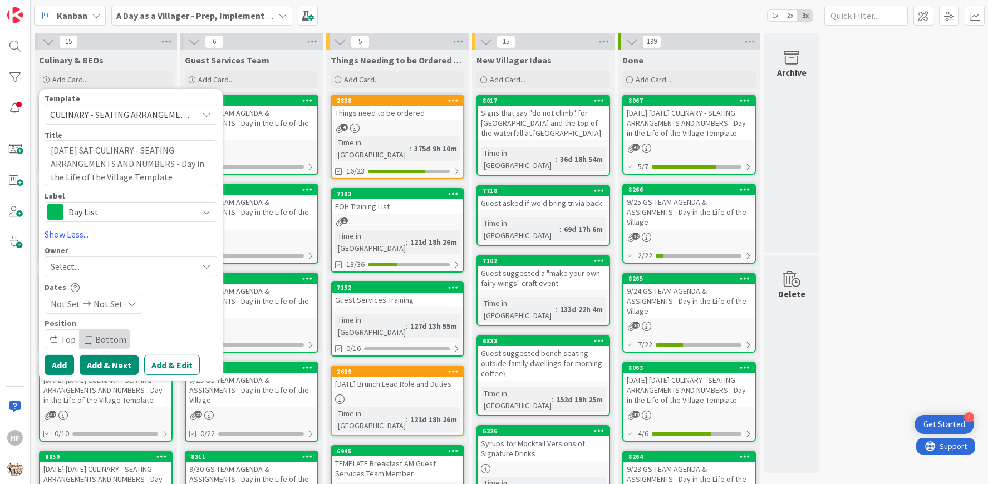
click at [126, 368] on button "Add & Next" at bounding box center [109, 365] width 59 height 20
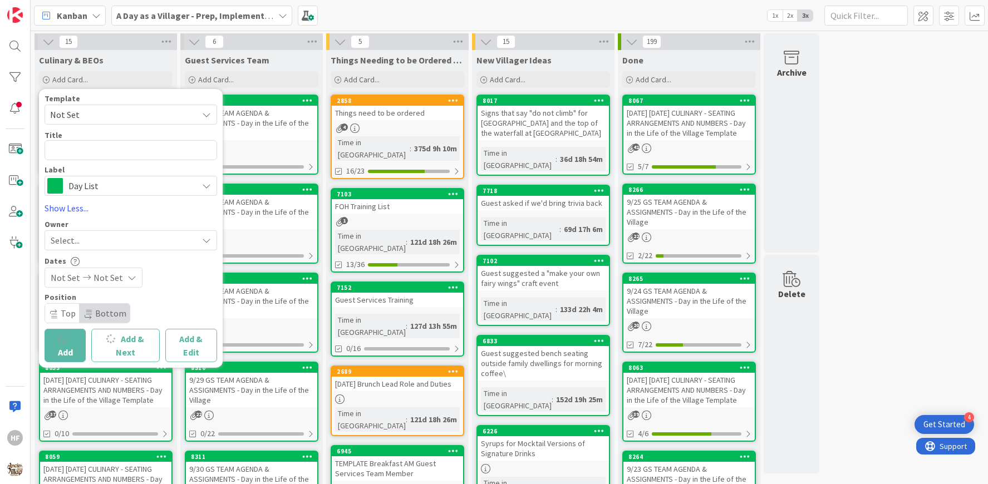
click at [150, 113] on span "Not Set" at bounding box center [119, 114] width 139 height 14
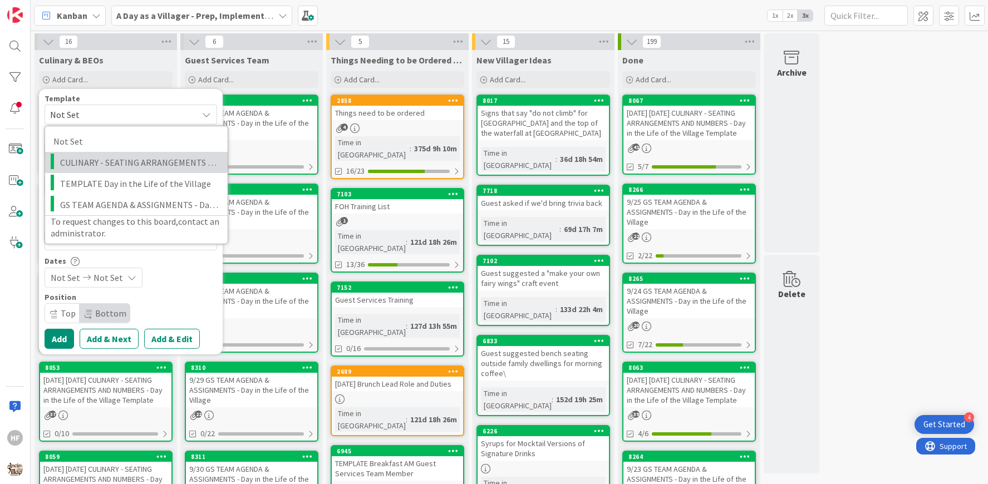
click at [166, 165] on span "CULINARY - SEATING ARRANGEMENTS AND NUMBERS - Day in the Life of the Village Te…" at bounding box center [139, 162] width 159 height 14
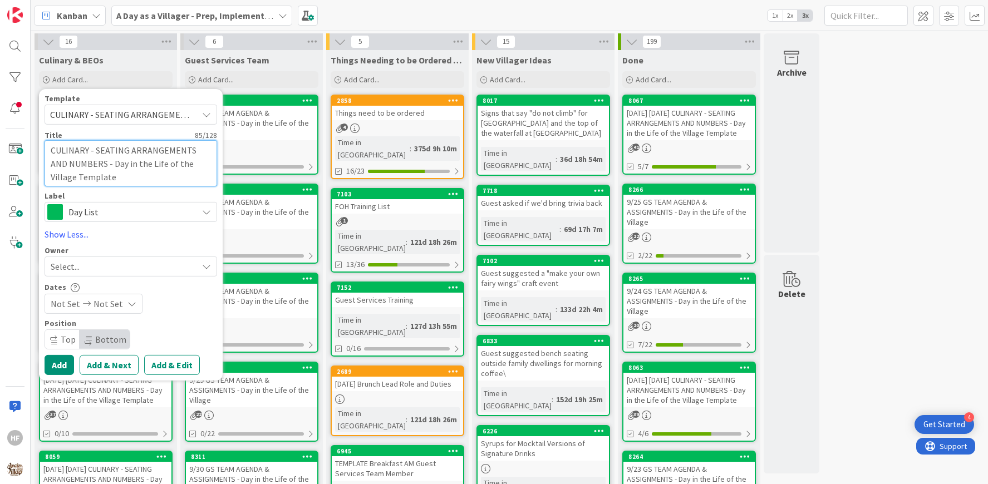
click at [51, 150] on textarea "CULINARY - SEATING ARRANGEMENTS AND NUMBERS - Day in the Life of the Village Te…" at bounding box center [131, 163] width 172 height 46
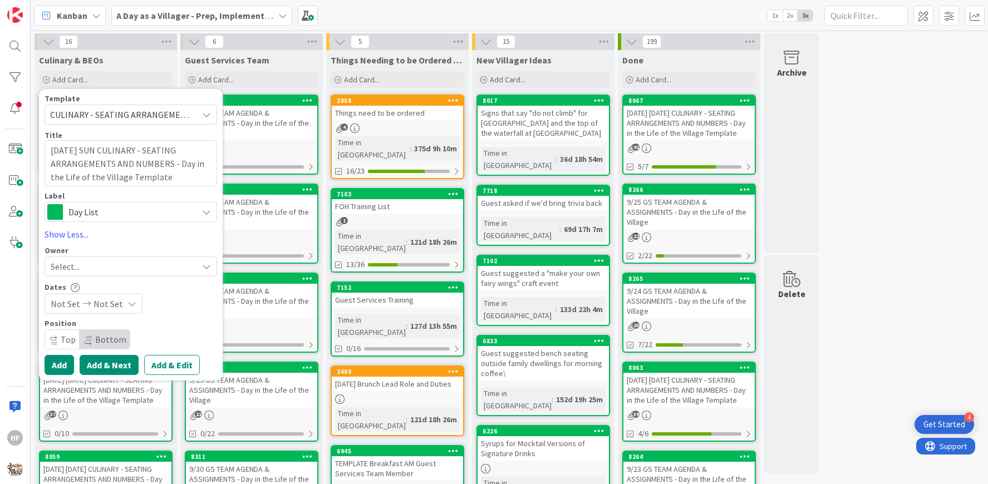
click at [90, 368] on button "Add & Next" at bounding box center [109, 365] width 59 height 20
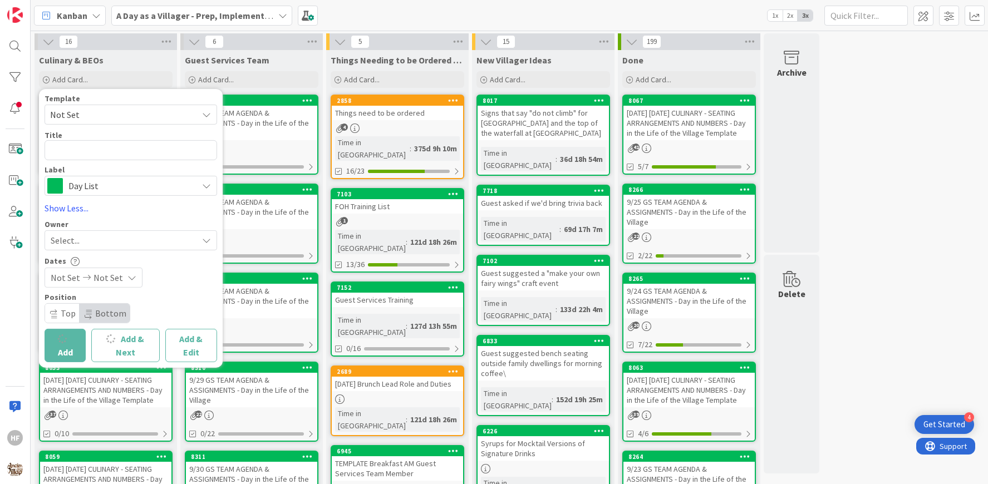
click at [77, 110] on span "Not Set" at bounding box center [119, 114] width 139 height 14
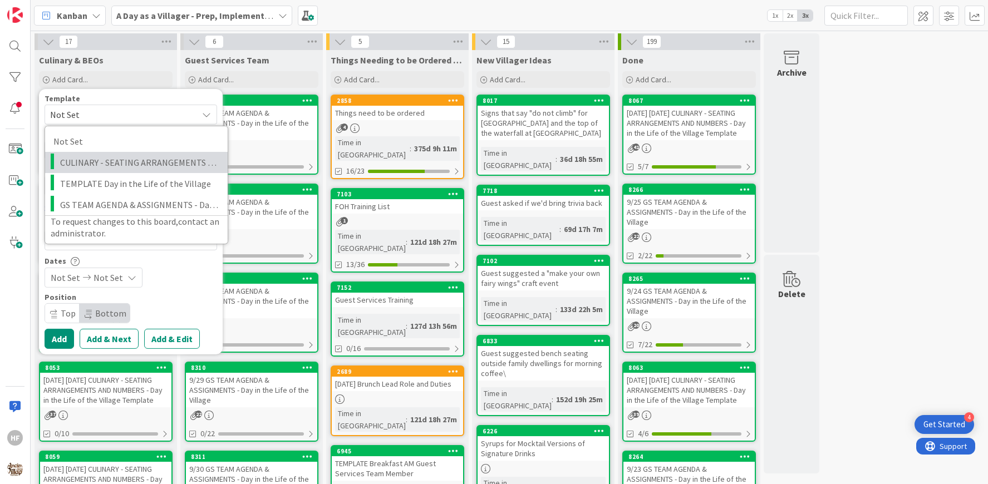
click at [91, 152] on link "CULINARY - SEATING ARRANGEMENTS AND NUMBERS - Day in the Life of the Village Te…" at bounding box center [136, 162] width 182 height 21
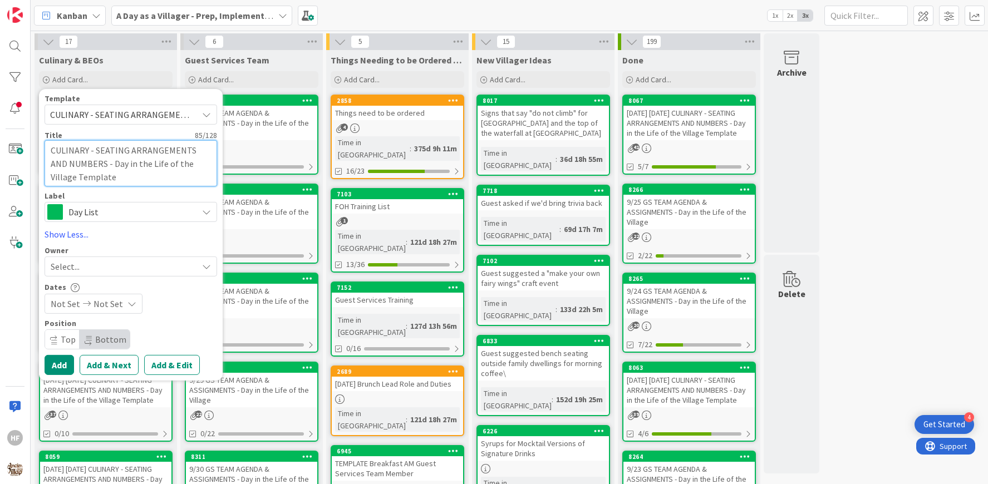
click at [51, 150] on textarea "CULINARY - SEATING ARRANGEMENTS AND NUMBERS - Day in the Life of the Village Te…" at bounding box center [131, 163] width 172 height 46
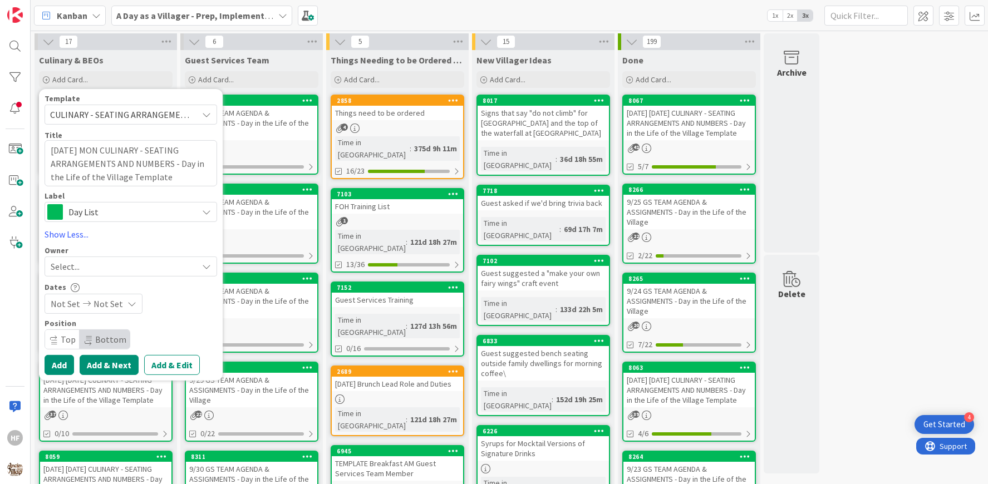
click at [114, 363] on button "Add & Next" at bounding box center [109, 365] width 59 height 20
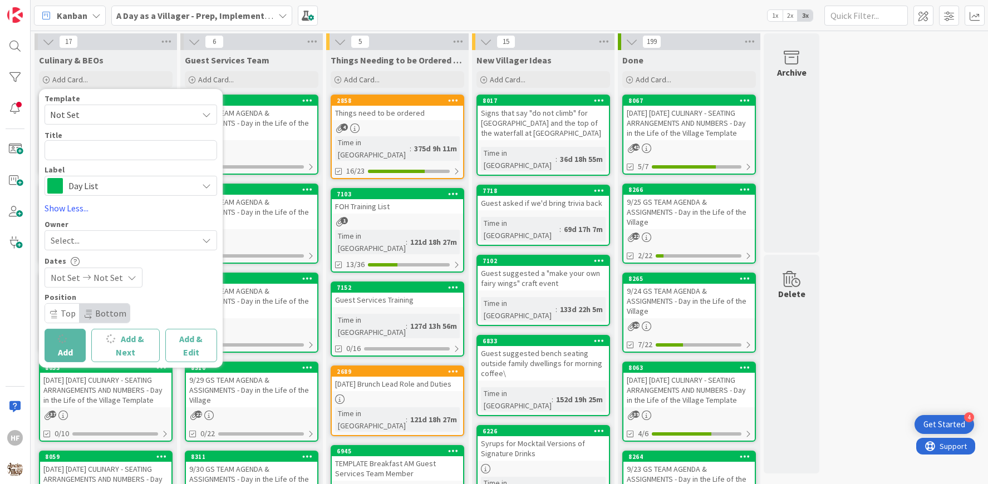
click at [108, 116] on span "Not Set" at bounding box center [119, 114] width 139 height 14
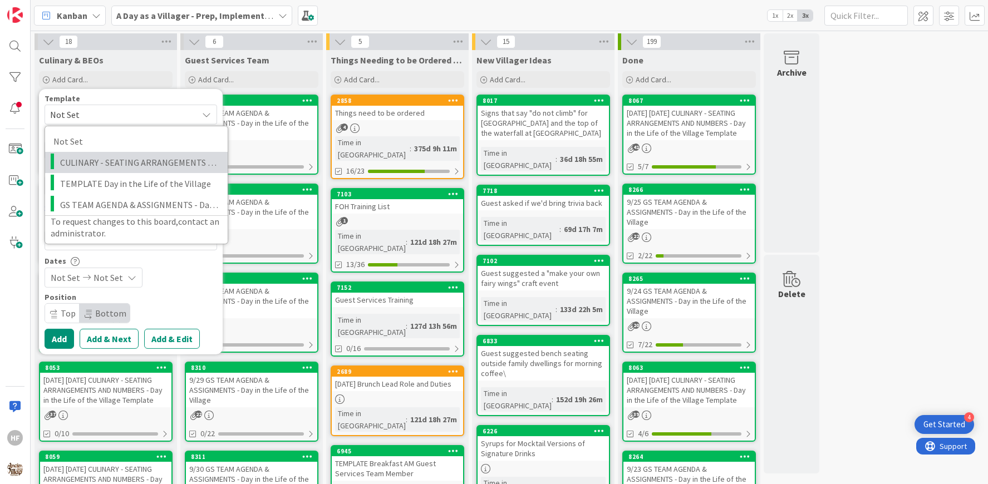
click at [108, 155] on span "CULINARY - SEATING ARRANGEMENTS AND NUMBERS - Day in the Life of the Village Te…" at bounding box center [139, 162] width 159 height 14
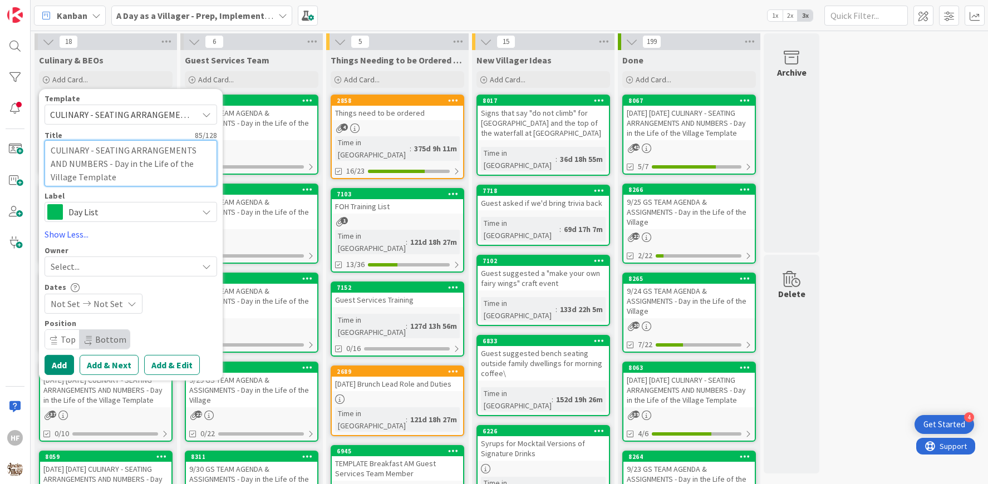
click at [51, 151] on textarea "CULINARY - SEATING ARRANGEMENTS AND NUMBERS - Day in the Life of the Village Te…" at bounding box center [131, 163] width 172 height 46
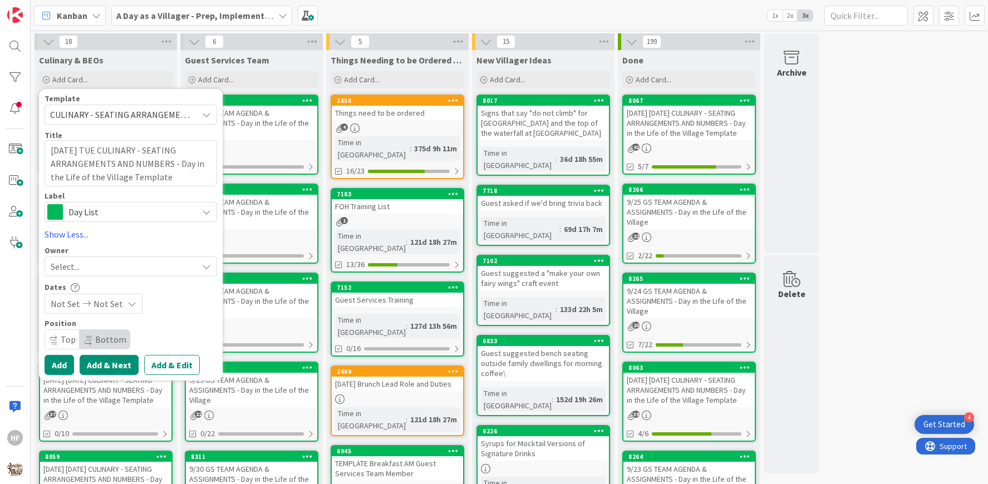
click at [107, 366] on button "Add & Next" at bounding box center [109, 365] width 59 height 20
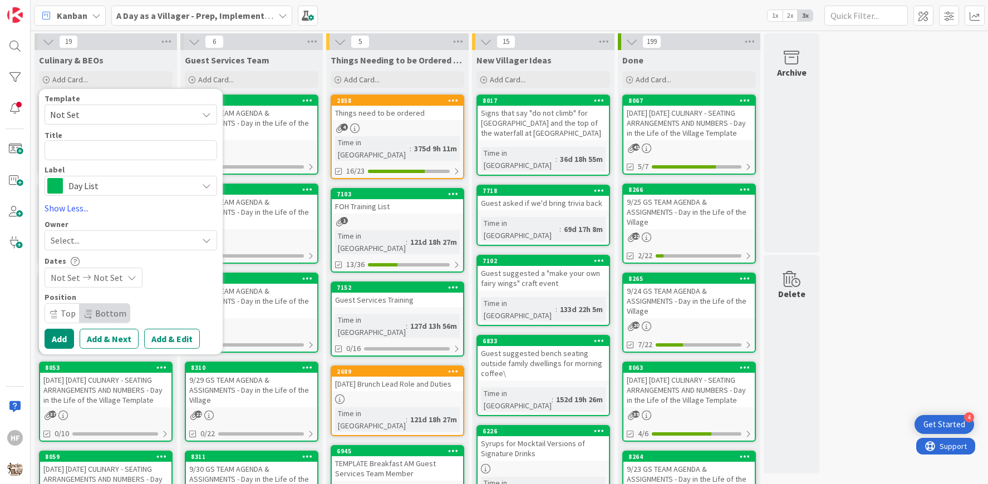
click at [98, 110] on span "Not Set" at bounding box center [119, 114] width 139 height 14
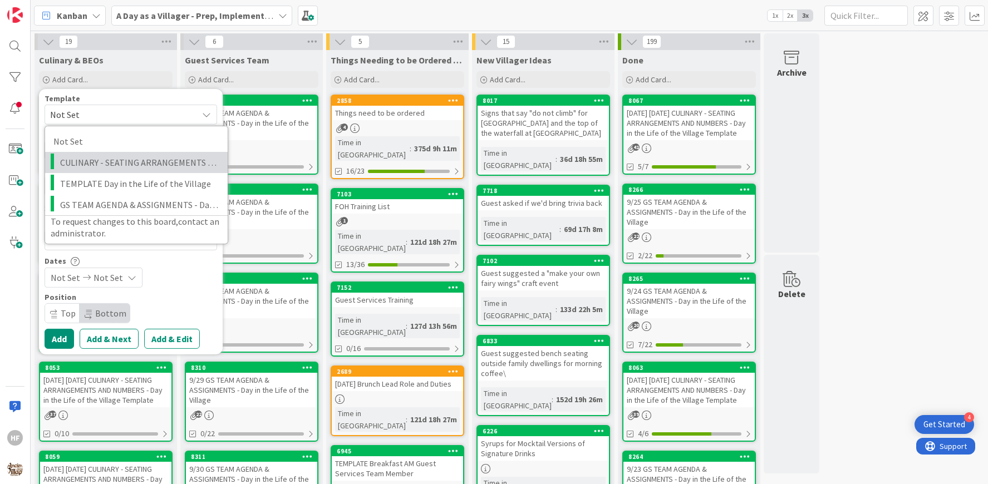
click at [106, 156] on span "CULINARY - SEATING ARRANGEMENTS AND NUMBERS - Day in the Life of the Village Te…" at bounding box center [139, 162] width 159 height 14
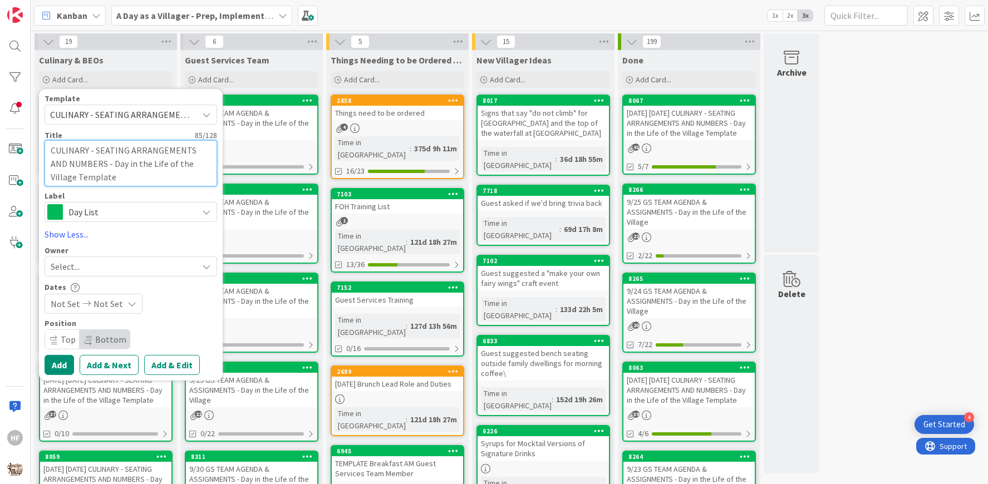
click at [51, 151] on textarea "CULINARY - SEATING ARRANGEMENTS AND NUMBERS - Day in the Life of the Village Te…" at bounding box center [131, 163] width 172 height 46
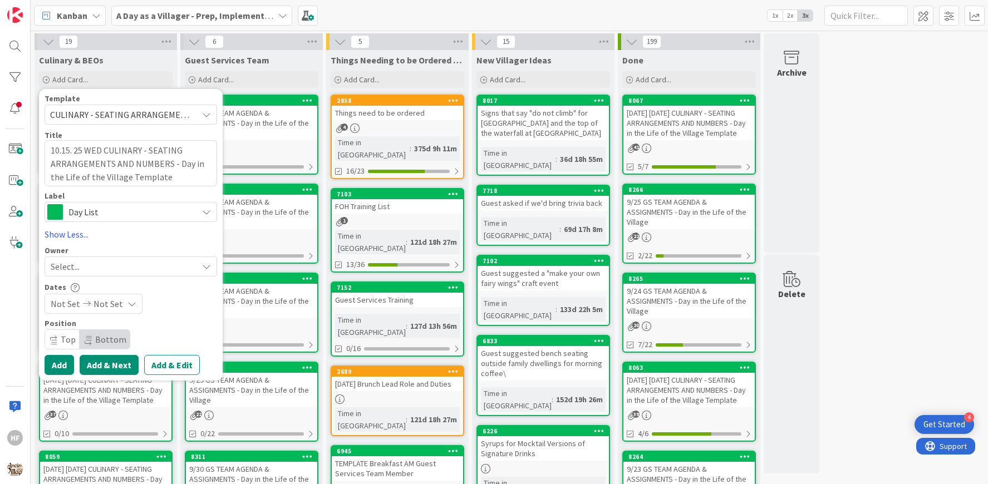
click at [103, 358] on button "Add & Next" at bounding box center [109, 365] width 59 height 20
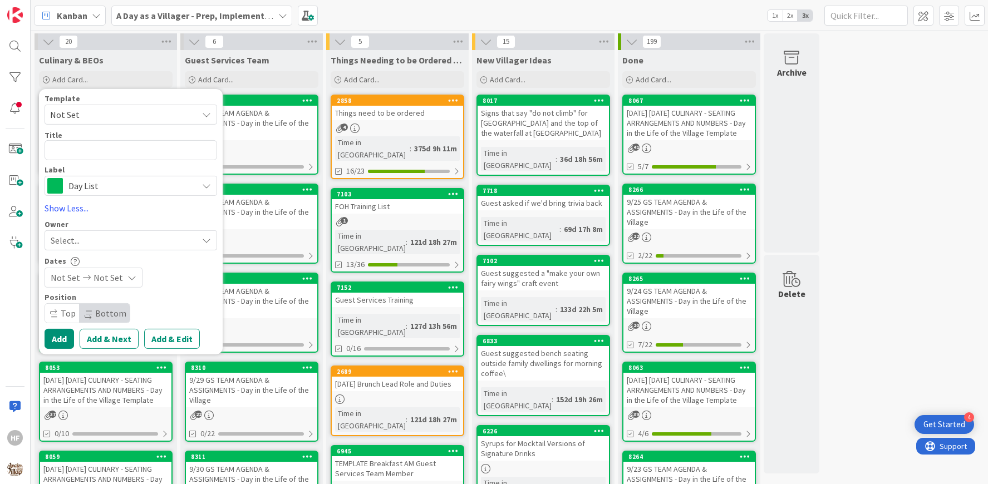
click at [84, 112] on span "Not Set" at bounding box center [119, 114] width 139 height 14
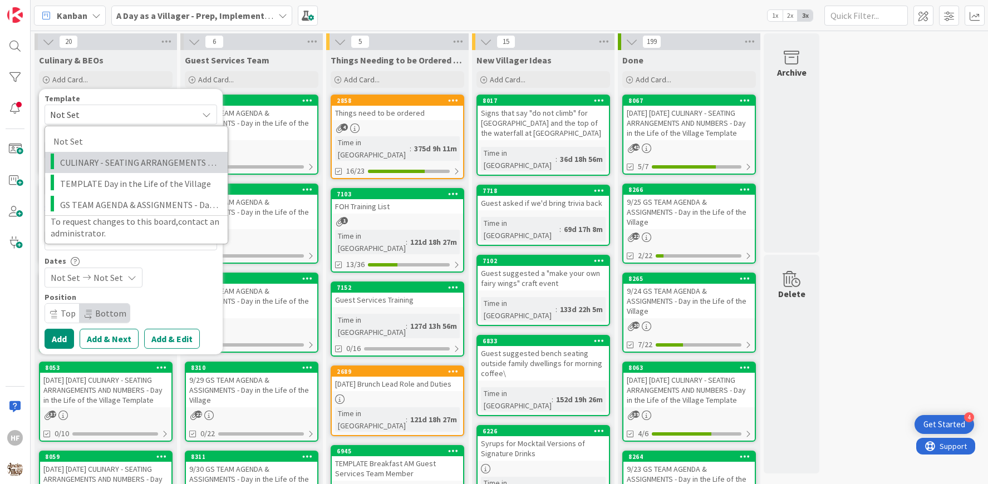
click at [103, 157] on span "CULINARY - SEATING ARRANGEMENTS AND NUMBERS - Day in the Life of the Village Te…" at bounding box center [139, 162] width 159 height 14
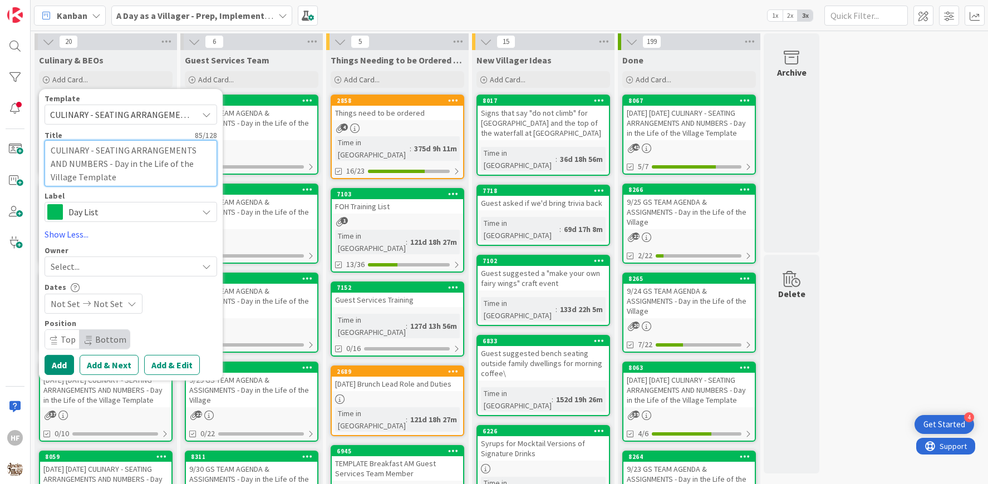
click at [50, 151] on textarea "CULINARY - SEATING ARRANGEMENTS AND NUMBERS - Day in the Life of the Village Te…" at bounding box center [131, 163] width 172 height 46
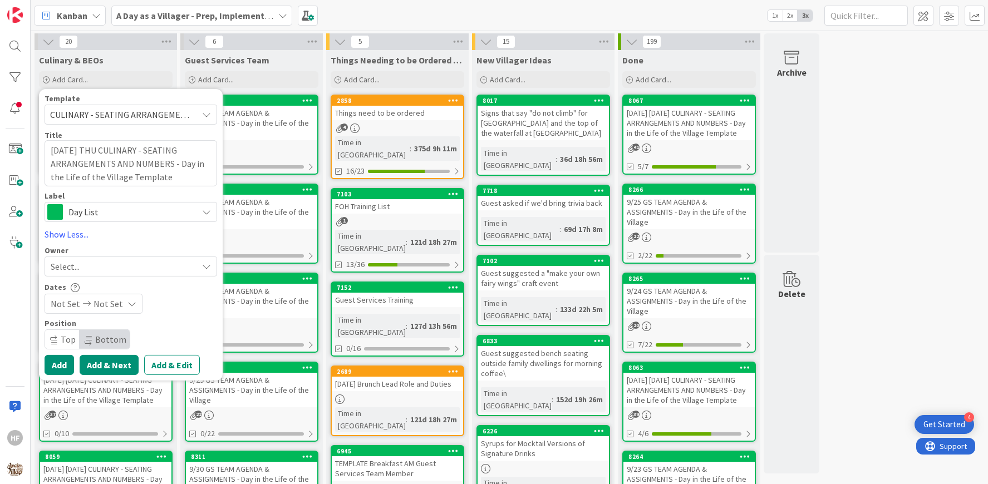
click at [96, 359] on button "Add & Next" at bounding box center [109, 365] width 59 height 20
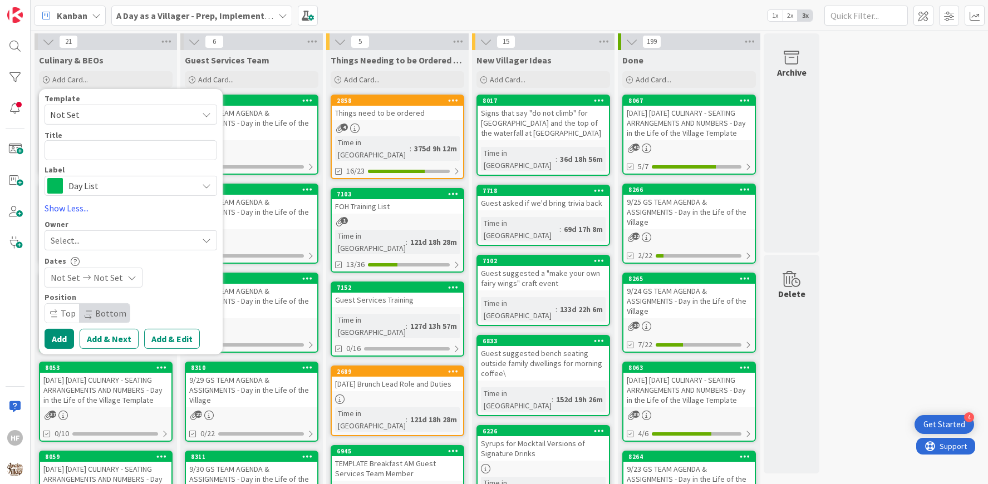
click at [117, 111] on span "Not Set" at bounding box center [119, 114] width 139 height 14
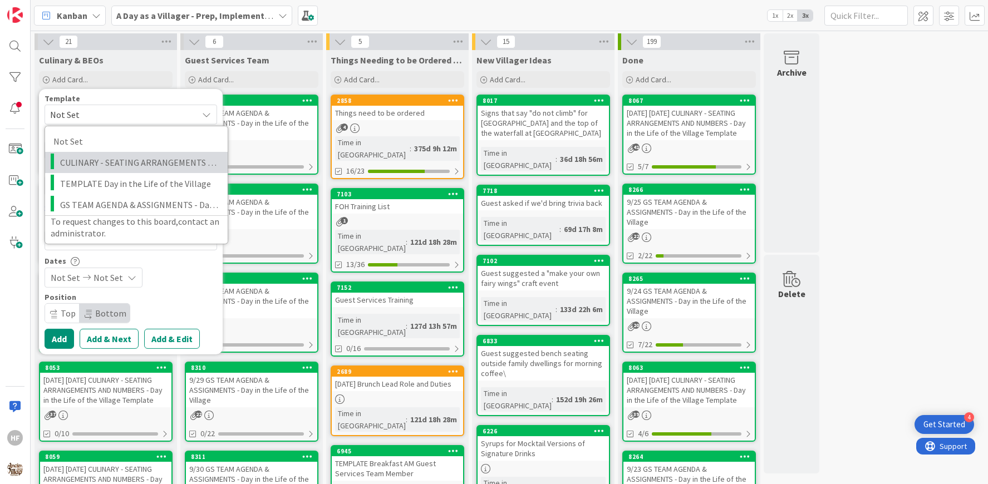
click at [74, 166] on span "CULINARY - SEATING ARRANGEMENTS AND NUMBERS - Day in the Life of the Village Te…" at bounding box center [139, 162] width 159 height 14
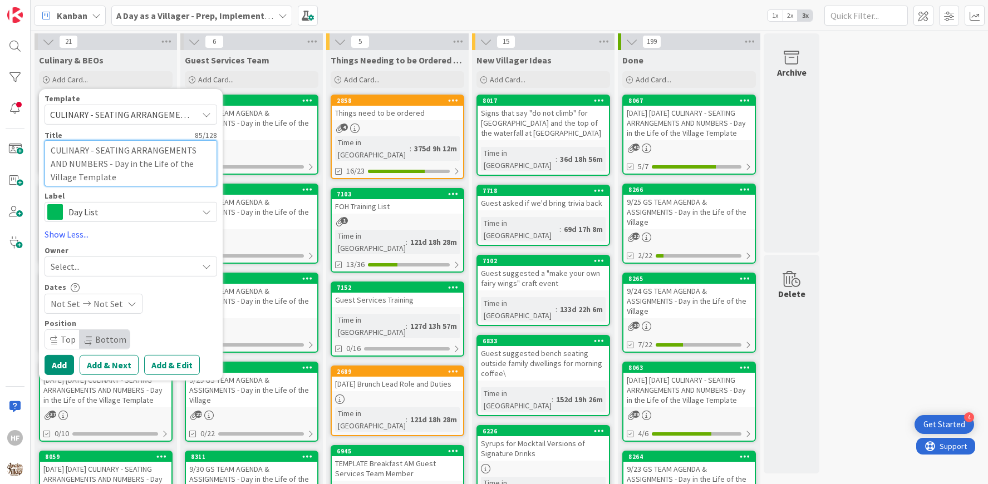
click at [53, 147] on textarea "CULINARY - SEATING ARRANGEMENTS AND NUMBERS - Day in the Life of the Village Te…" at bounding box center [131, 163] width 172 height 46
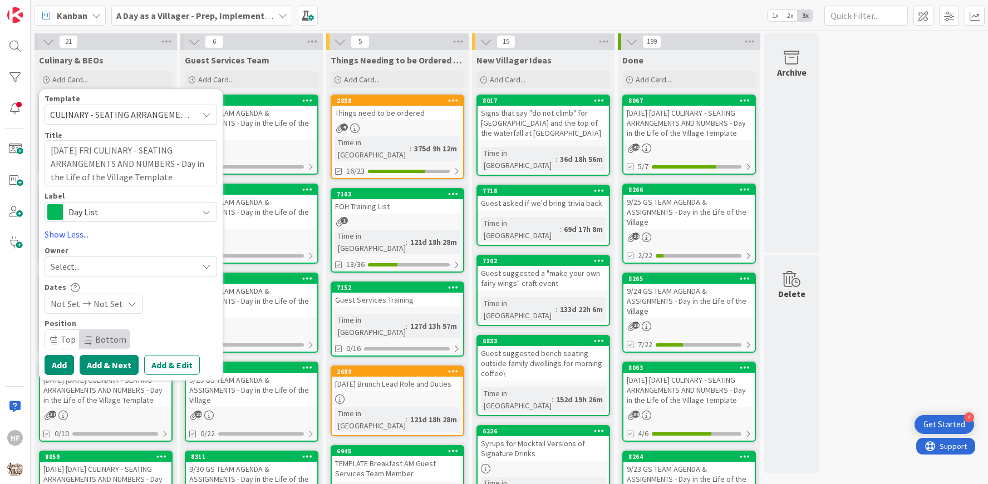
click at [119, 367] on button "Add & Next" at bounding box center [109, 365] width 59 height 20
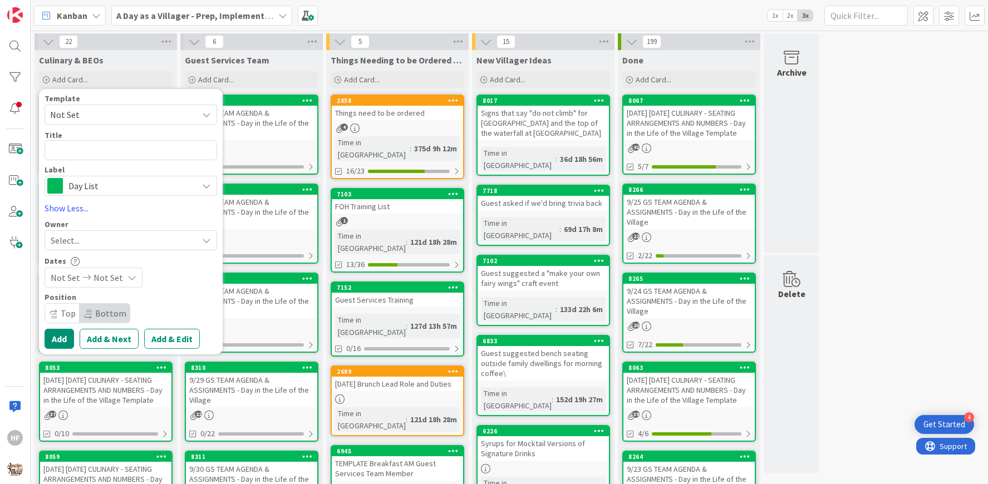
click at [112, 118] on span "Not Set" at bounding box center [119, 114] width 139 height 14
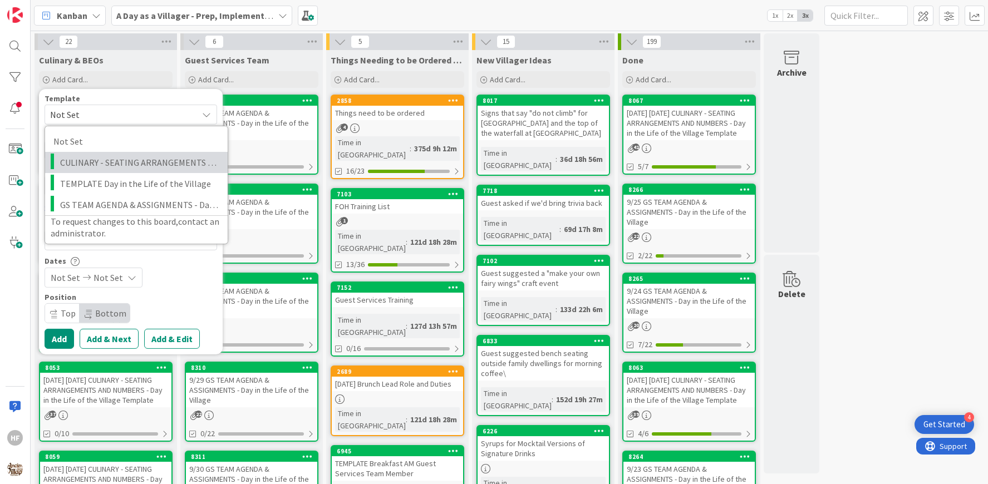
click at [106, 152] on link "CULINARY - SEATING ARRANGEMENTS AND NUMBERS - Day in the Life of the Village Te…" at bounding box center [136, 162] width 182 height 21
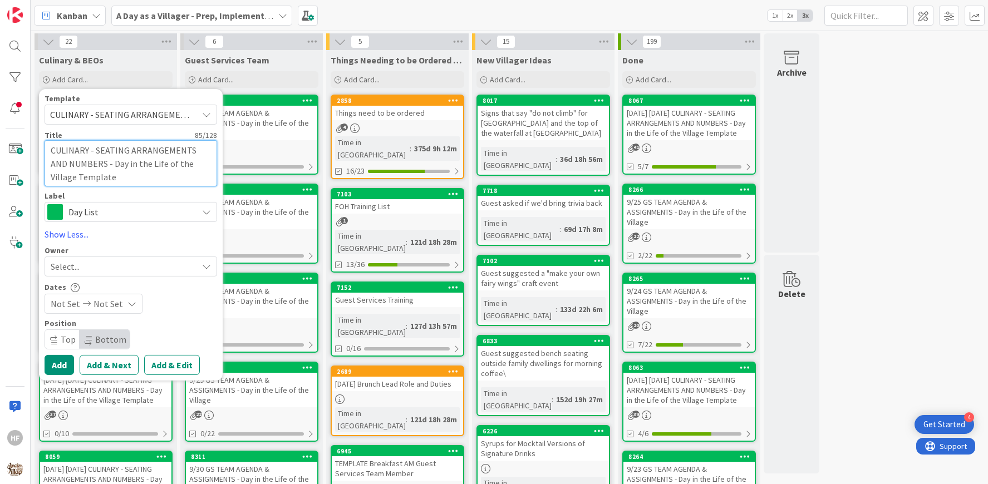
click at [51, 145] on textarea "CULINARY - SEATING ARRANGEMENTS AND NUMBERS - Day in the Life of the Village Te…" at bounding box center [131, 163] width 172 height 46
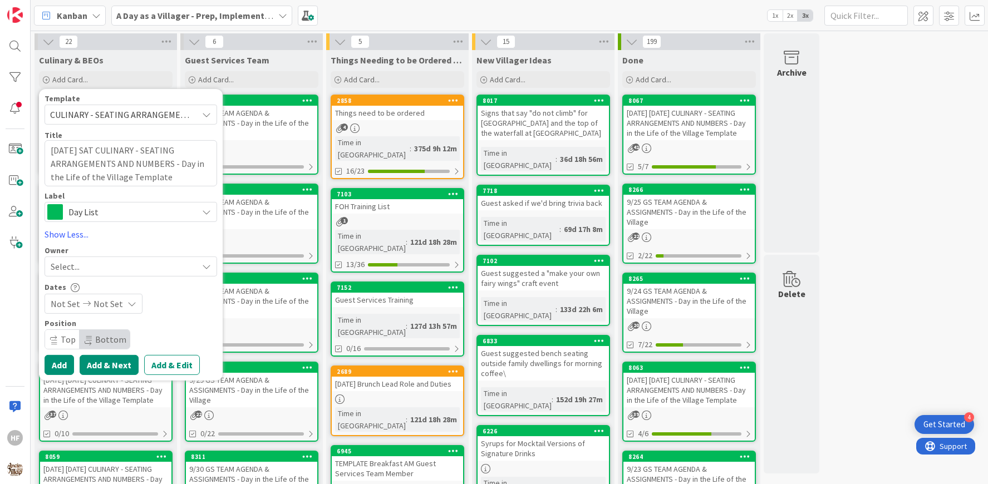
click at [90, 363] on button "Add & Next" at bounding box center [109, 365] width 59 height 20
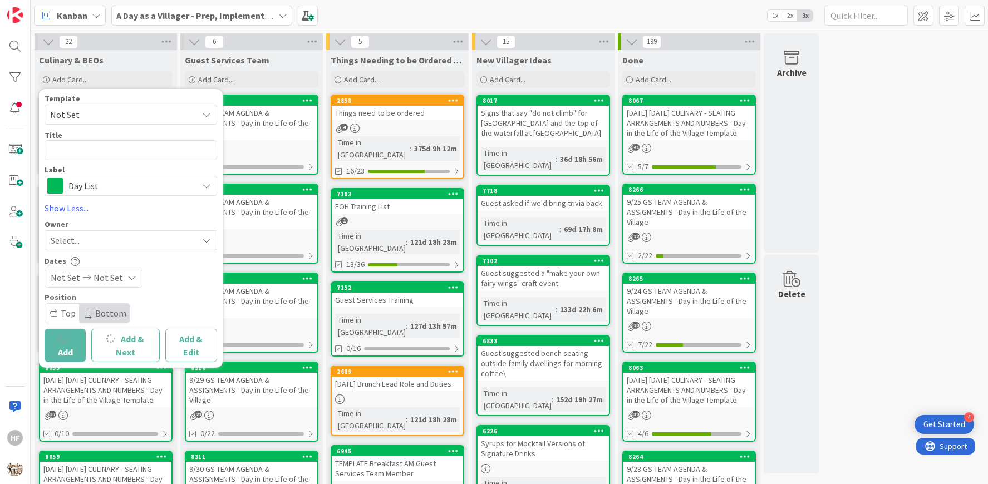
click at [94, 117] on span "Not Set" at bounding box center [119, 114] width 139 height 14
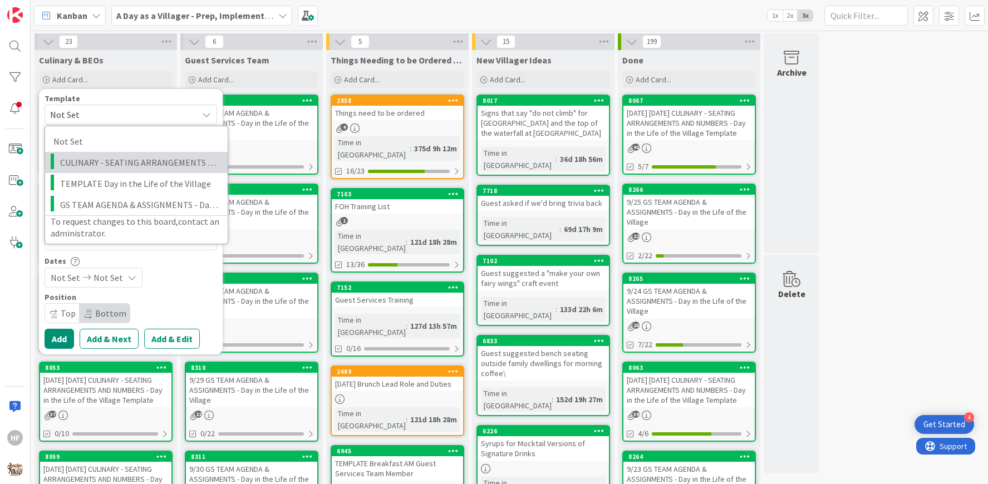
click at [97, 155] on span "CULINARY - SEATING ARRANGEMENTS AND NUMBERS - Day in the Life of the Village Te…" at bounding box center [139, 162] width 159 height 14
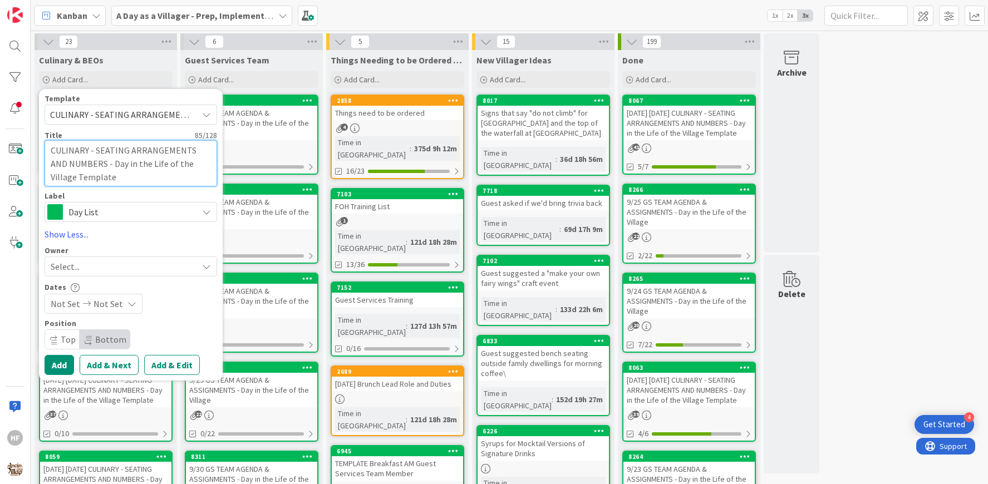
click at [50, 151] on textarea "CULINARY - SEATING ARRANGEMENTS AND NUMBERS - Day in the Life of the Village Te…" at bounding box center [131, 163] width 172 height 46
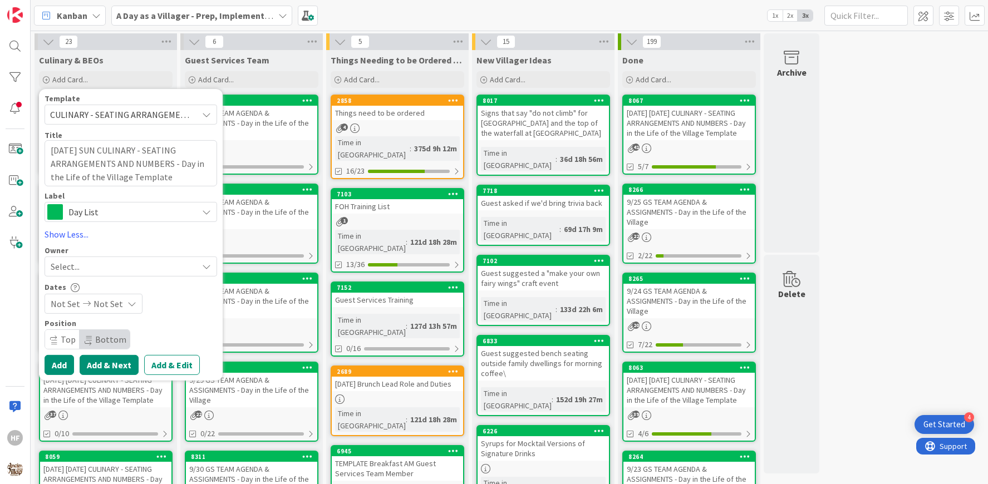
click at [124, 364] on button "Add & Next" at bounding box center [109, 365] width 59 height 20
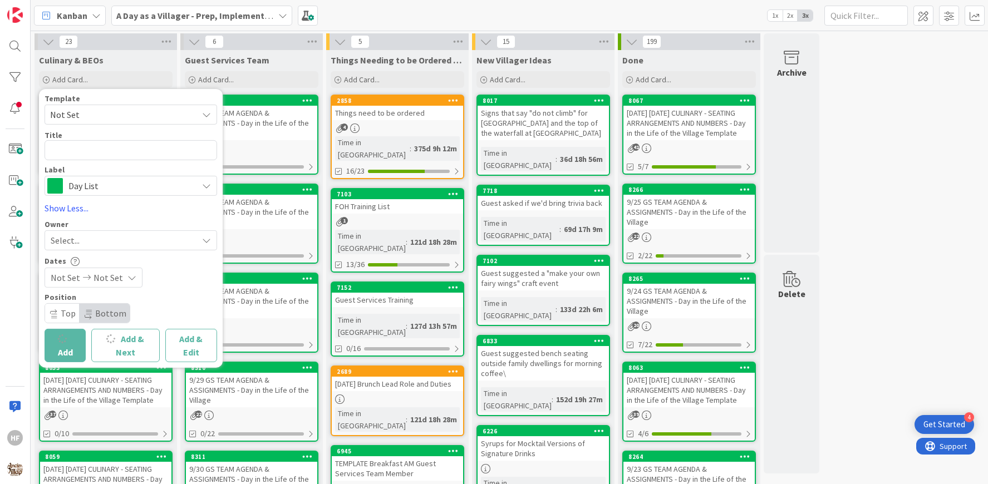
click at [149, 112] on span "Not Set" at bounding box center [119, 114] width 139 height 14
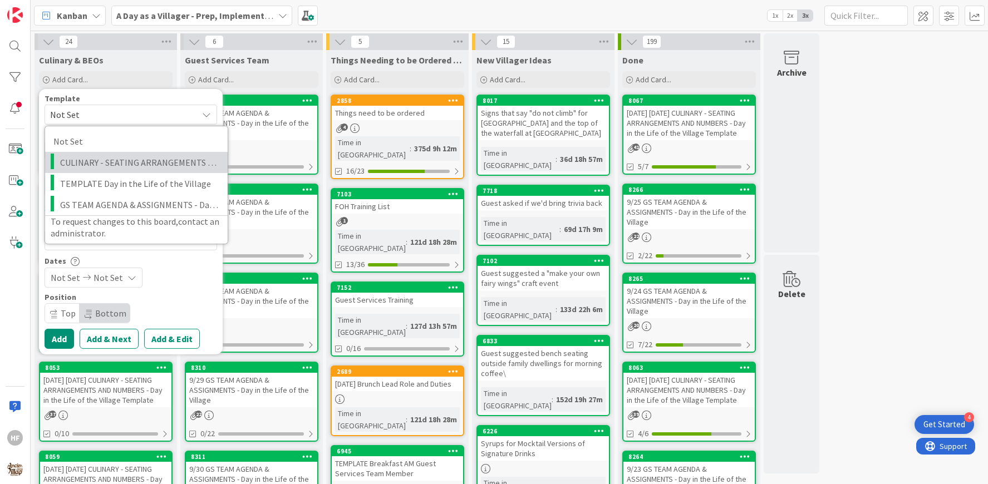
click at [144, 161] on span "CULINARY - SEATING ARRANGEMENTS AND NUMBERS - Day in the Life of the Village Te…" at bounding box center [139, 162] width 159 height 14
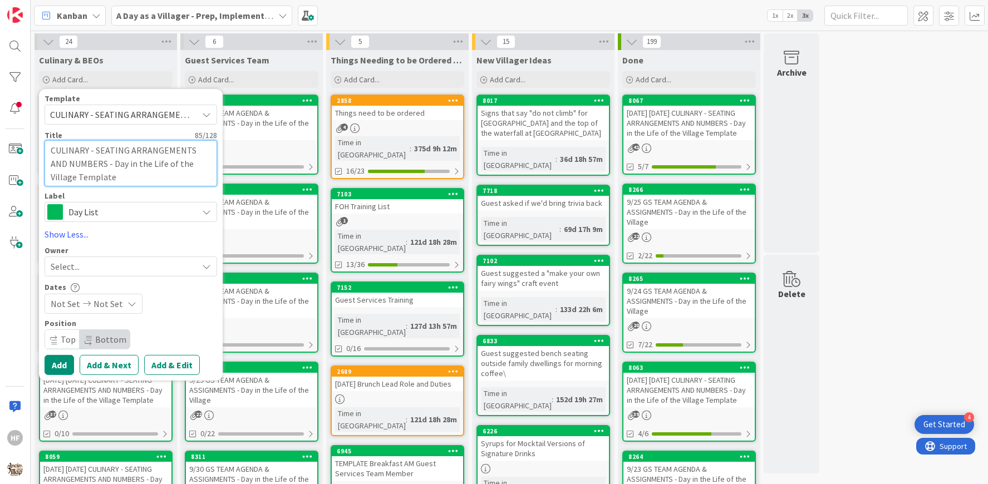
click at [53, 147] on textarea "CULINARY - SEATING ARRANGEMENTS AND NUMBERS - Day in the Life of the Village Te…" at bounding box center [131, 163] width 172 height 46
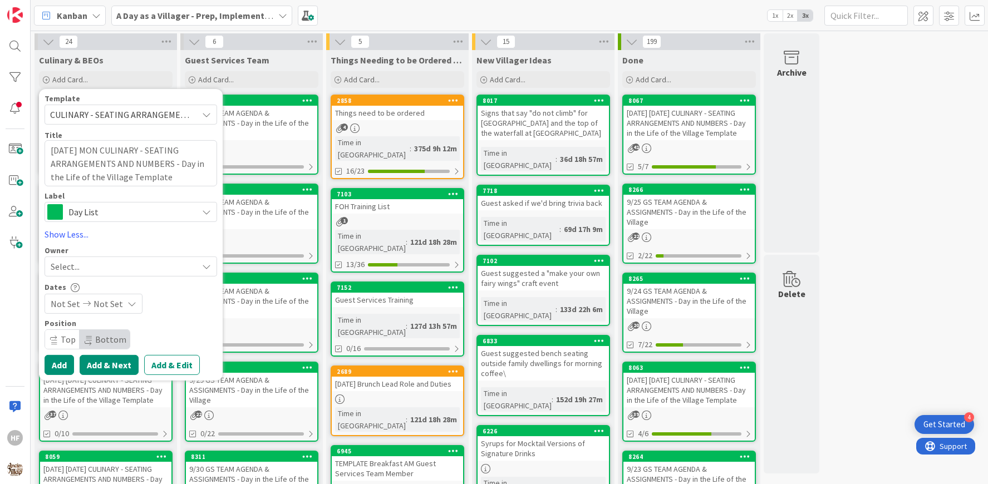
click at [95, 358] on button "Add & Next" at bounding box center [109, 365] width 59 height 20
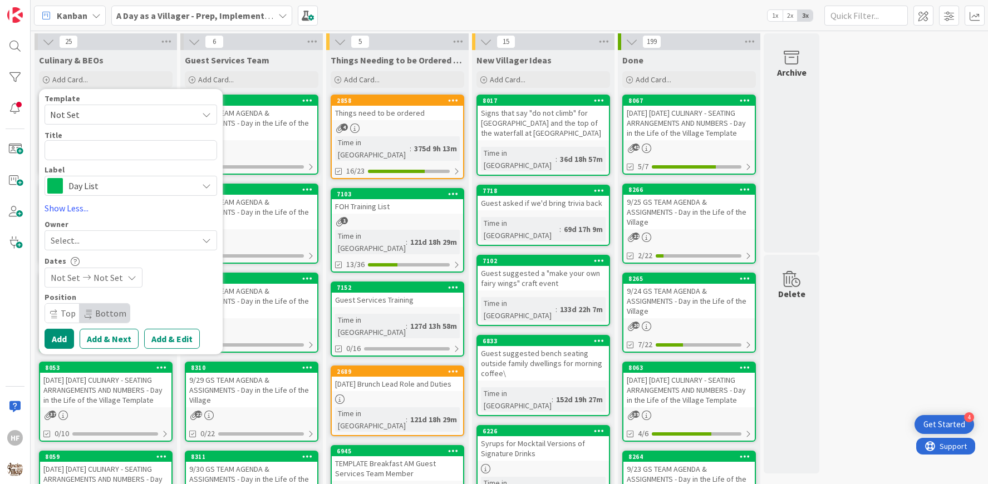
click at [98, 117] on span "Not Set" at bounding box center [119, 114] width 139 height 14
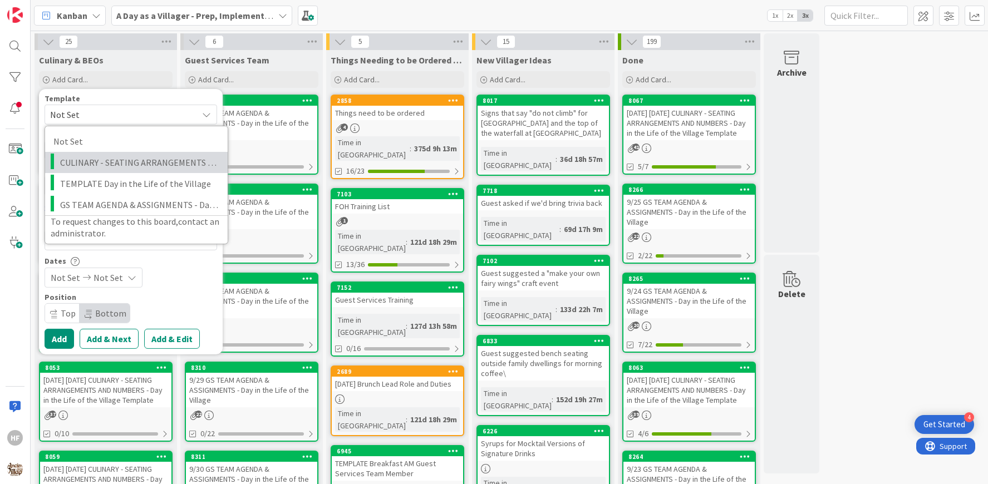
click at [108, 159] on span "CULINARY - SEATING ARRANGEMENTS AND NUMBERS - Day in the Life of the Village Te…" at bounding box center [139, 162] width 159 height 14
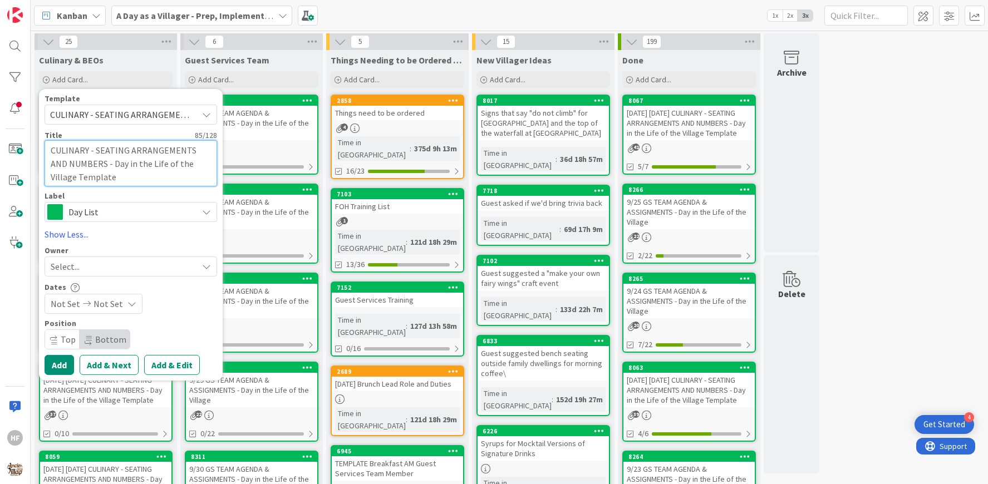
click at [50, 148] on textarea "CULINARY - SEATING ARRANGEMENTS AND NUMBERS - Day in the Life of the Village Te…" at bounding box center [131, 163] width 172 height 46
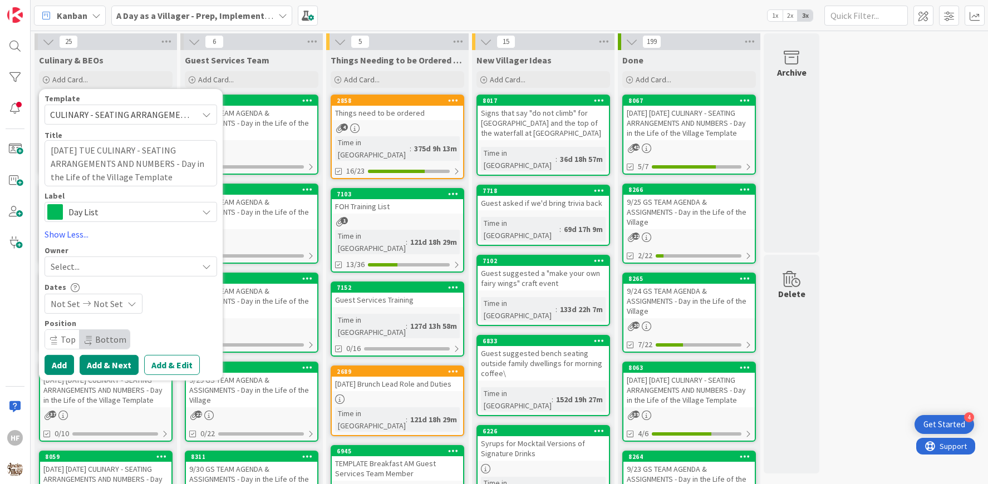
click at [98, 362] on button "Add & Next" at bounding box center [109, 365] width 59 height 20
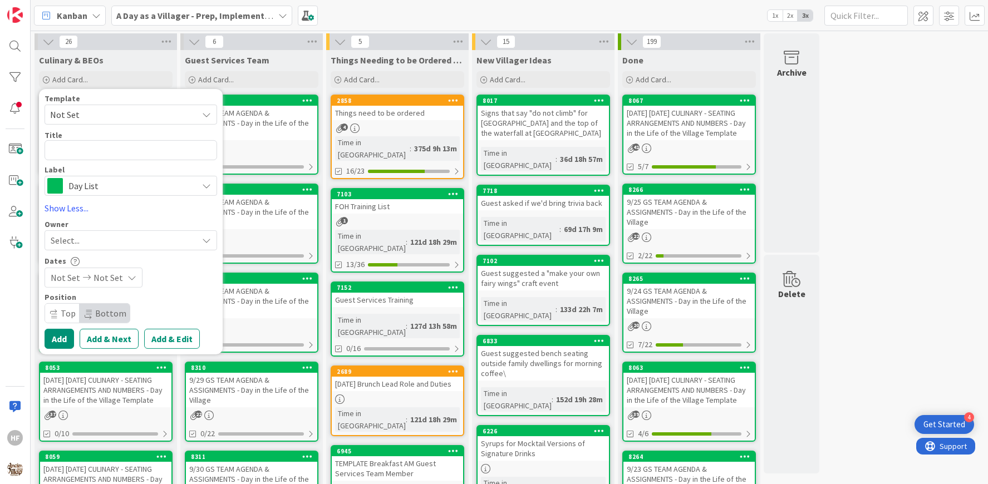
click at [94, 119] on span "Not Set" at bounding box center [119, 114] width 139 height 14
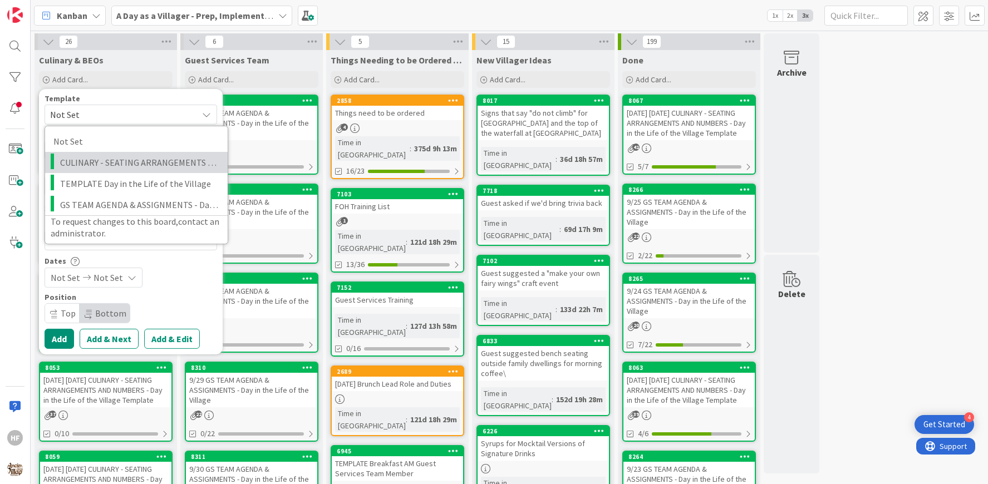
click at [103, 169] on span "CULINARY - SEATING ARRANGEMENTS AND NUMBERS - Day in the Life of the Village Te…" at bounding box center [139, 162] width 159 height 14
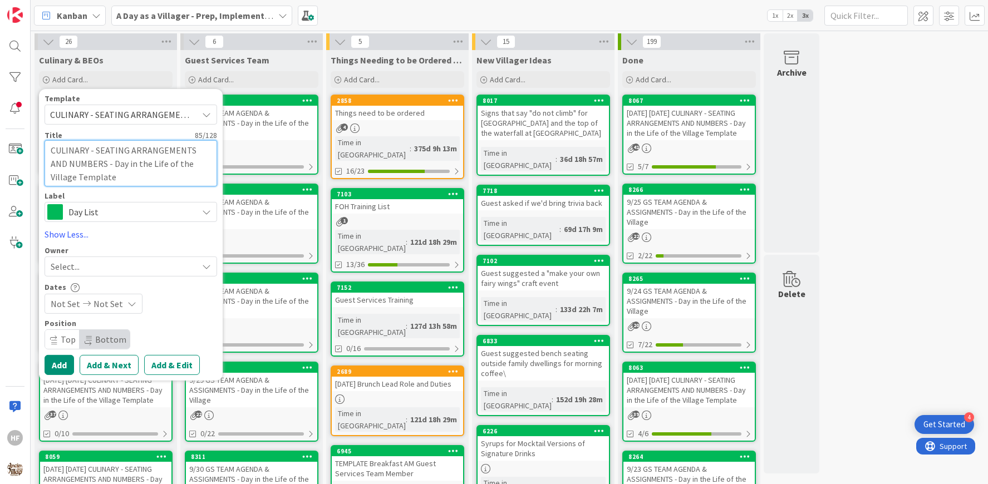
click at [53, 150] on textarea "CULINARY - SEATING ARRANGEMENTS AND NUMBERS - Day in the Life of the Village Te…" at bounding box center [131, 163] width 172 height 46
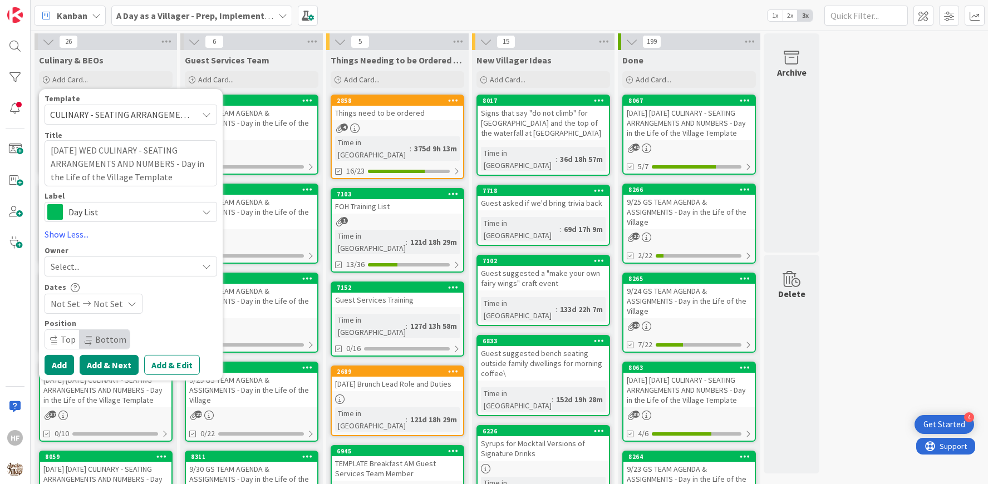
click at [115, 367] on button "Add & Next" at bounding box center [109, 365] width 59 height 20
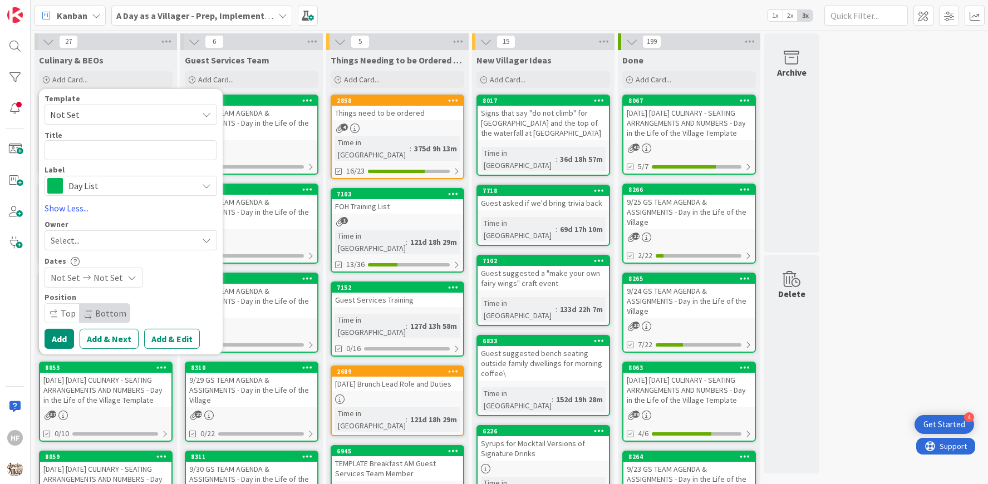
click at [95, 109] on span "Not Set" at bounding box center [119, 114] width 139 height 14
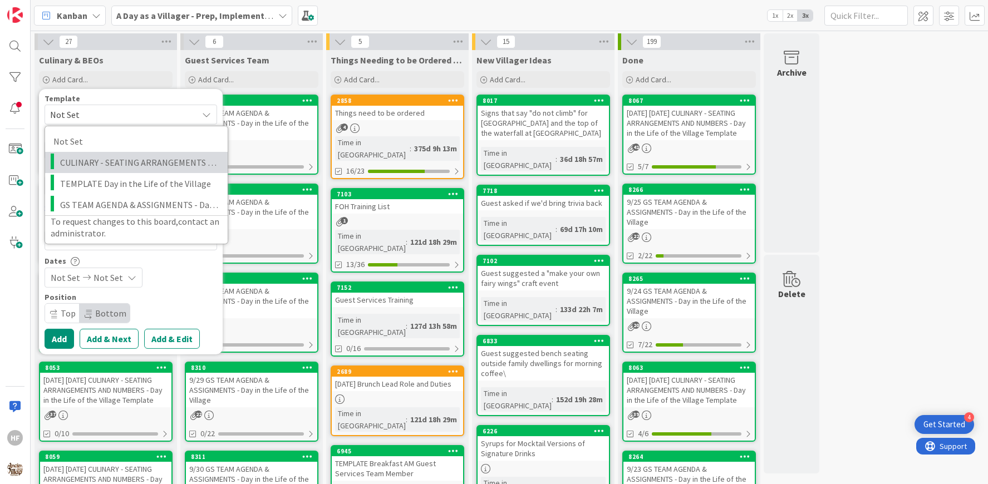
click at [85, 152] on link "CULINARY - SEATING ARRANGEMENTS AND NUMBERS - Day in the Life of the Village Te…" at bounding box center [136, 162] width 182 height 21
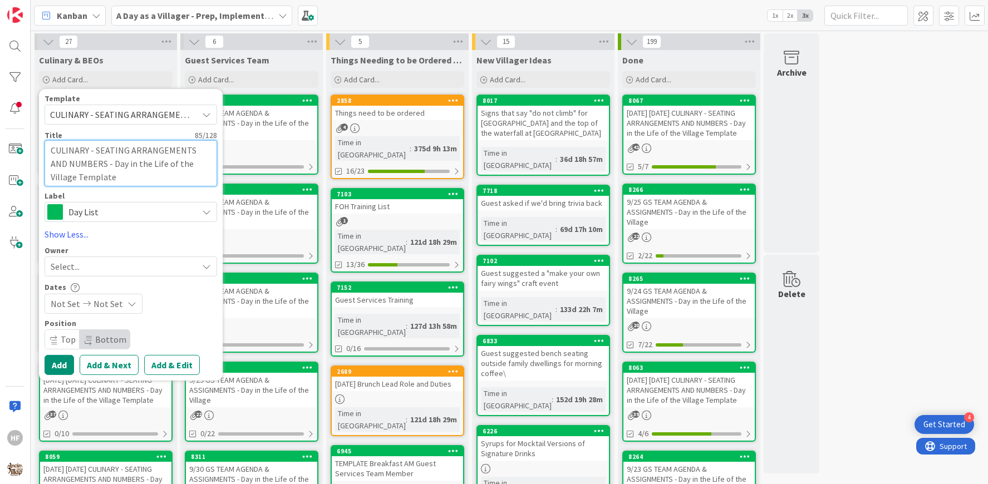
click at [51, 150] on textarea "CULINARY - SEATING ARRANGEMENTS AND NUMBERS - Day in the Life of the Village Te…" at bounding box center [131, 163] width 172 height 46
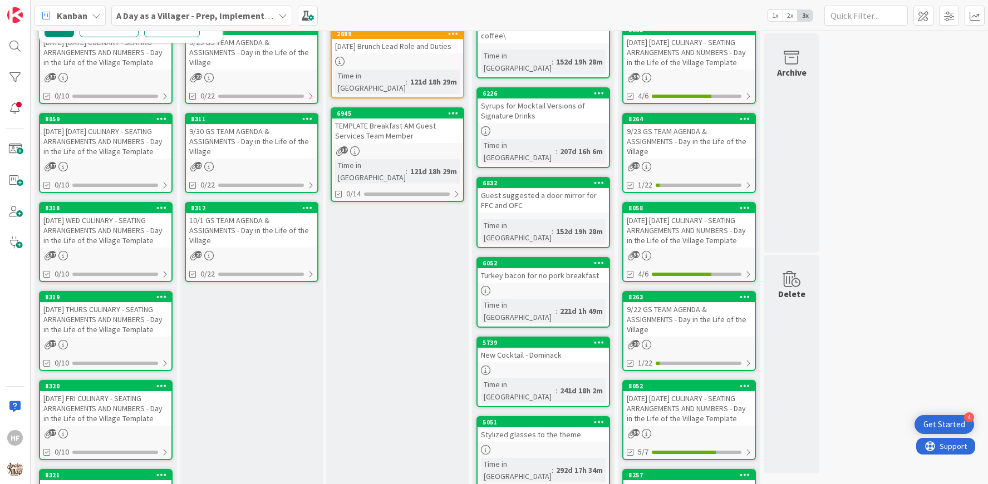
scroll to position [551, 0]
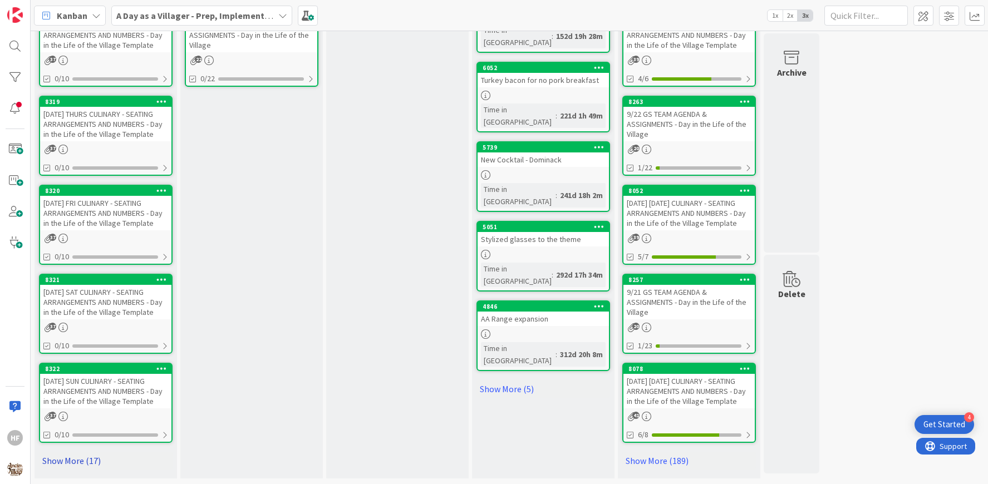
click at [96, 452] on link "Show More (17)" at bounding box center [106, 461] width 134 height 18
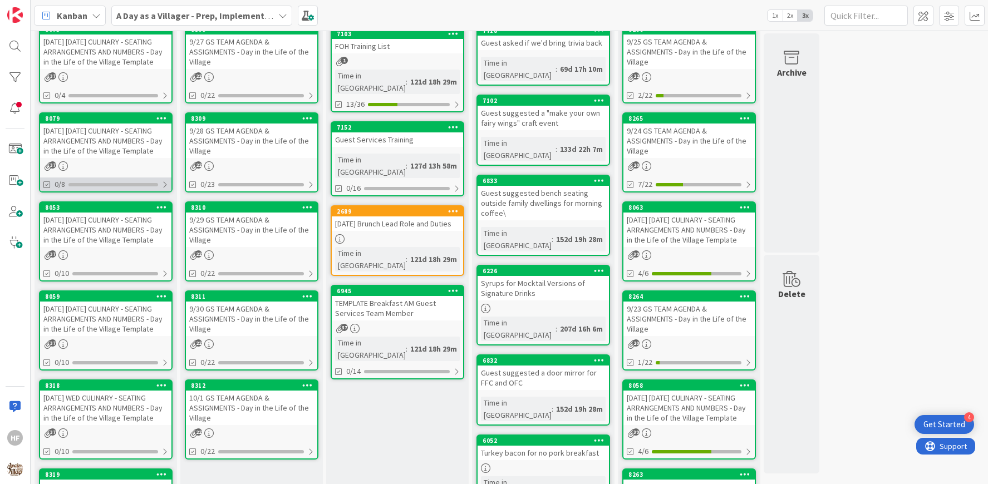
scroll to position [0, 0]
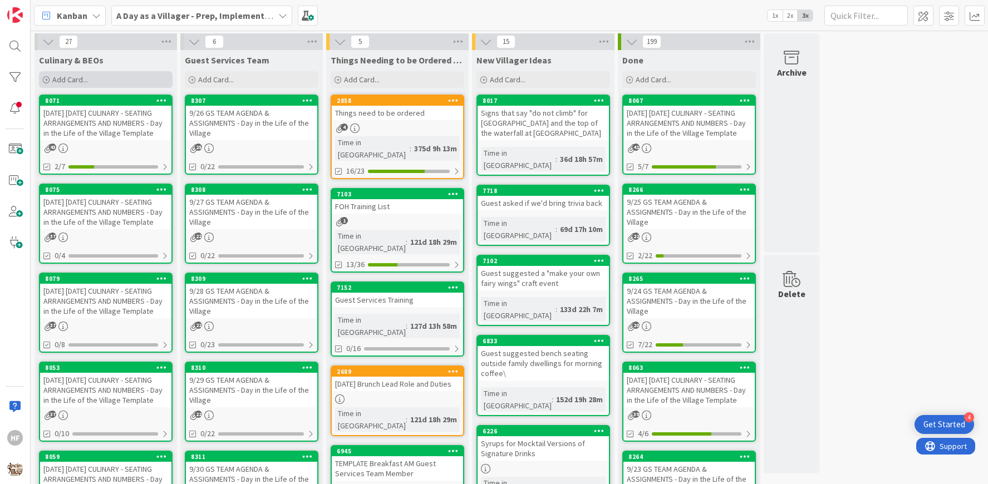
click at [113, 76] on div "Add Card..." at bounding box center [106, 79] width 134 height 17
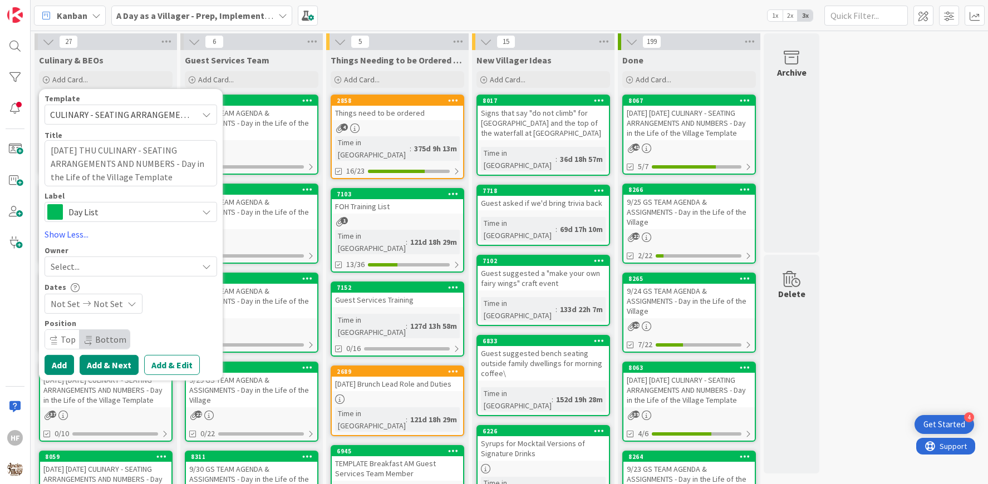
click at [122, 367] on button "Add & Next" at bounding box center [109, 365] width 59 height 20
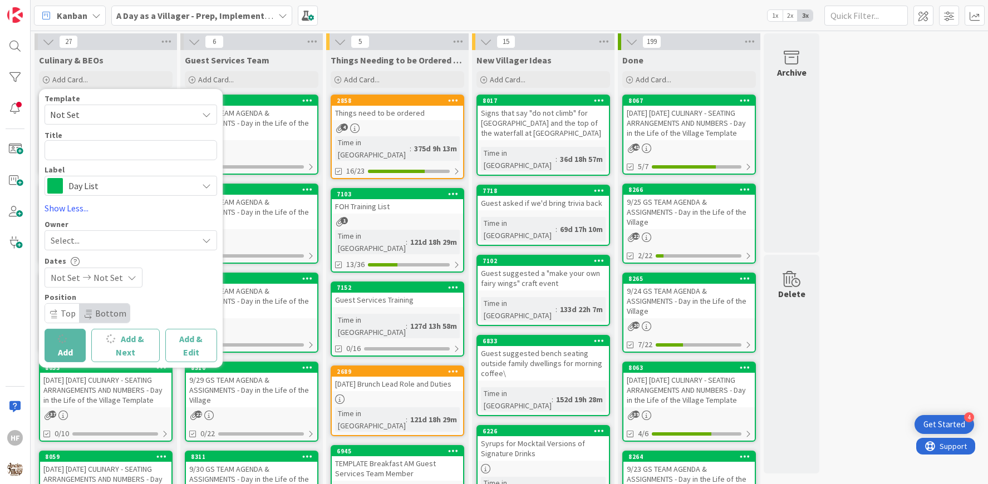
click at [85, 110] on span "Not Set" at bounding box center [119, 114] width 139 height 14
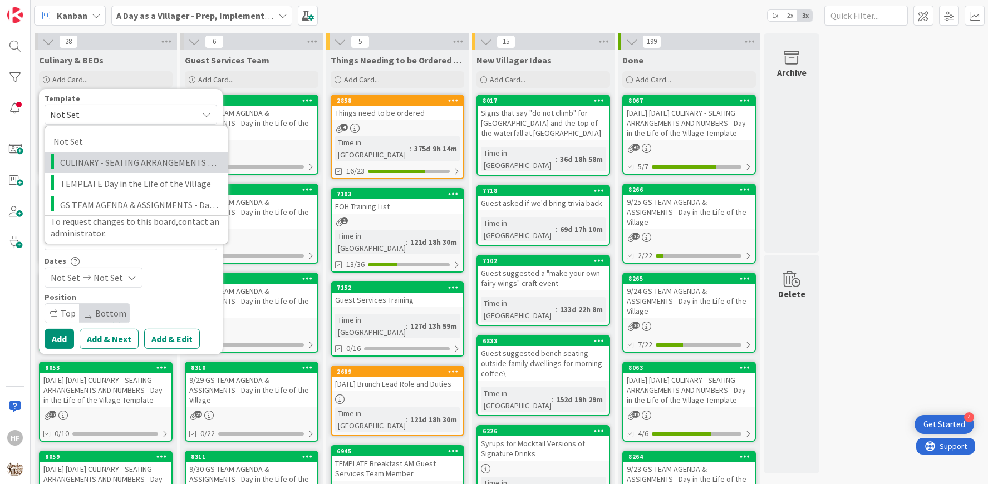
click at [96, 155] on span "CULINARY - SEATING ARRANGEMENTS AND NUMBERS - Day in the Life of the Village Te…" at bounding box center [139, 162] width 159 height 14
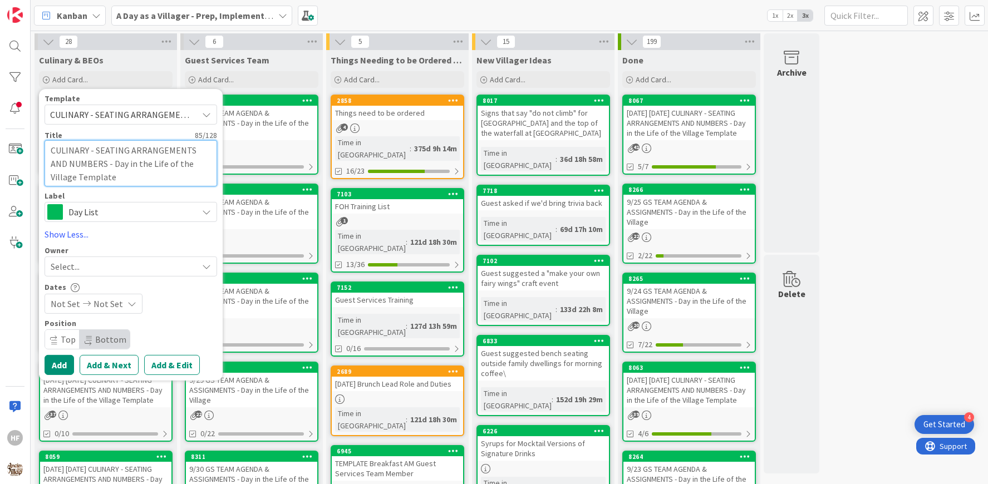
click at [52, 150] on textarea "CULINARY - SEATING ARRANGEMENTS AND NUMBERS - Day in the Life of the Village Te…" at bounding box center [131, 163] width 172 height 46
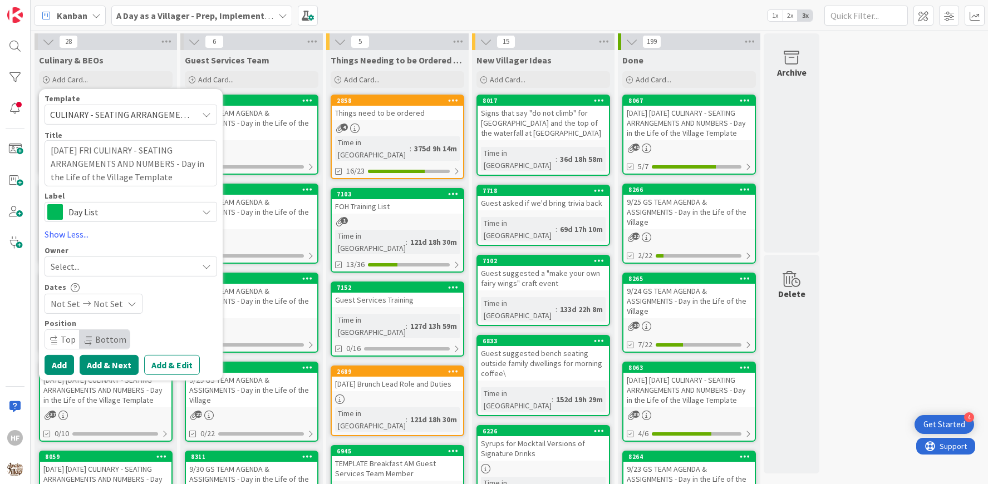
click at [108, 365] on button "Add & Next" at bounding box center [109, 365] width 59 height 20
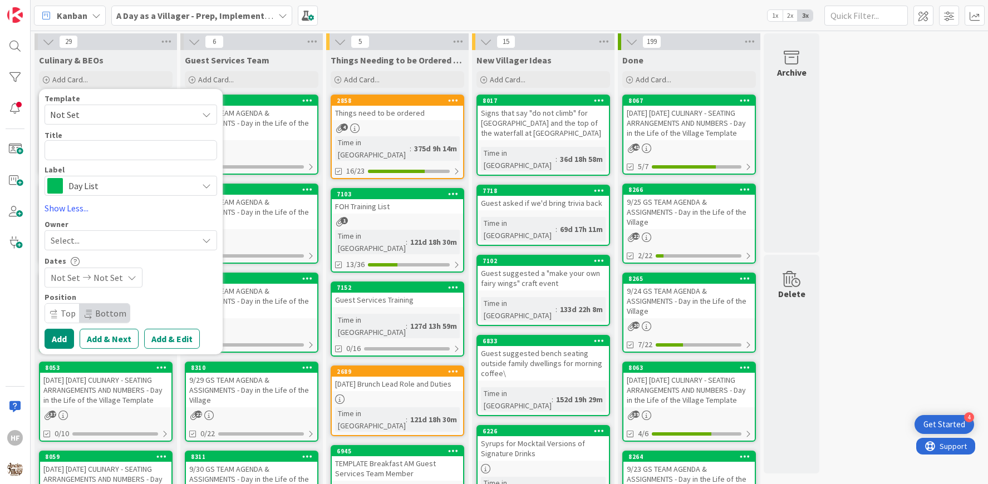
click at [95, 115] on span "Not Set" at bounding box center [119, 114] width 139 height 14
click at [98, 114] on span "Not Set" at bounding box center [119, 114] width 139 height 14
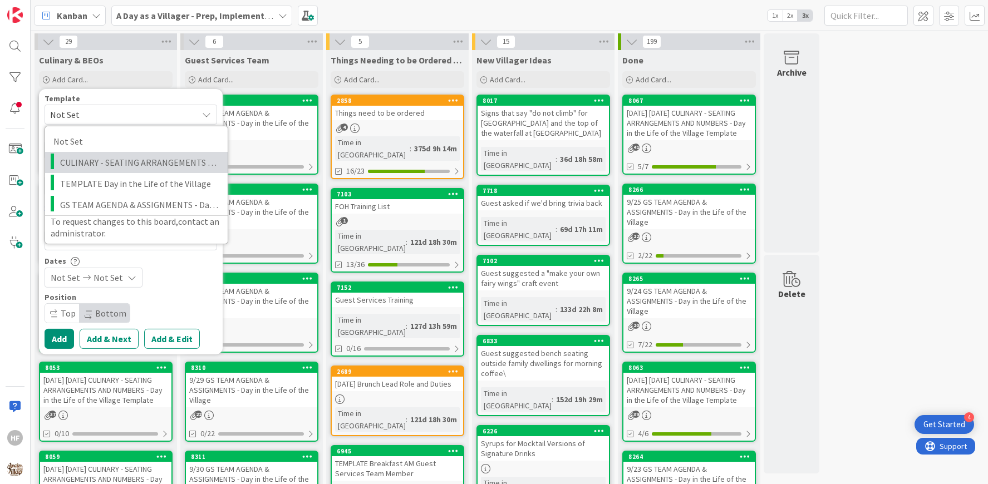
click at [94, 159] on span "CULINARY - SEATING ARRANGEMENTS AND NUMBERS - Day in the Life of the Village Te…" at bounding box center [139, 162] width 159 height 14
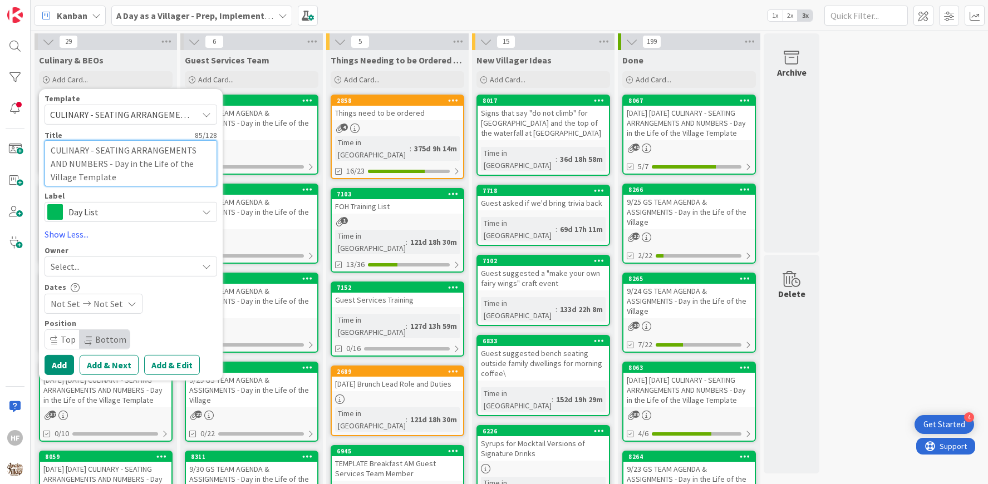
click at [50, 153] on textarea "CULINARY - SEATING ARRANGEMENTS AND NUMBERS - Day in the Life of the Village Te…" at bounding box center [131, 163] width 172 height 46
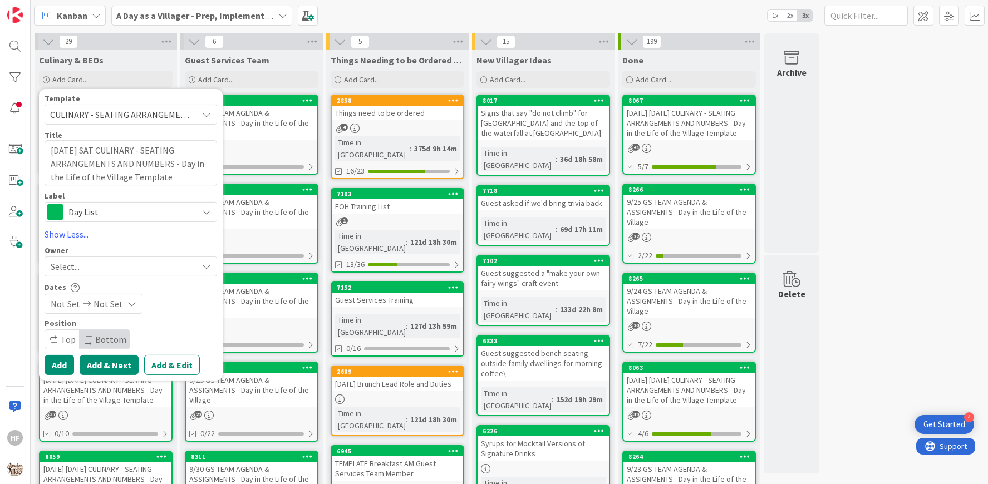
click at [124, 361] on button "Add & Next" at bounding box center [109, 365] width 59 height 20
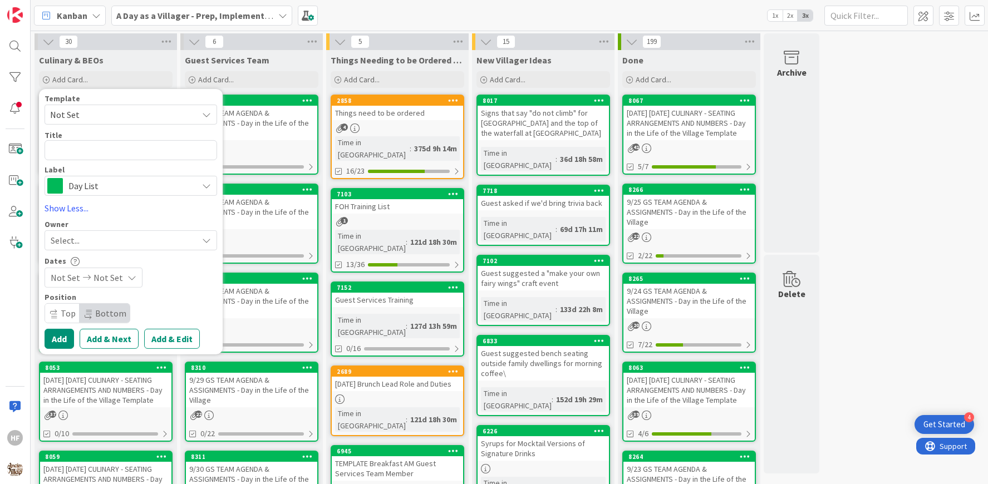
click at [85, 117] on span "Not Set" at bounding box center [119, 114] width 139 height 14
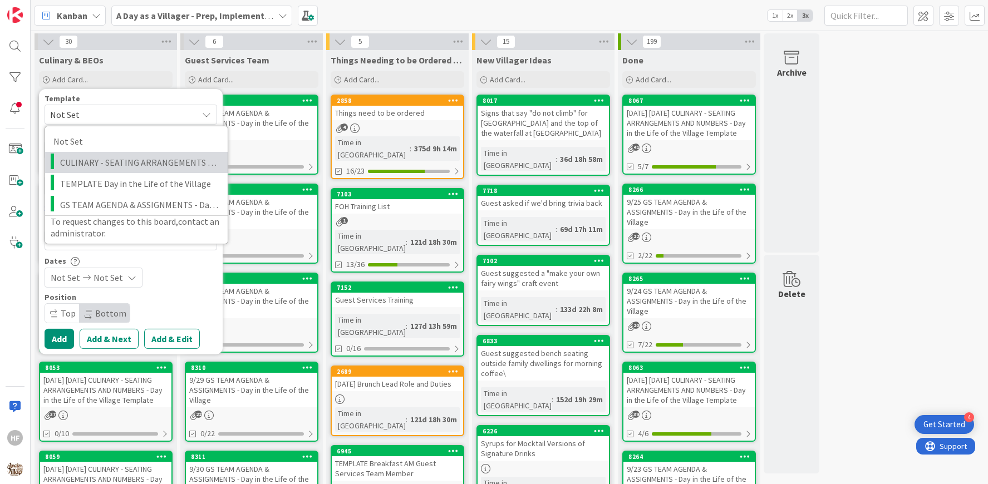
click at [134, 155] on span "CULINARY - SEATING ARRANGEMENTS AND NUMBERS - Day in the Life of the Village Te…" at bounding box center [139, 162] width 159 height 14
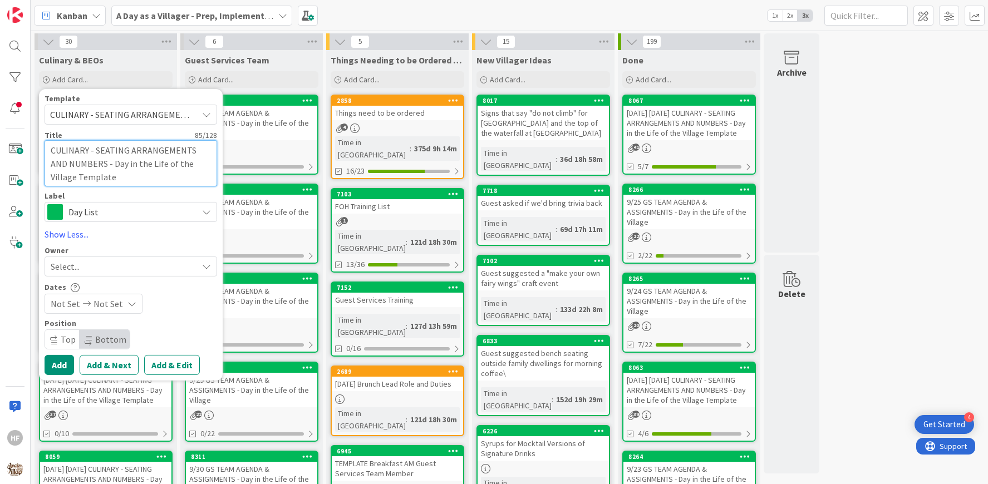
click at [52, 149] on textarea "CULINARY - SEATING ARRANGEMENTS AND NUMBERS - Day in the Life of the Village Te…" at bounding box center [131, 163] width 172 height 46
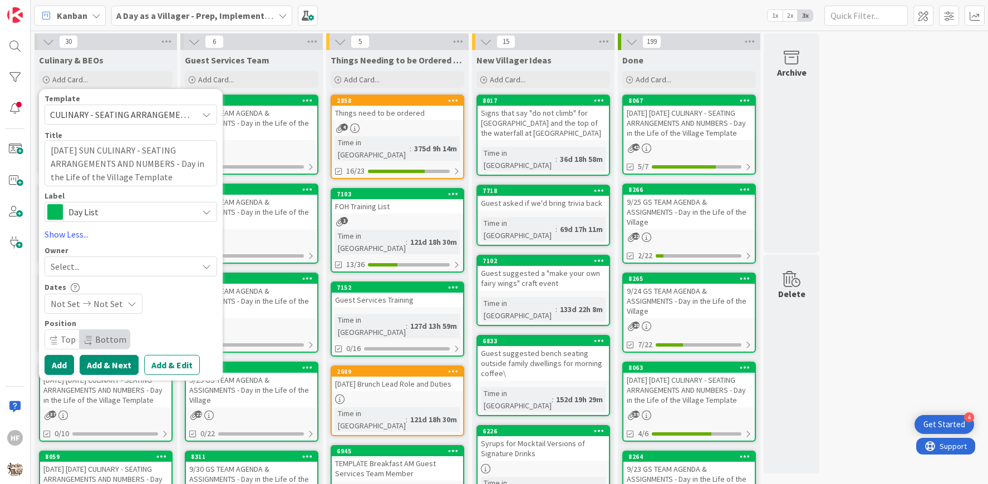
click at [111, 360] on button "Add & Next" at bounding box center [109, 365] width 59 height 20
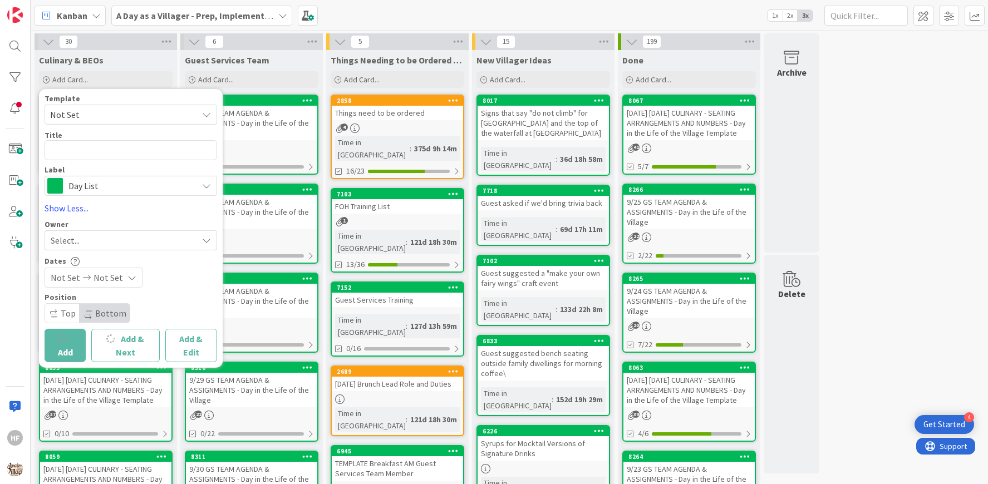
click at [100, 119] on span "Not Set" at bounding box center [119, 114] width 139 height 14
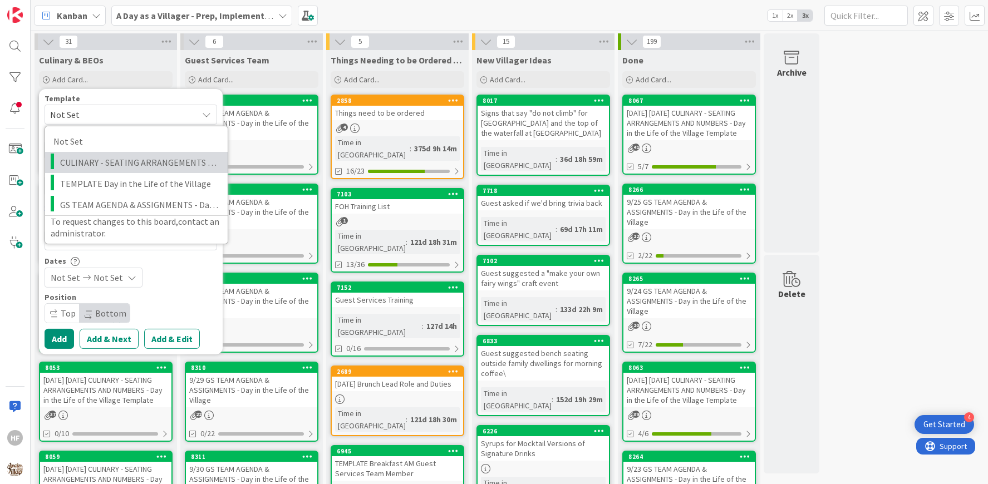
click at [106, 162] on span "CULINARY - SEATING ARRANGEMENTS AND NUMBERS - Day in the Life of the Village Te…" at bounding box center [139, 162] width 159 height 14
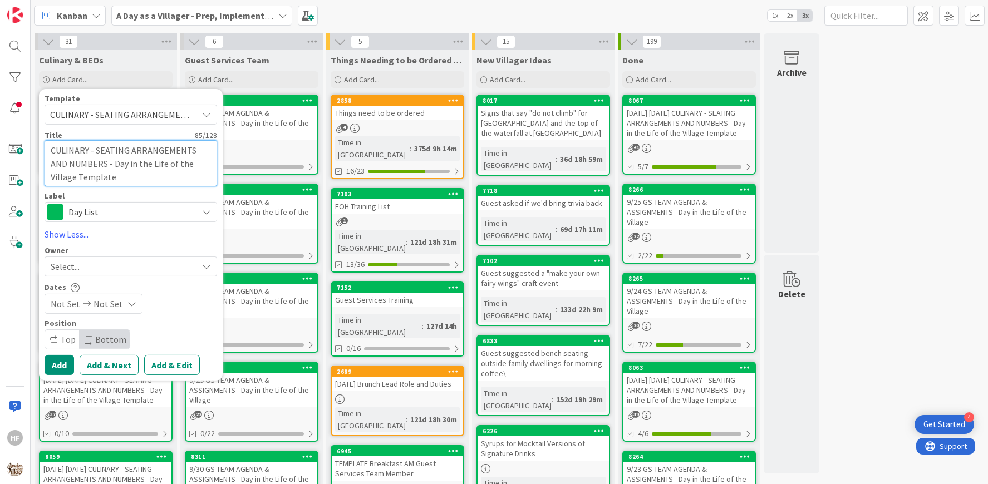
click at [50, 151] on textarea "CULINARY - SEATING ARRANGEMENTS AND NUMBERS - Day in the Life of the Village Te…" at bounding box center [131, 163] width 172 height 46
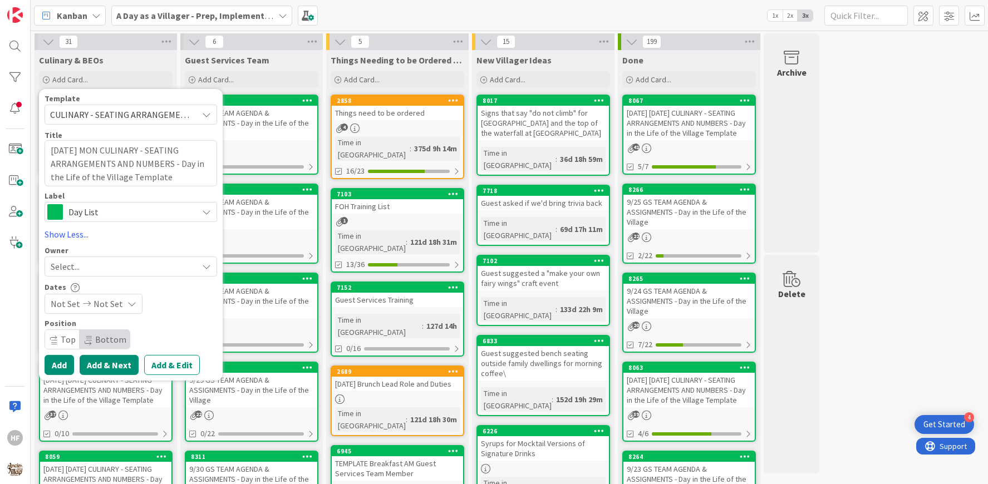
click at [110, 361] on button "Add & Next" at bounding box center [109, 365] width 59 height 20
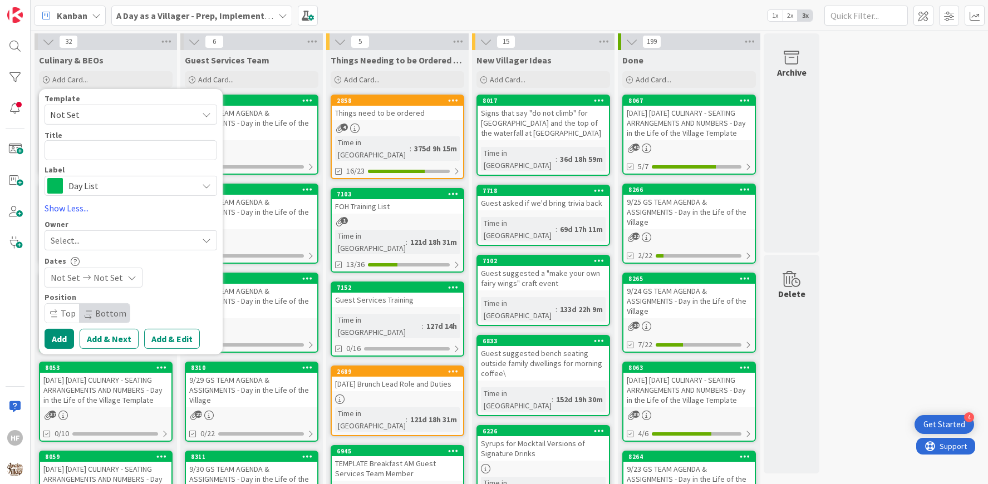
click at [97, 119] on span "Not Set" at bounding box center [119, 114] width 139 height 14
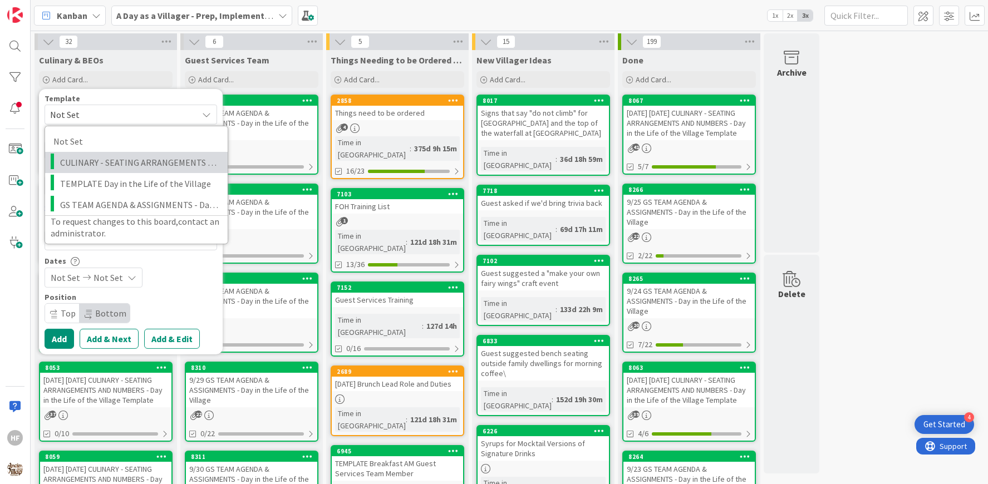
click at [92, 156] on span "CULINARY - SEATING ARRANGEMENTS AND NUMBERS - Day in the Life of the Village Te…" at bounding box center [139, 162] width 159 height 14
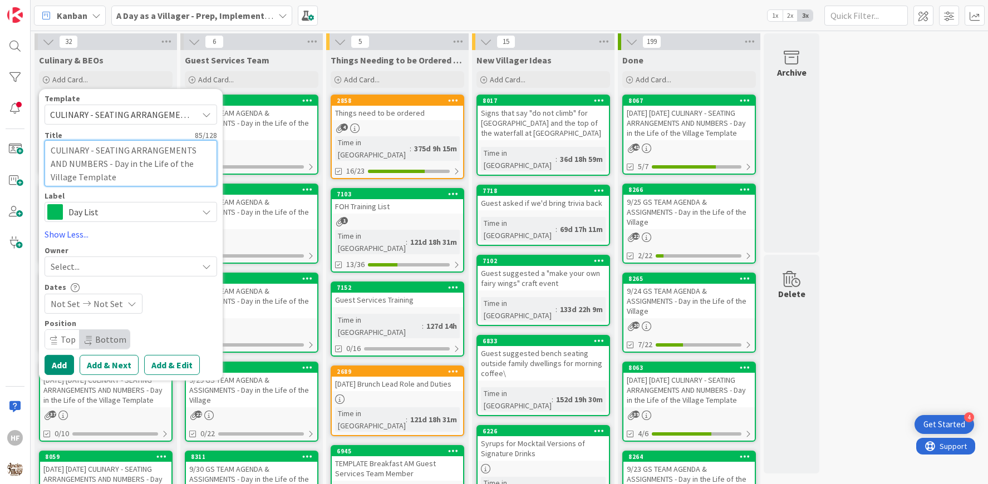
click at [53, 149] on textarea "CULINARY - SEATING ARRANGEMENTS AND NUMBERS - Day in the Life of the Village Te…" at bounding box center [131, 163] width 172 height 46
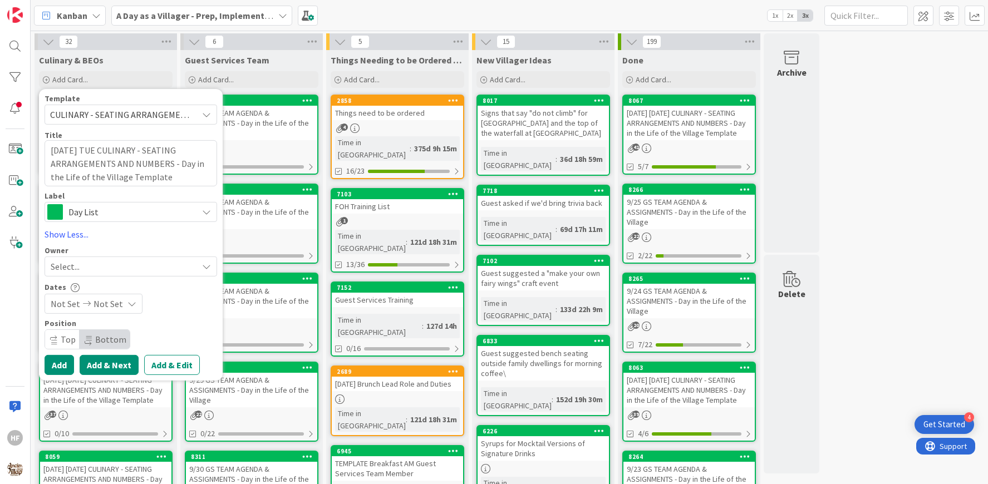
click at [121, 367] on button "Add & Next" at bounding box center [109, 365] width 59 height 20
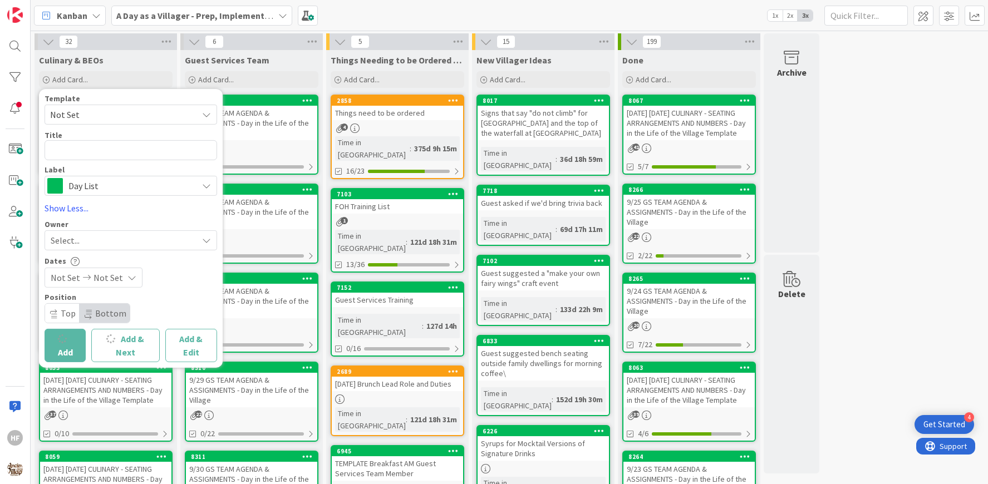
click at [76, 101] on span "Template" at bounding box center [63, 99] width 36 height 8
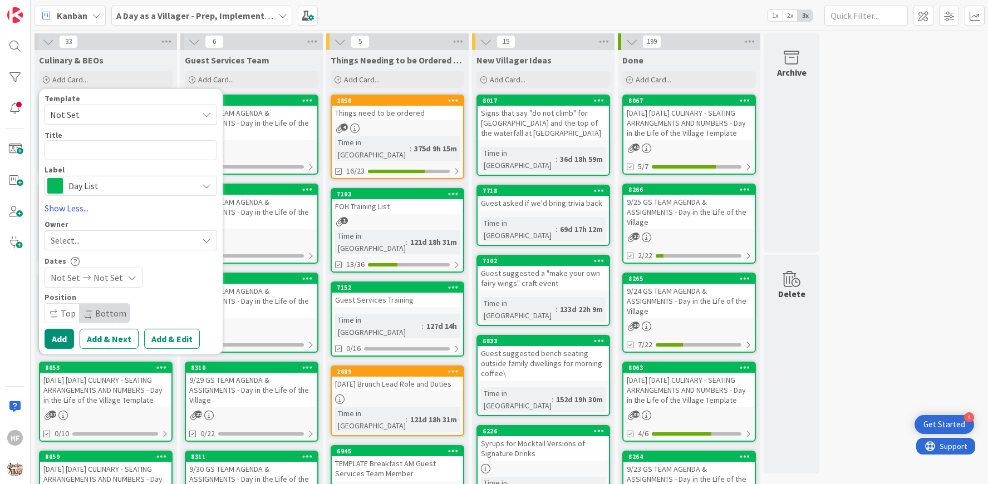
click at [77, 116] on span "Not Set" at bounding box center [119, 114] width 139 height 14
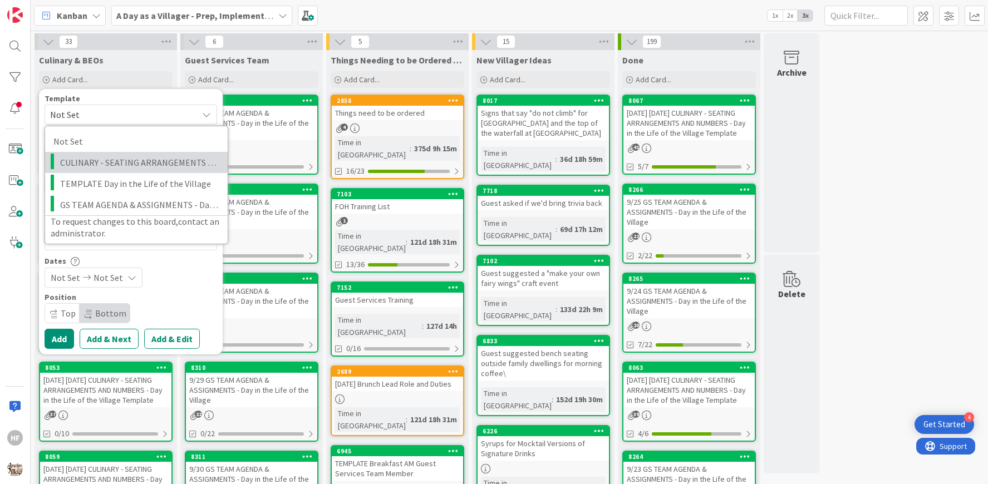
click at [92, 159] on span "CULINARY - SEATING ARRANGEMENTS AND NUMBERS - Day in the Life of the Village Te…" at bounding box center [139, 162] width 159 height 14
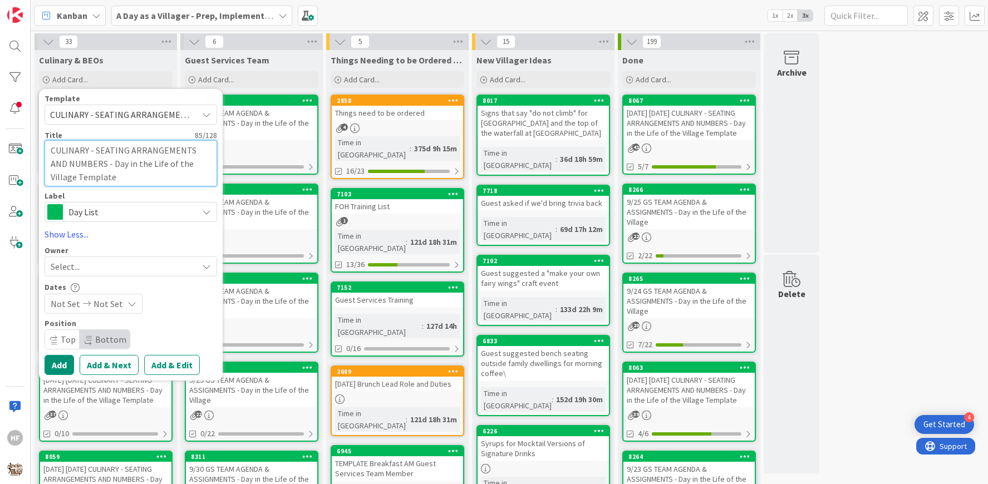
click at [52, 149] on textarea "CULINARY - SEATING ARRANGEMENTS AND NUMBERS - Day in the Life of the Village Te…" at bounding box center [131, 163] width 172 height 46
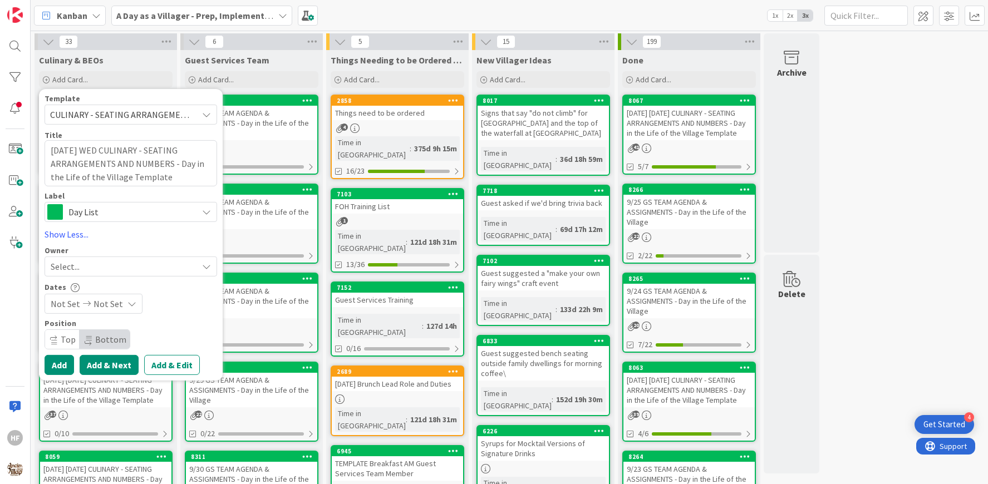
click at [122, 364] on button "Add & Next" at bounding box center [109, 365] width 59 height 20
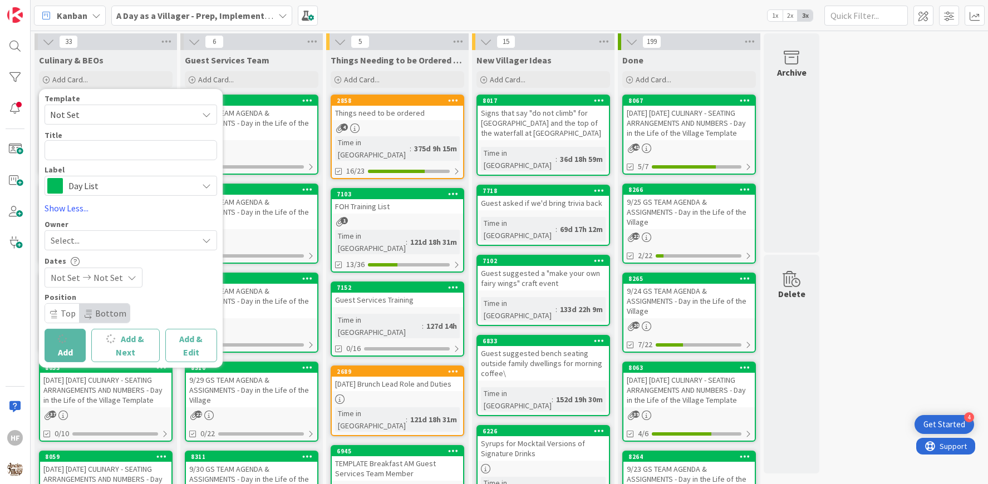
click at [106, 114] on span "Not Set" at bounding box center [119, 114] width 139 height 14
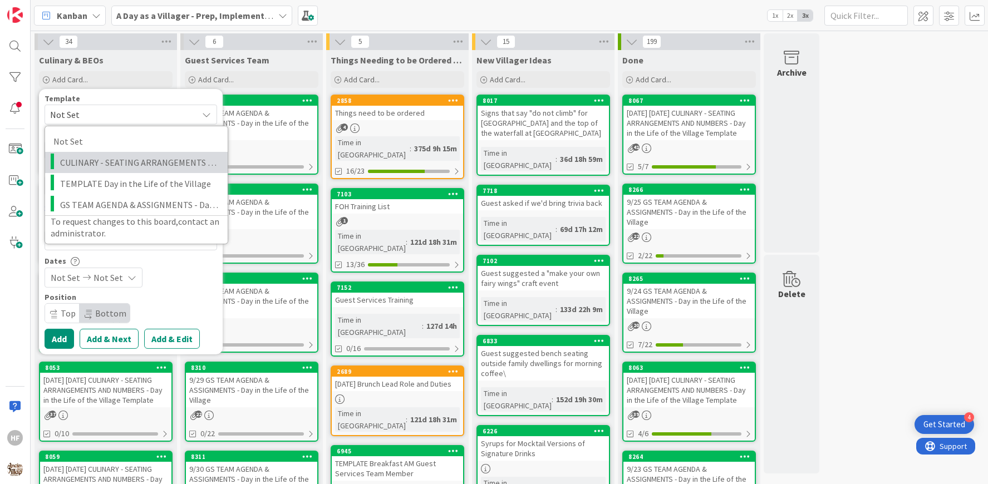
click at [105, 155] on span "CULINARY - SEATING ARRANGEMENTS AND NUMBERS - Day in the Life of the Village Te…" at bounding box center [139, 162] width 159 height 14
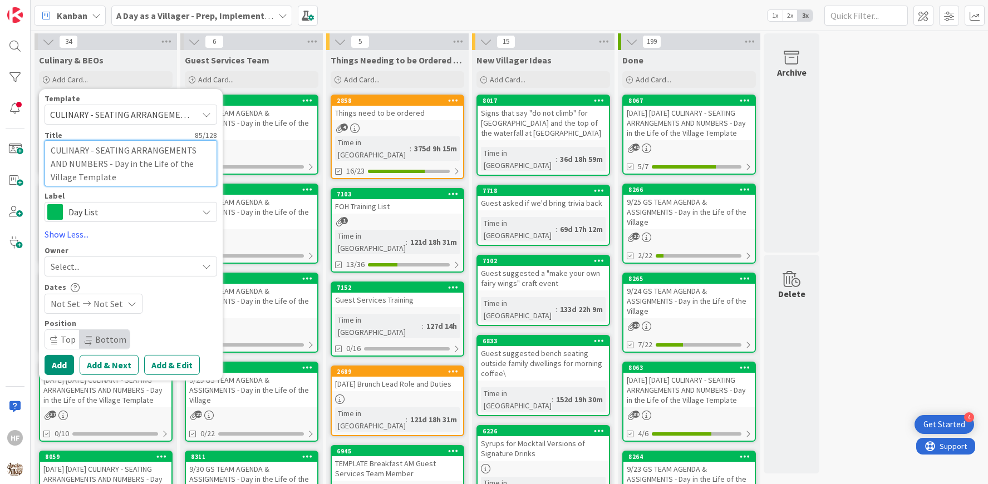
click at [51, 149] on textarea "CULINARY - SEATING ARRANGEMENTS AND NUMBERS - Day in the Life of the Village Te…" at bounding box center [131, 163] width 172 height 46
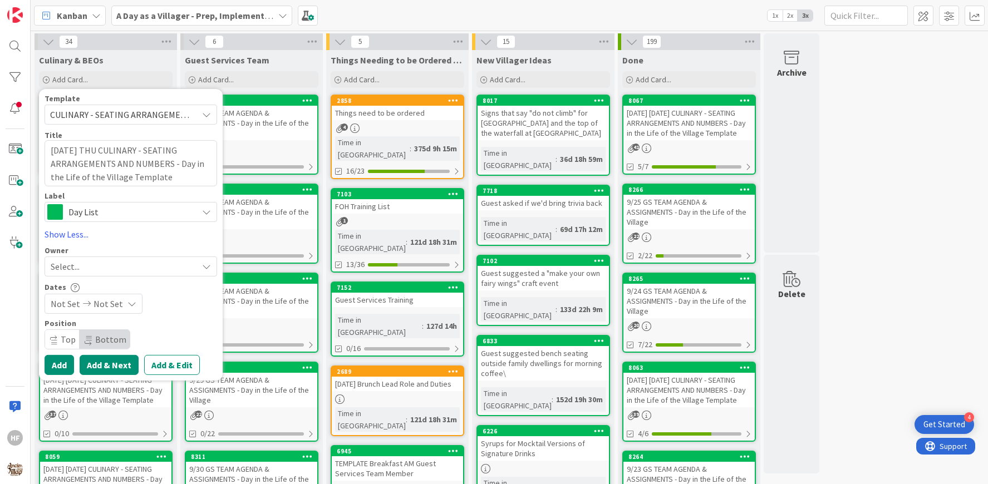
click at [110, 358] on button "Add & Next" at bounding box center [109, 365] width 59 height 20
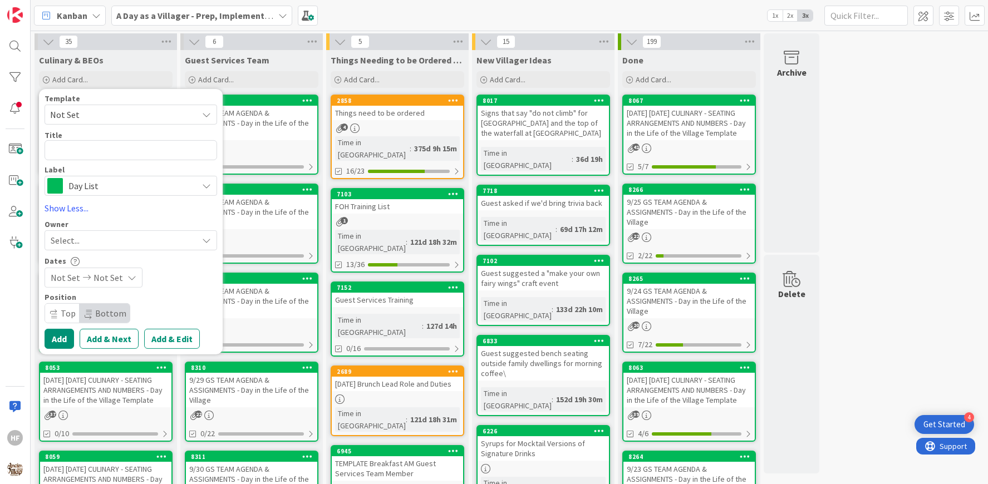
click at [77, 115] on span "Not Set" at bounding box center [119, 114] width 139 height 14
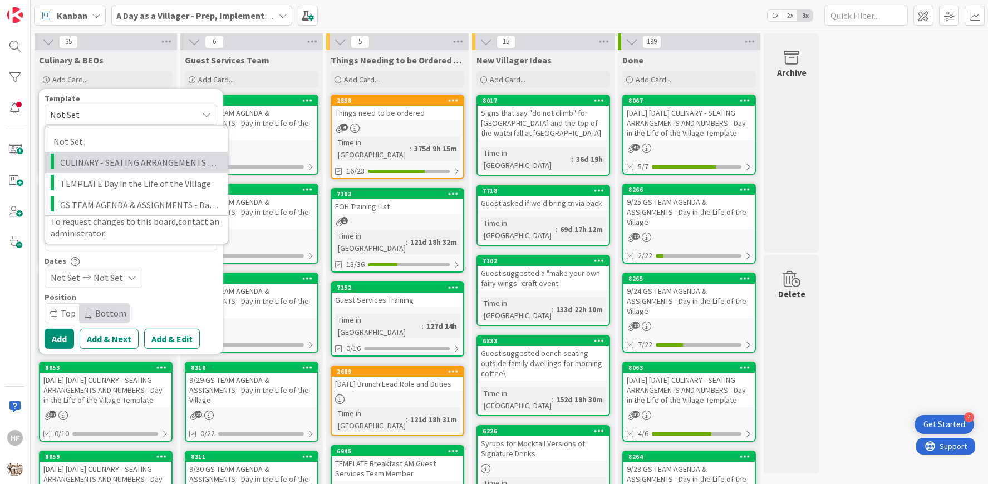
click at [93, 160] on span "CULINARY - SEATING ARRANGEMENTS AND NUMBERS - Day in the Life of the Village Te…" at bounding box center [139, 162] width 159 height 14
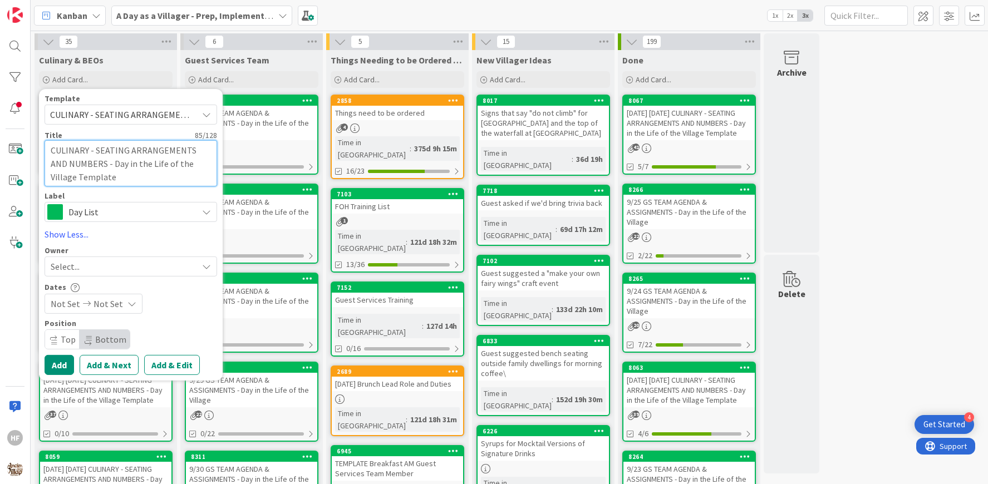
click at [50, 148] on textarea "CULINARY - SEATING ARRANGEMENTS AND NUMBERS - Day in the Life of the Village Te…" at bounding box center [131, 163] width 172 height 46
click at [65, 365] on button "Add" at bounding box center [59, 365] width 29 height 20
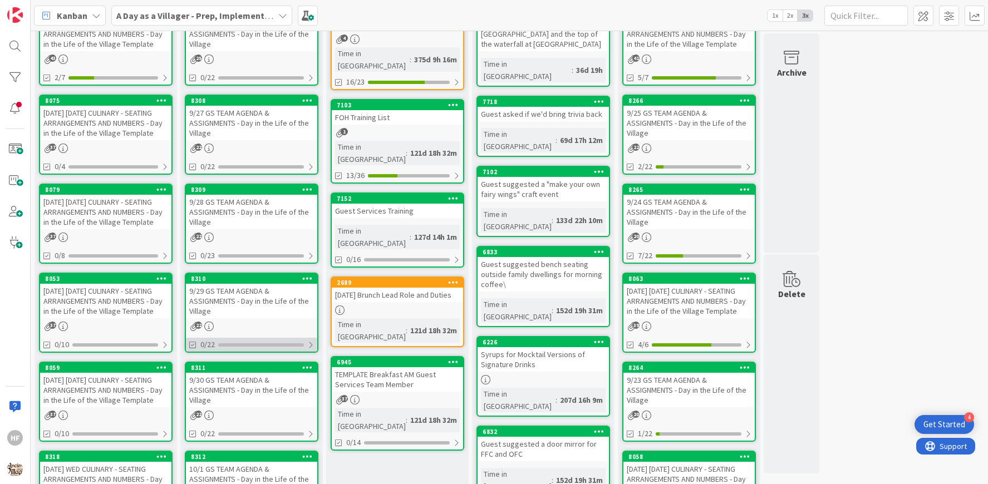
scroll to position [209, 0]
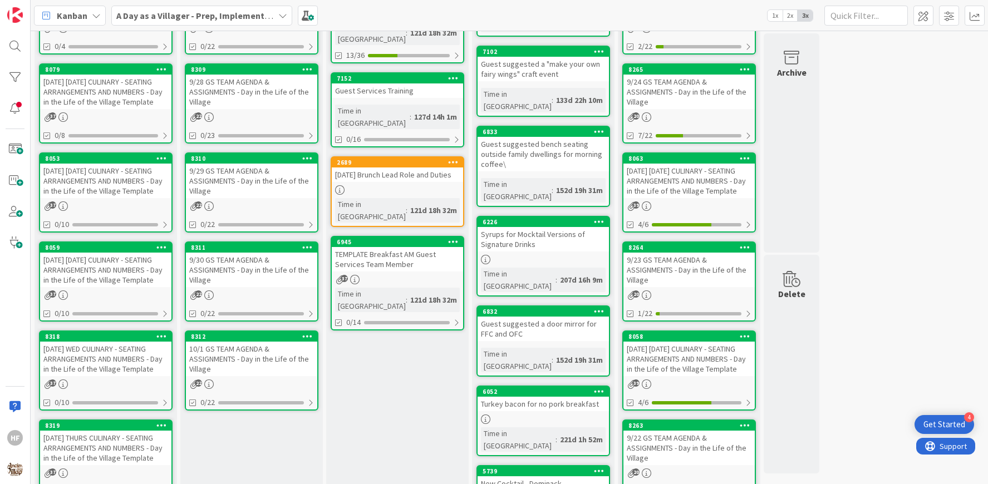
click at [120, 376] on div "[DATE] WED CULINARY - SEATING ARRANGEMENTS AND NUMBERS - Day in the Life of the…" at bounding box center [105, 359] width 131 height 34
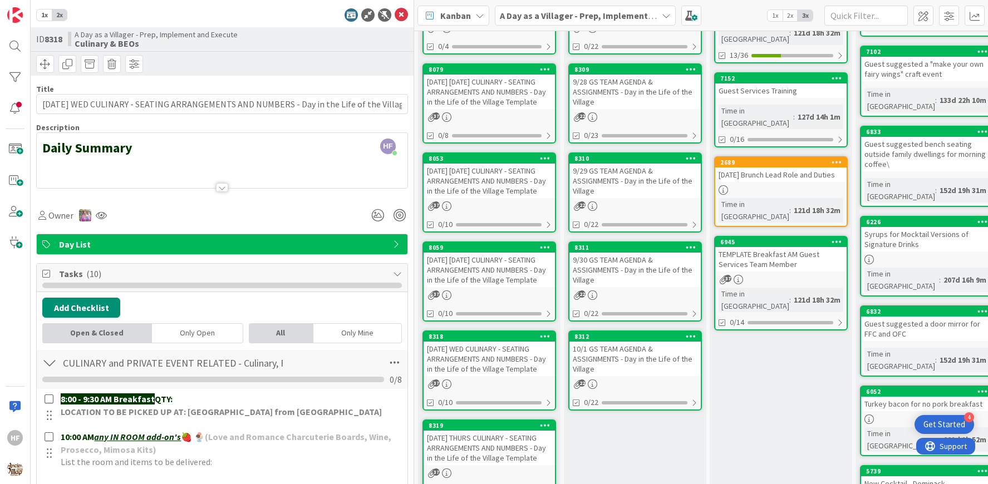
scroll to position [900, 0]
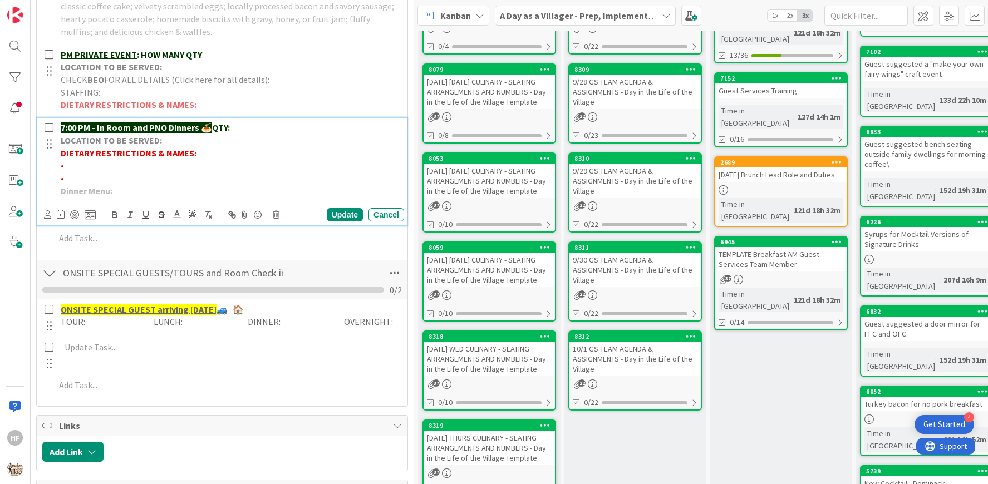
click at [244, 124] on p "7:00 PM - In Room and PNO Dinners 🍝 QTY:" at bounding box center [230, 127] width 339 height 13
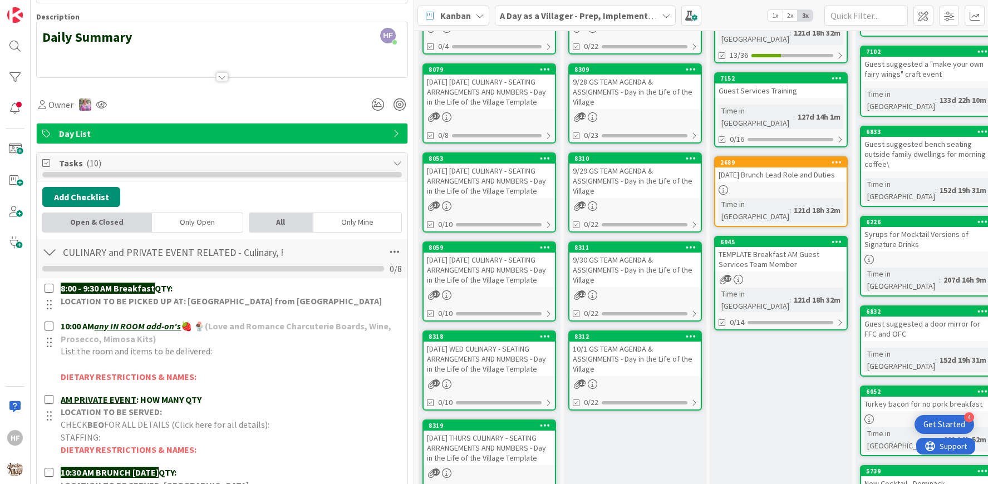
scroll to position [0, 0]
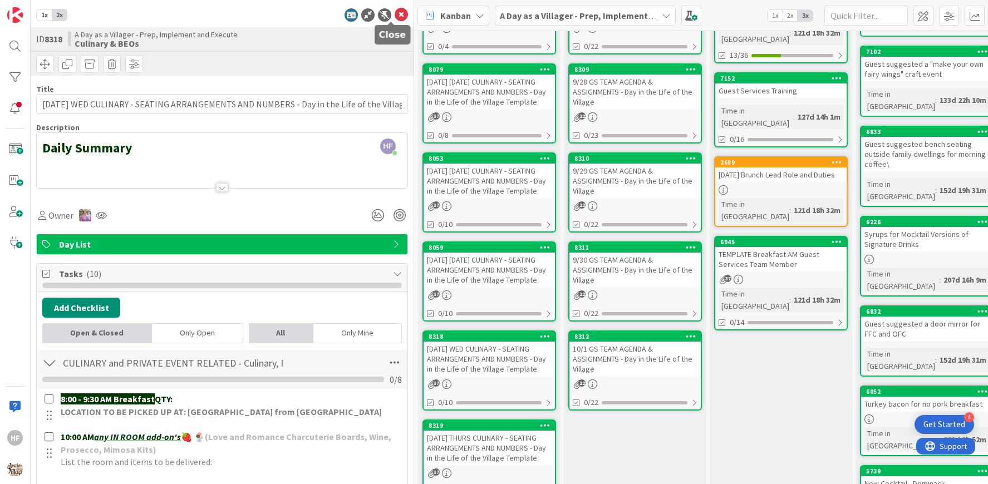
click at [394, 21] on icon at bounding box center [400, 14] width 13 height 13
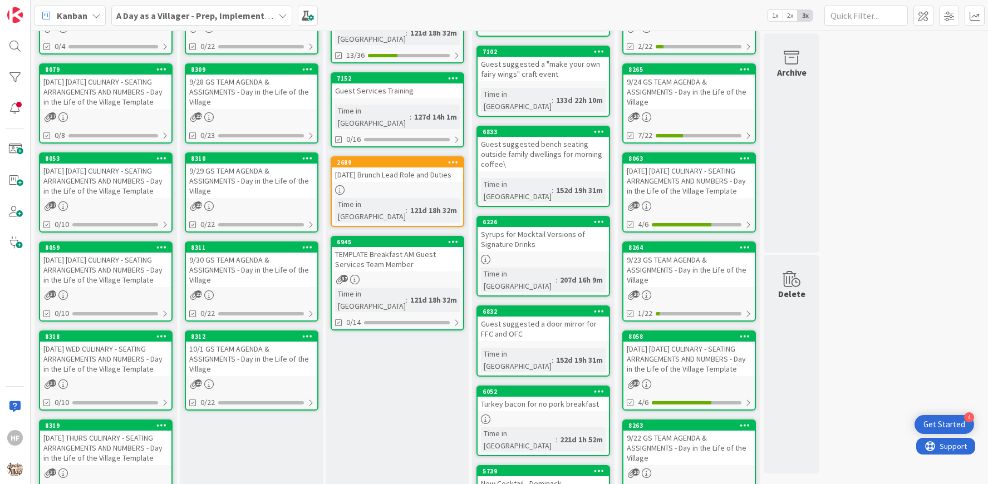
click at [122, 453] on div "[DATE] THURS CULINARY - SEATING ARRANGEMENTS AND NUMBERS - Day in the Life of t…" at bounding box center [105, 448] width 131 height 34
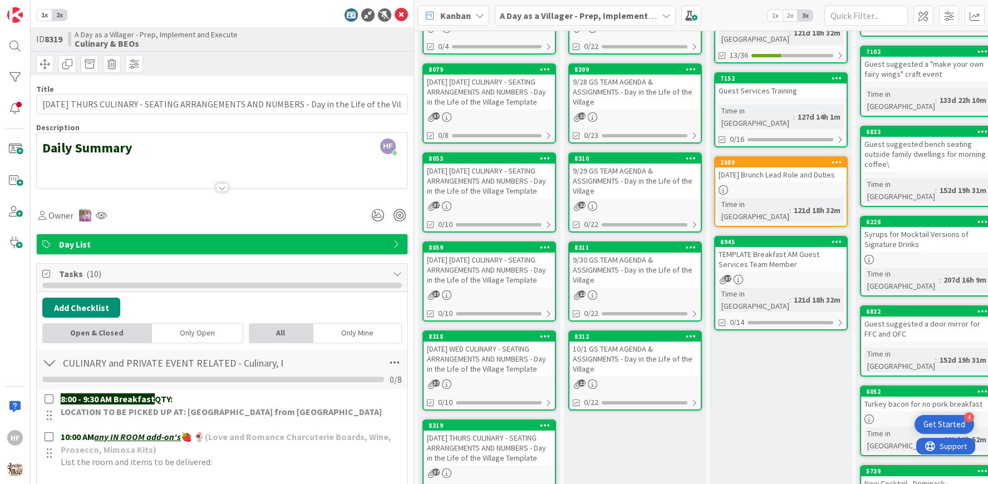
scroll to position [649, 0]
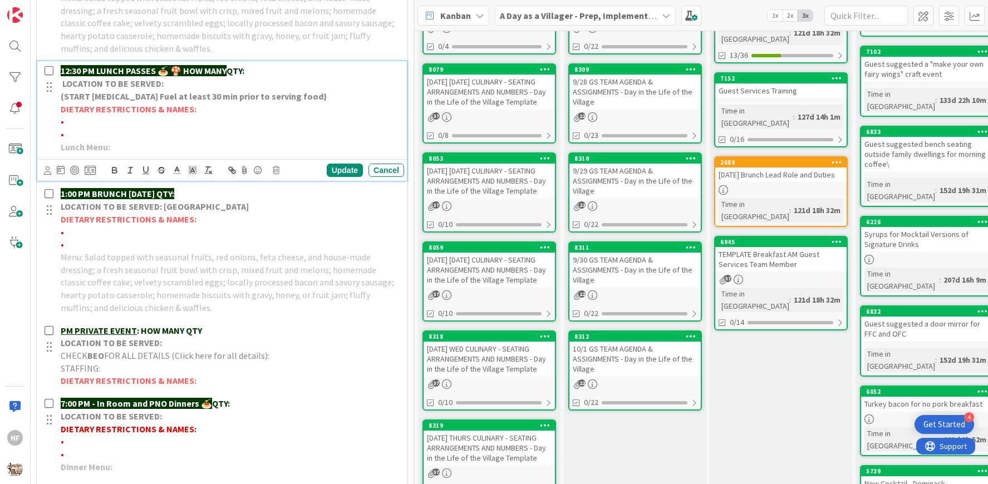
click at [275, 71] on p "12:30 PM LUNCH PASSES 🍝 🍄 HOW MANY QTY:" at bounding box center [230, 71] width 339 height 13
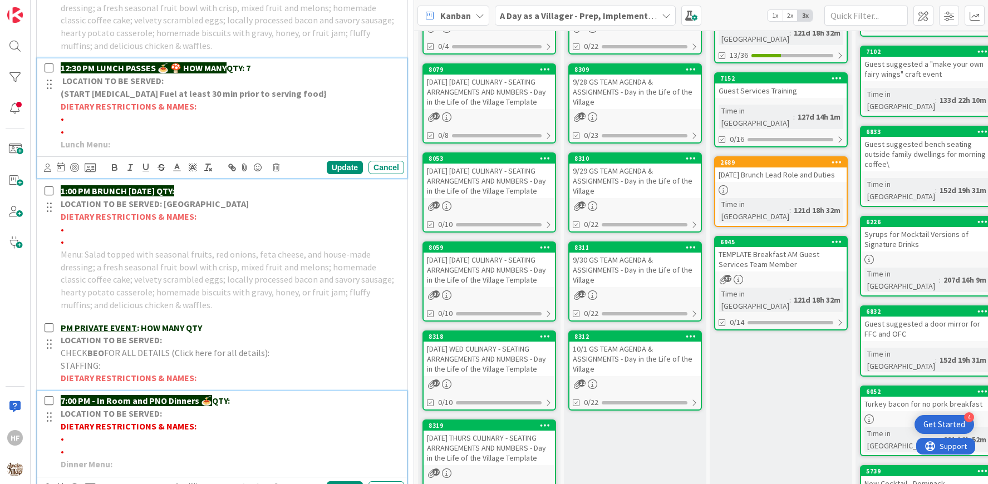
click at [243, 394] on p "7:00 PM - In Room and PNO Dinners 🍝 QTY:" at bounding box center [230, 400] width 339 height 13
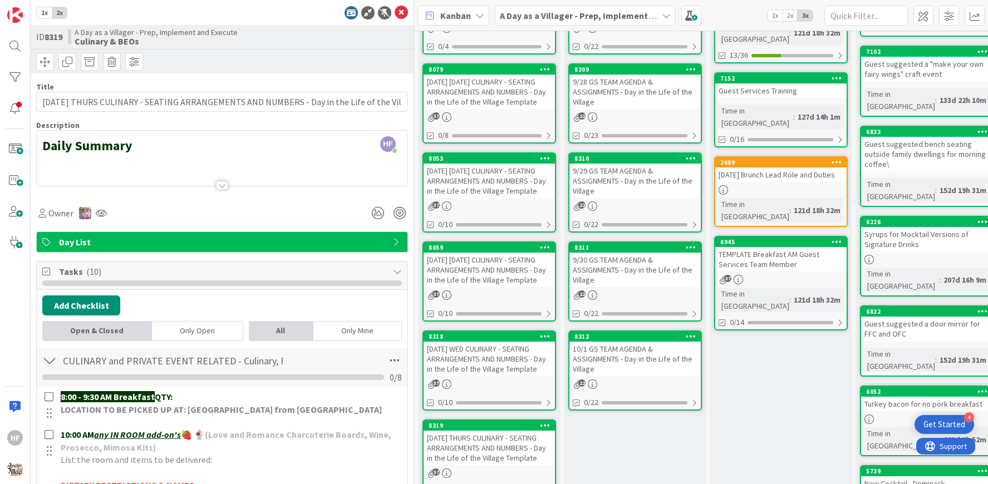
scroll to position [0, 0]
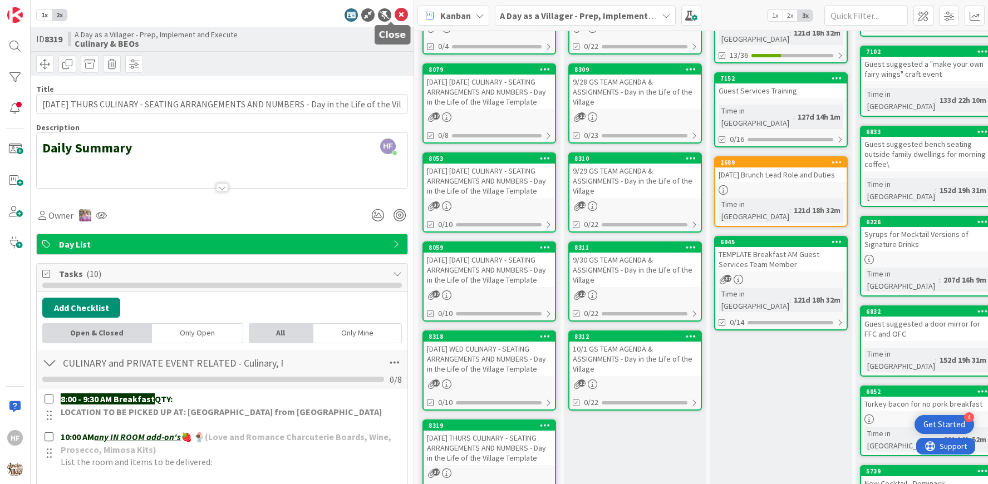
click at [394, 15] on icon at bounding box center [400, 14] width 13 height 13
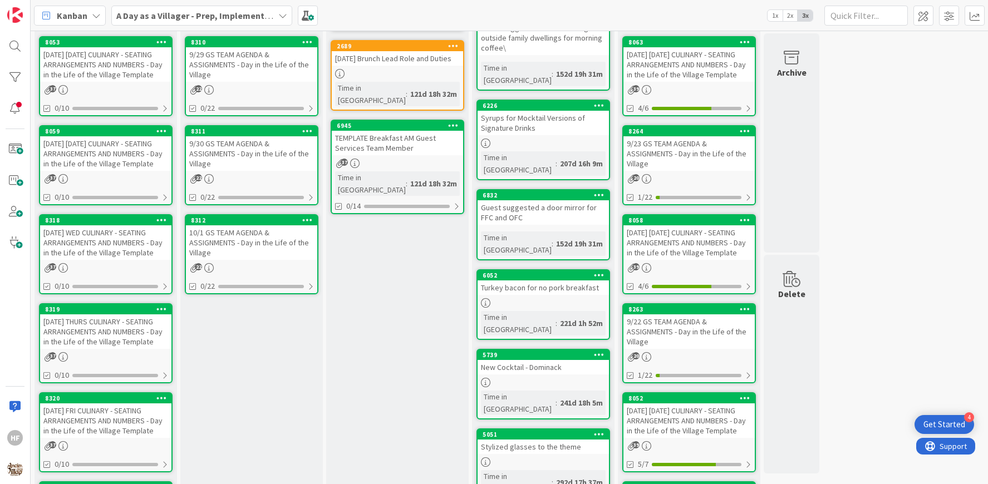
scroll to position [354, 0]
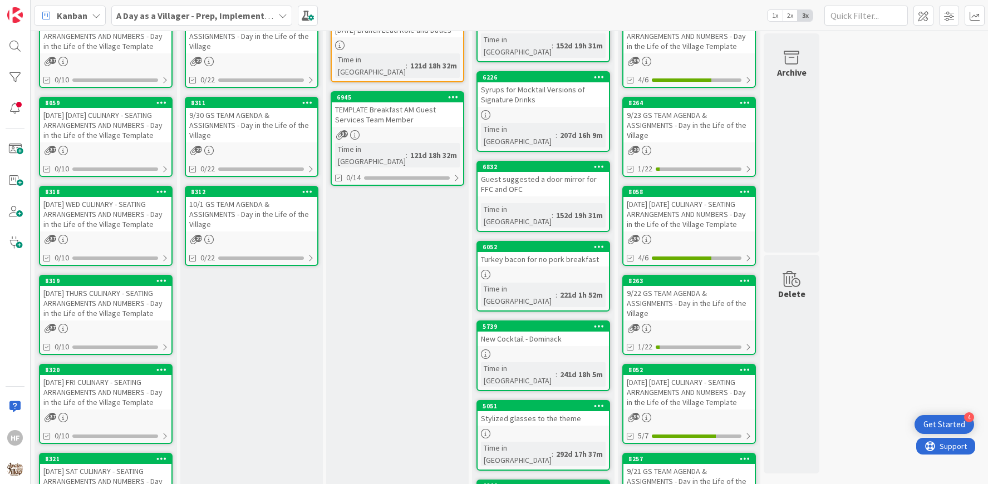
click at [130, 400] on div "[DATE] FRI CULINARY - SEATING ARRANGEMENTS AND NUMBERS - Day in the Life of the…" at bounding box center [105, 392] width 131 height 34
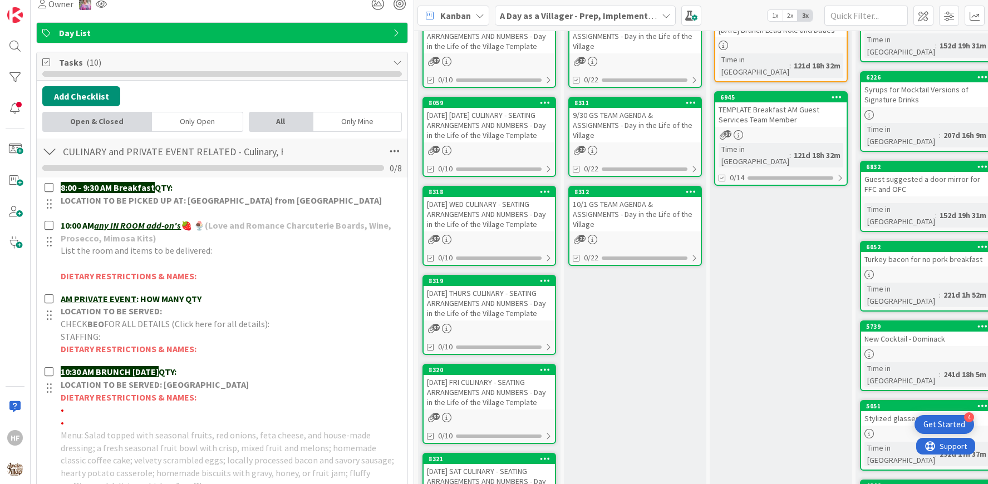
scroll to position [461, 0]
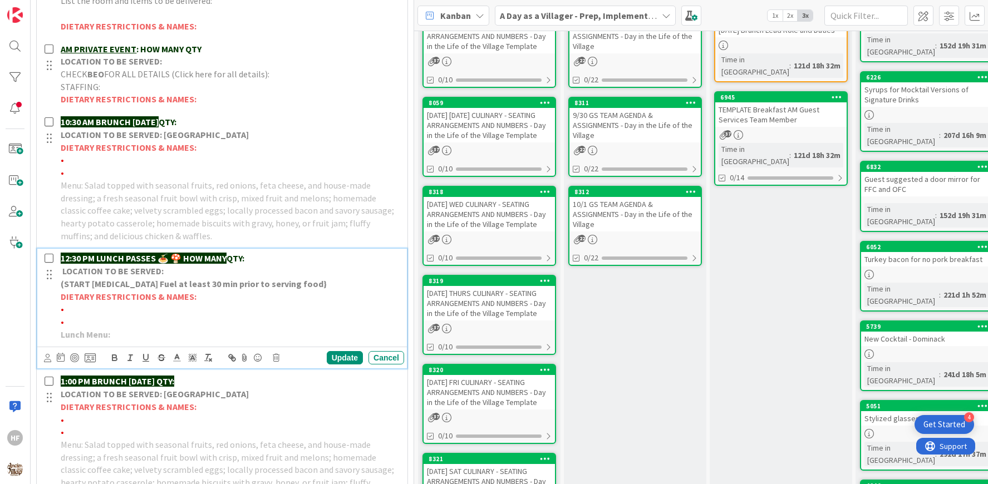
click at [255, 256] on p "12:30 PM LUNCH PASSES 🍝 🍄 HOW MANY QTY:" at bounding box center [230, 258] width 339 height 13
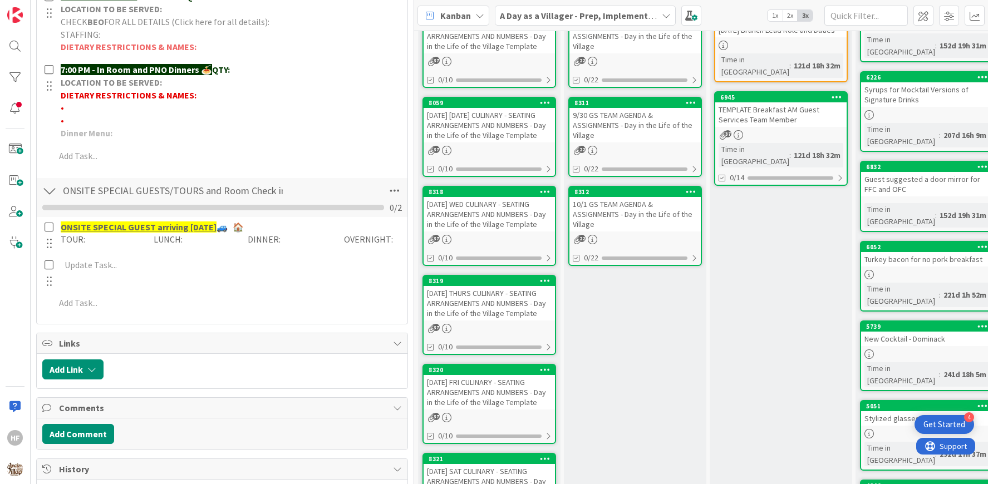
scroll to position [984, 0]
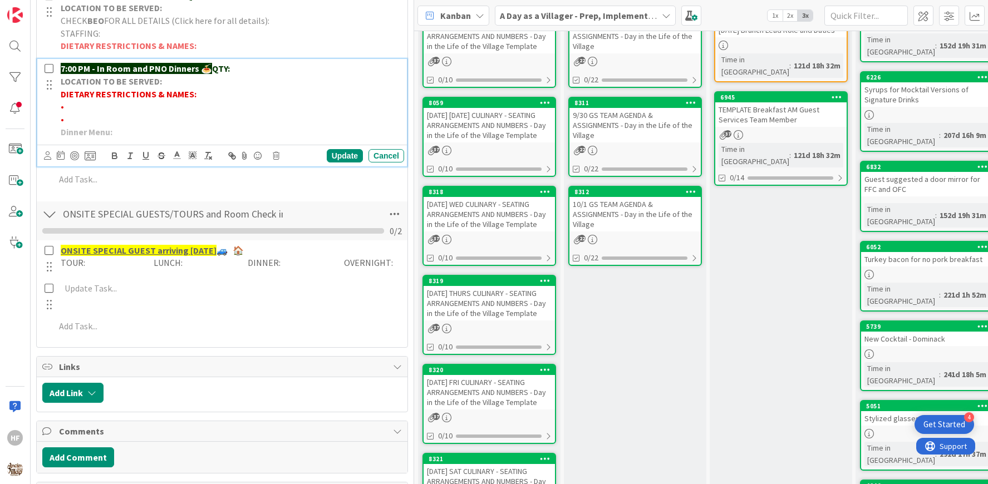
click at [239, 64] on p "7:00 PM - In Room and PNO Dinners 🍝 QTY:" at bounding box center [230, 68] width 339 height 13
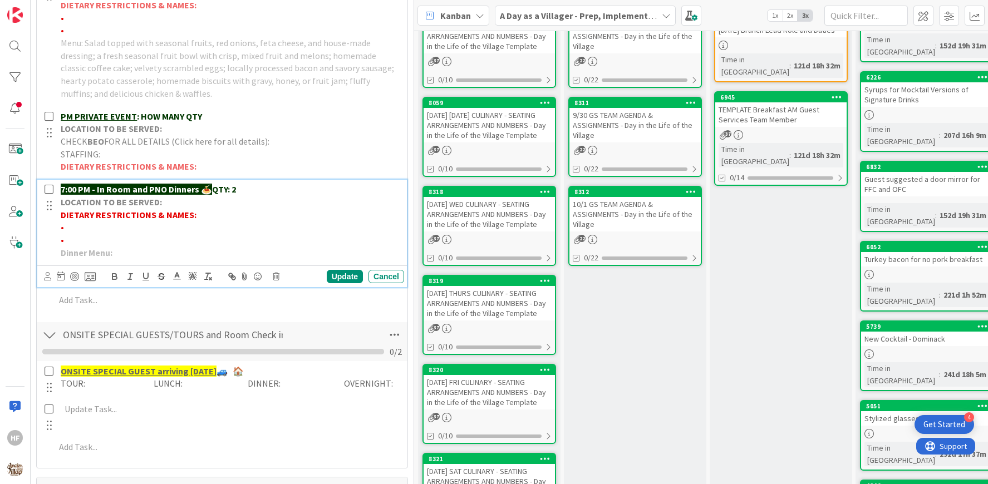
scroll to position [838, 0]
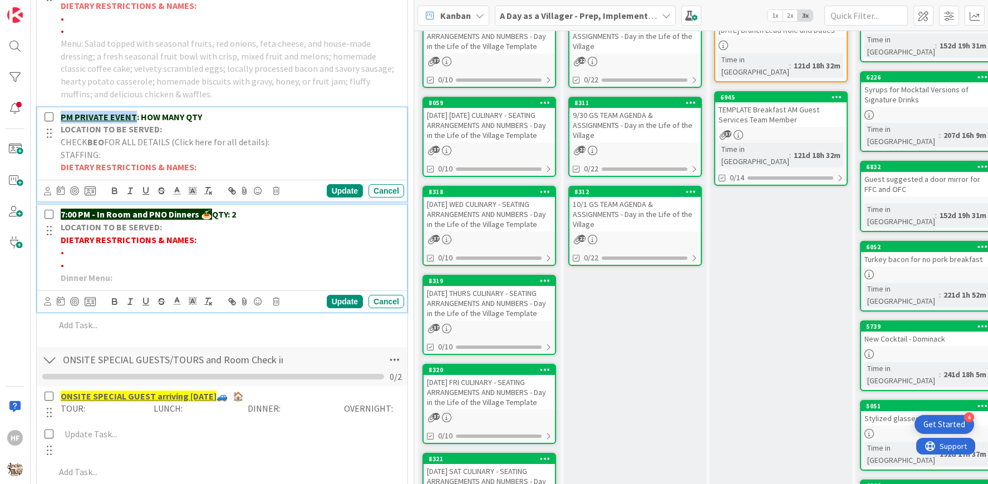
drag, startPoint x: 133, startPoint y: 111, endPoint x: 58, endPoint y: 112, distance: 74.6
click at [58, 112] on div "PM PRIVATE EVENT : HOW MANY QTY LOCATION TO BE SERVED: CHECK BEO FOR ALL DETAIL…" at bounding box center [230, 142] width 348 height 70
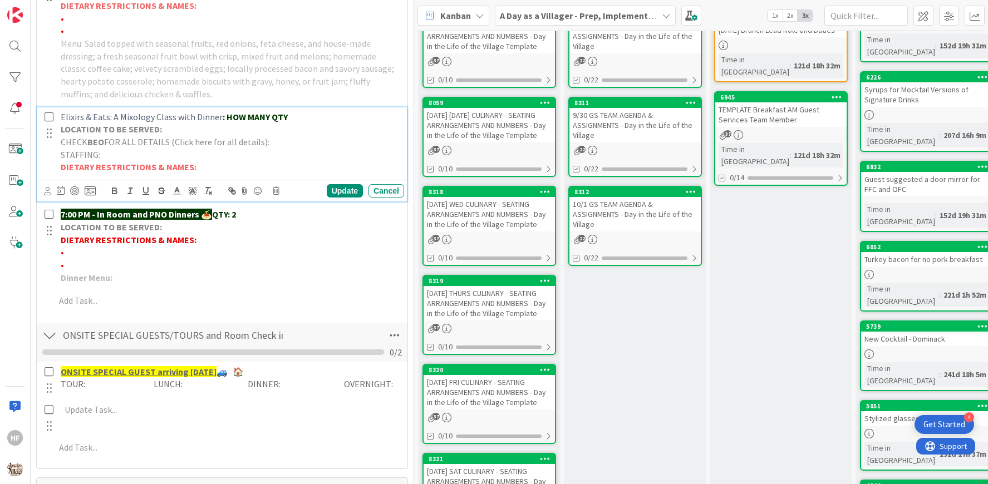
click at [185, 111] on span "Elixirs & Eats: A Mixology Class with Dinner" at bounding box center [142, 116] width 162 height 11
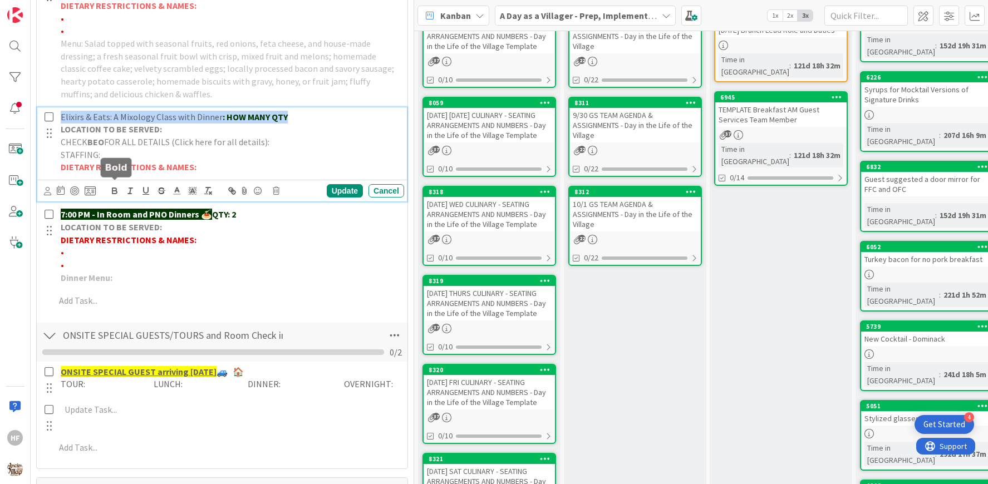
click at [119, 187] on icon "button" at bounding box center [115, 191] width 10 height 10
click at [314, 113] on p "Elixirs & Eats: A Mixology Class with Dinner : HOW MANY QTY" at bounding box center [230, 117] width 339 height 13
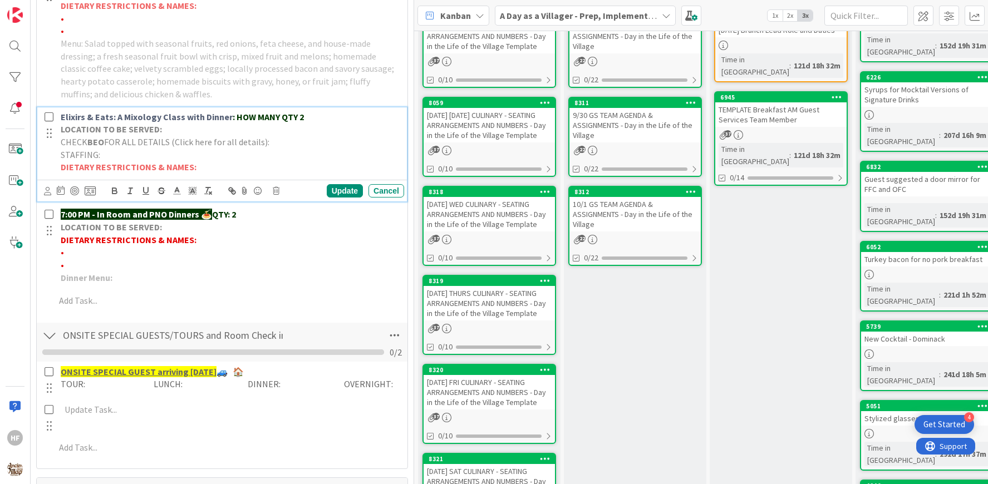
click at [185, 117] on strong "Elixirs & Eats: A Mixology Class with Dinner" at bounding box center [147, 116] width 172 height 11
click at [228, 113] on strong "Elixirs & Eats: A Mixology Class with Dinner" at bounding box center [147, 116] width 172 height 11
click at [64, 115] on strong "Elixirs & Eats: A Mixology Class with Dinner" at bounding box center [147, 116] width 172 height 11
click at [327, 189] on div "Update" at bounding box center [345, 190] width 36 height 13
drag, startPoint x: 145, startPoint y: 113, endPoint x: 262, endPoint y: 115, distance: 117.4
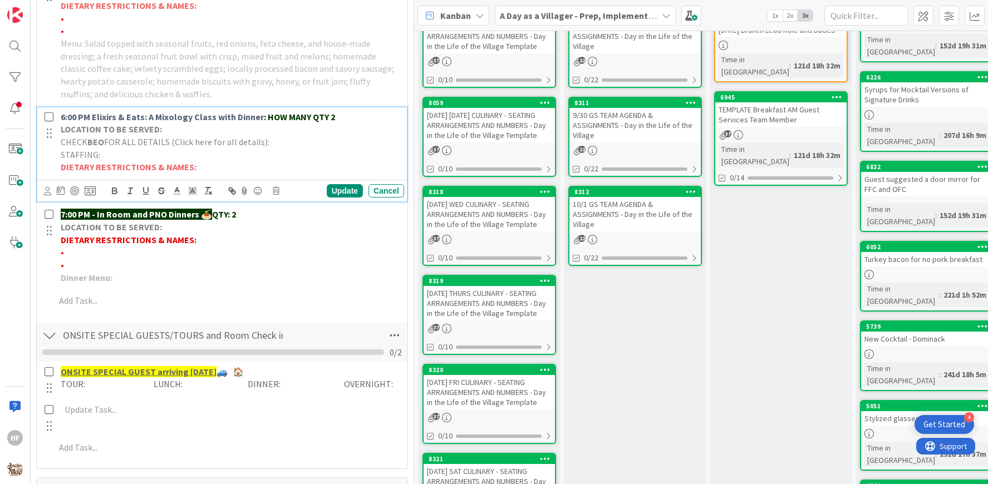
click at [262, 115] on p "6:00 PM Elixirs & Eats: A Mixology Class with Dinner : HOW MANY QTY 2" at bounding box center [230, 117] width 339 height 13
click at [328, 189] on div "Update" at bounding box center [345, 190] width 36 height 13
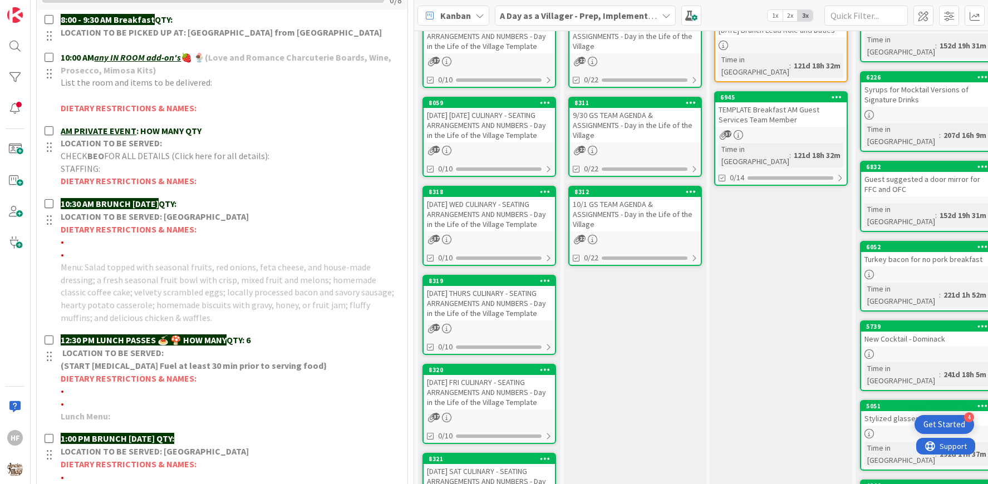
scroll to position [0, 0]
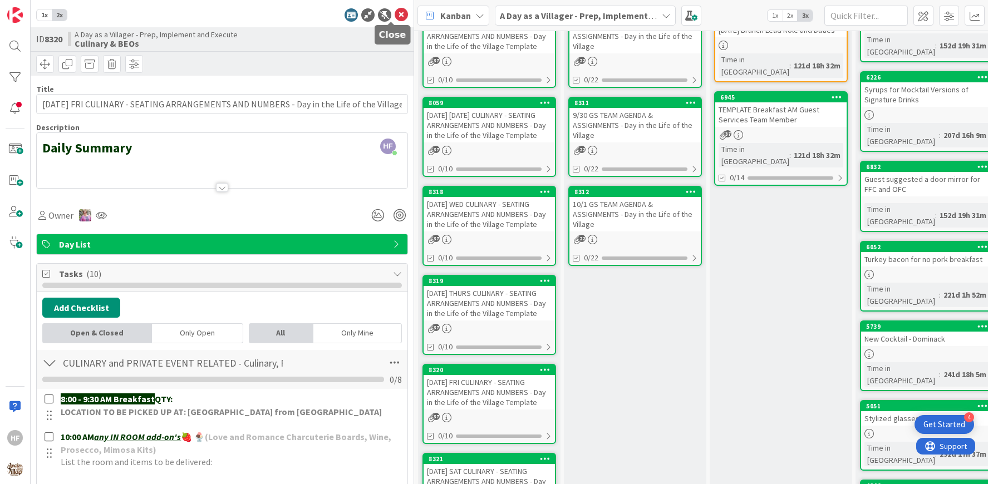
click at [394, 12] on icon at bounding box center [400, 14] width 13 height 13
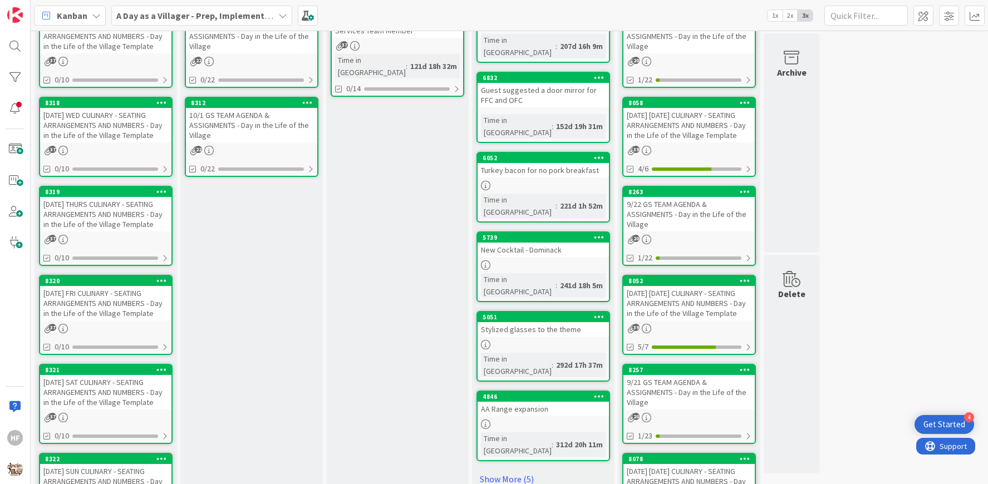
scroll to position [447, 0]
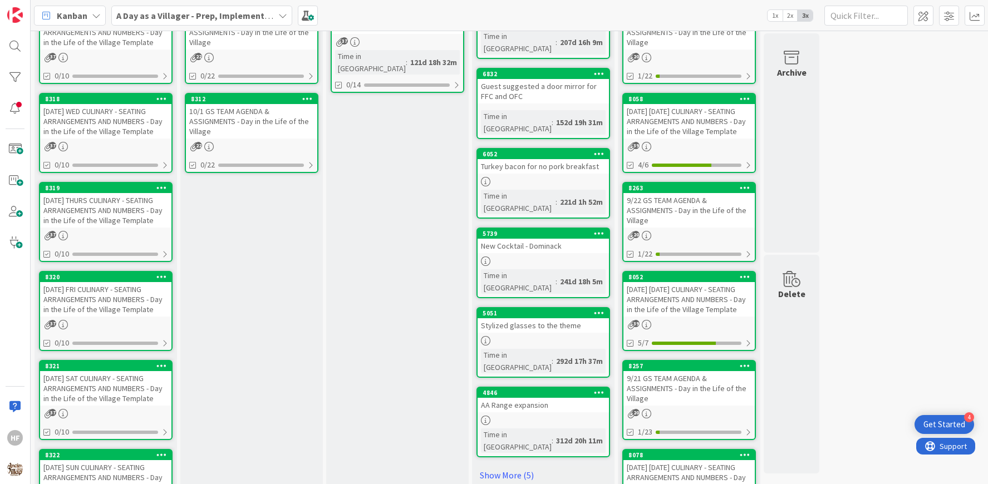
click at [120, 403] on div "[DATE] SAT CULINARY - SEATING ARRANGEMENTS AND NUMBERS - Day in the Life of the…" at bounding box center [105, 388] width 131 height 34
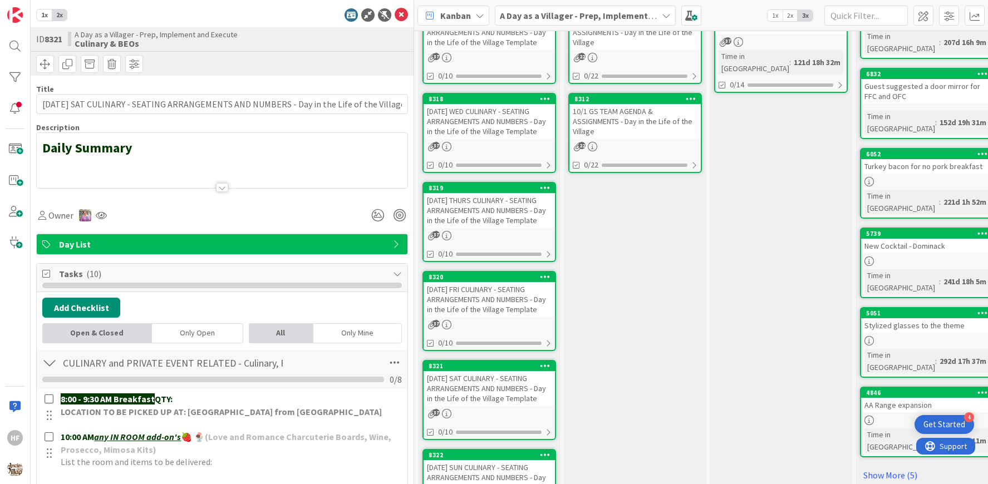
click at [209, 170] on div at bounding box center [222, 174] width 371 height 28
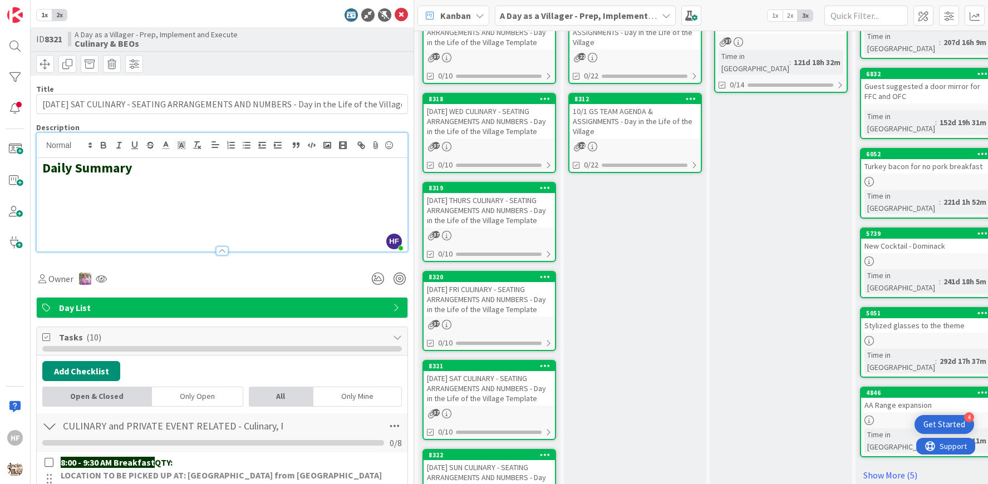
click at [100, 192] on h2 at bounding box center [221, 184] width 359 height 16
click at [145, 192] on h2 "EXCLUSIVE VILLAGE RENTAL" at bounding box center [221, 184] width 359 height 16
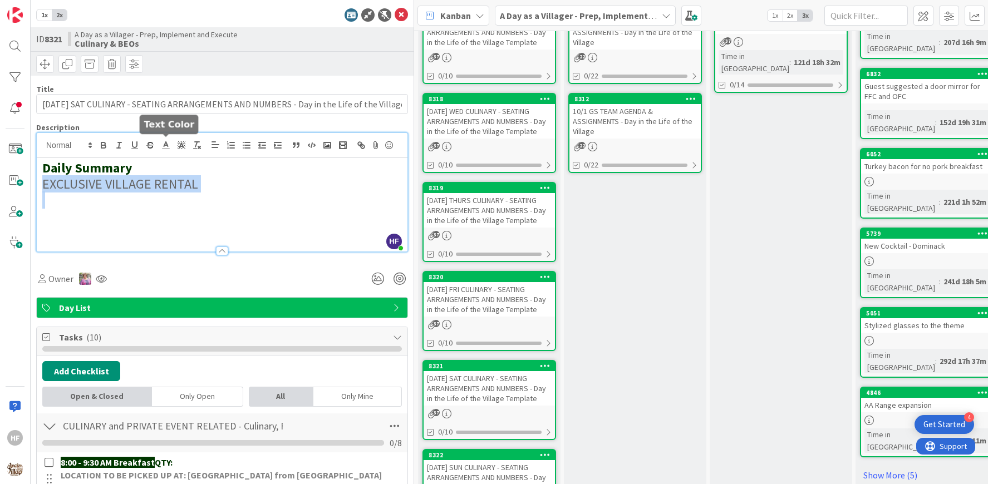
click at [167, 146] on polyline at bounding box center [166, 144] width 4 height 4
click at [180, 157] on span at bounding box center [178, 159] width 9 height 9
click at [243, 209] on h2 at bounding box center [221, 200] width 359 height 16
click at [394, 10] on icon at bounding box center [400, 14] width 13 height 13
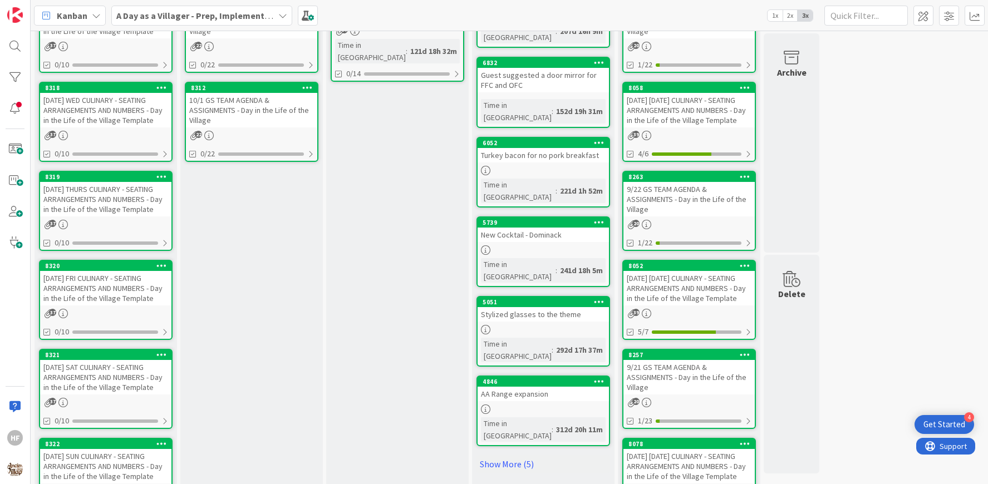
scroll to position [476, 0]
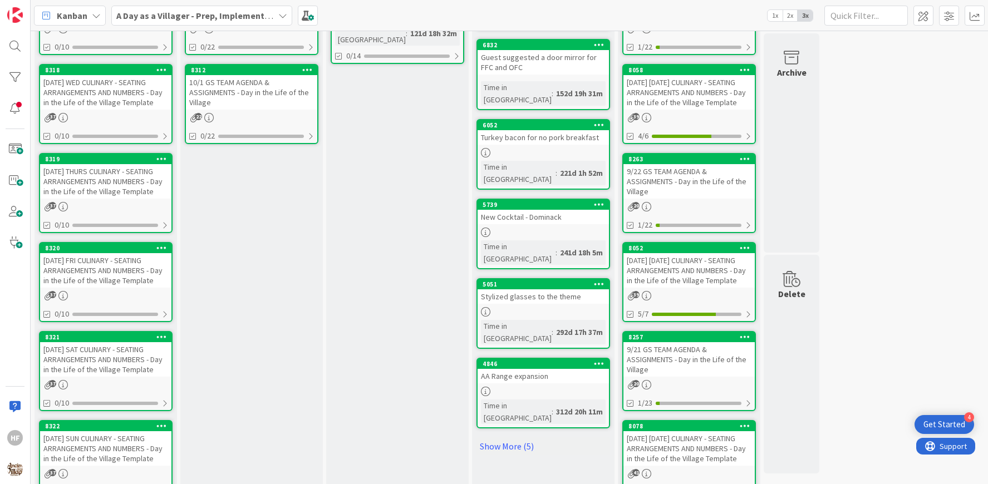
click at [104, 450] on div "[DATE] SUN CULINARY - SEATING ARRANGEMENTS AND NUMBERS - Day in the Life of the…" at bounding box center [105, 448] width 131 height 34
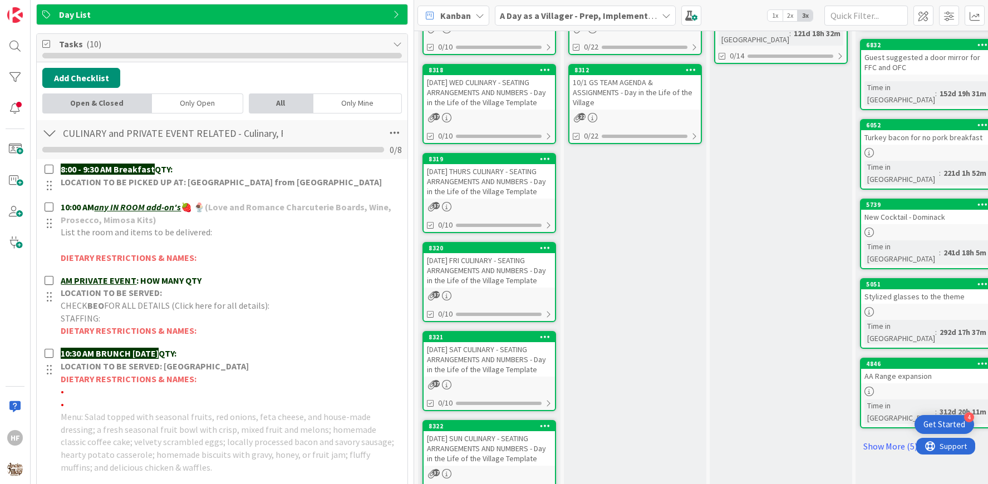
scroll to position [232, 0]
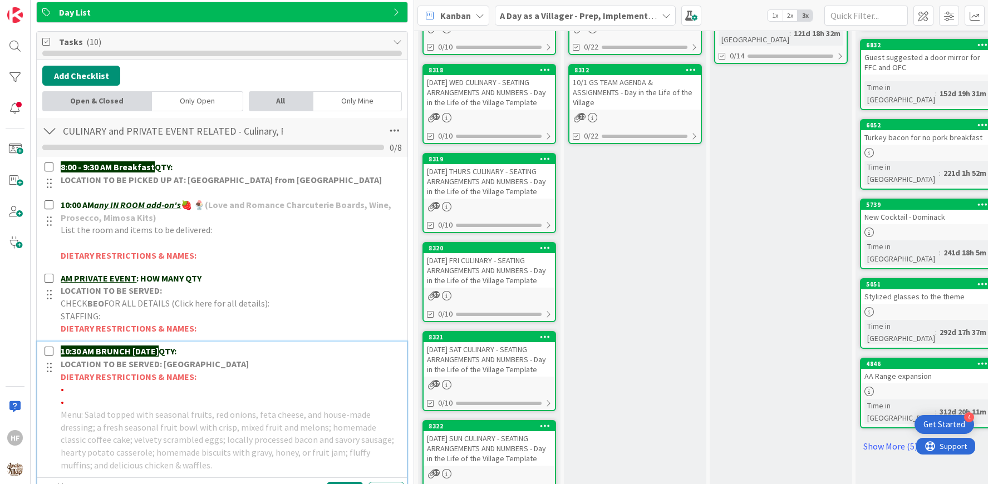
click at [235, 349] on p "10:30 AM BRUNCH [DATE] QTY:" at bounding box center [230, 351] width 339 height 13
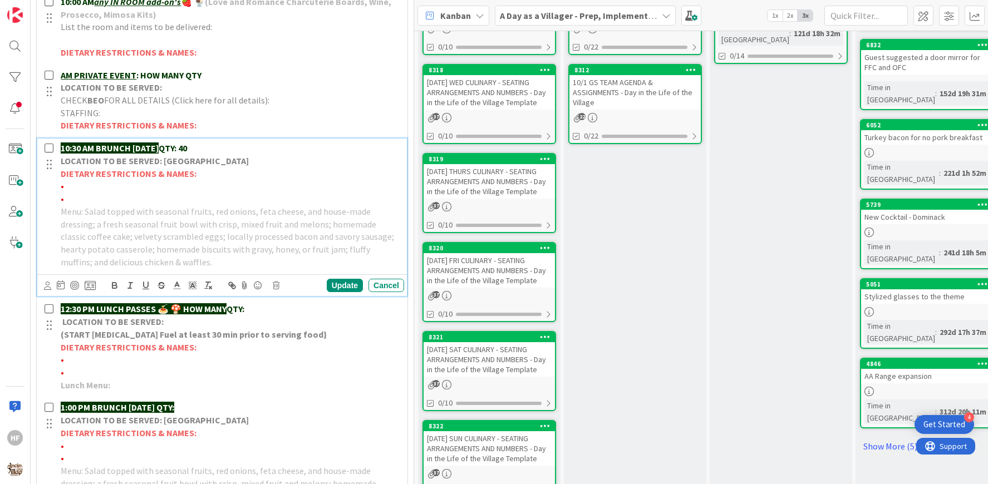
scroll to position [456, 0]
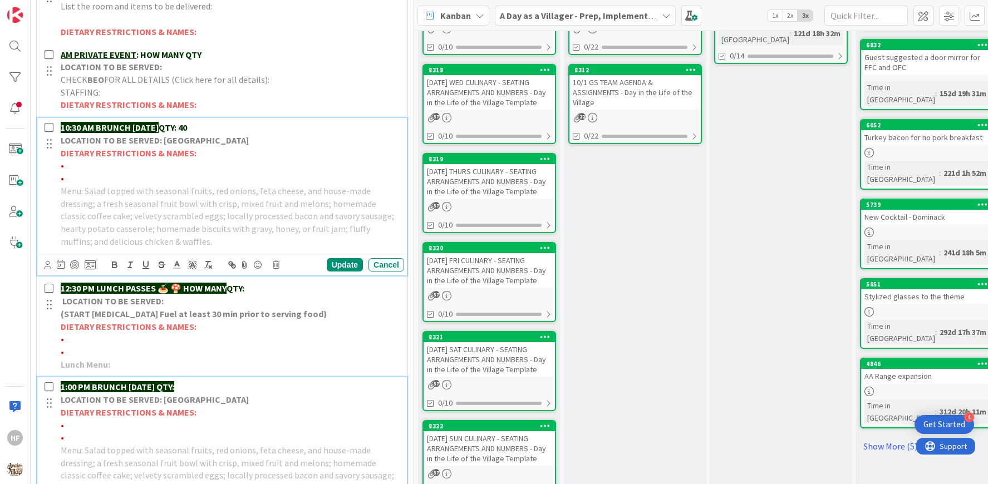
click at [230, 377] on div "1:00 PM BRUNCH [DATE] QTY: LOCATION TO BE SERVED: Willows Landing DIETARY RESTR…" at bounding box center [230, 443] width 348 height 133
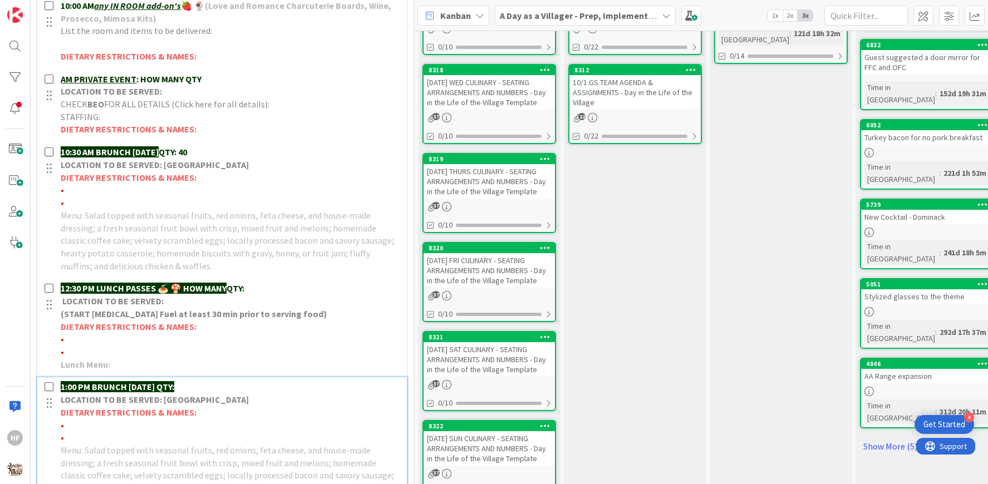
click at [226, 381] on p "1:00 PM BRUNCH [DATE] QTY:" at bounding box center [230, 387] width 339 height 13
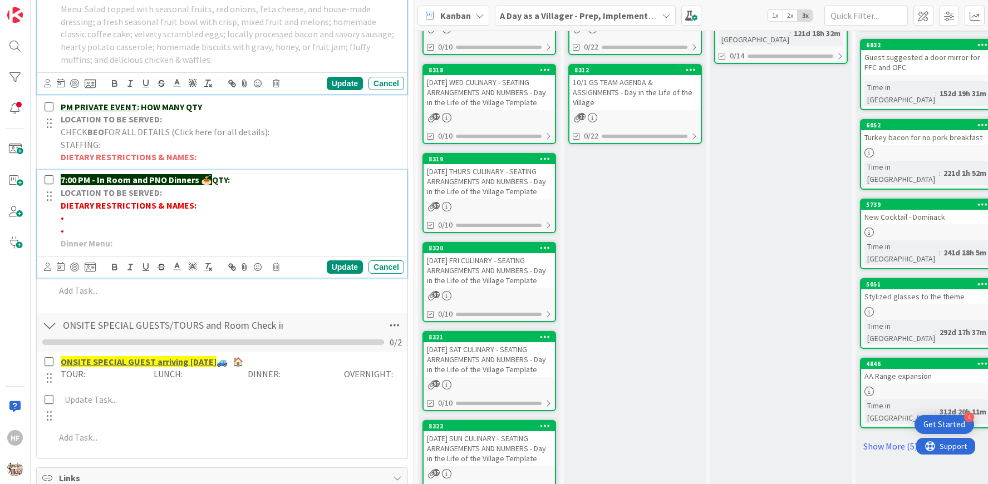
click at [244, 170] on div "7:00 PM - In Room and PNO Dinners 🍝 QTY: LOCATION TO BE SERVED: DIETARY RESTRIC…" at bounding box center [230, 211] width 348 height 82
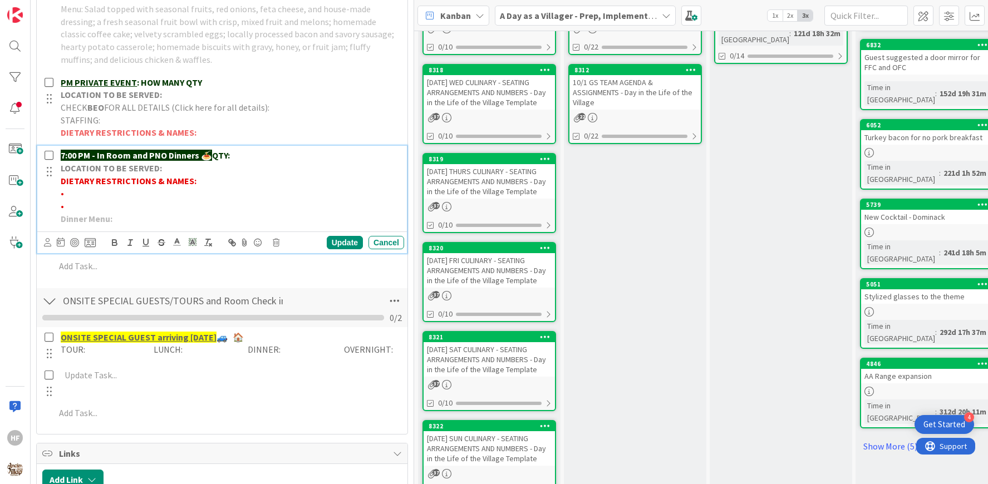
scroll to position [848, 0]
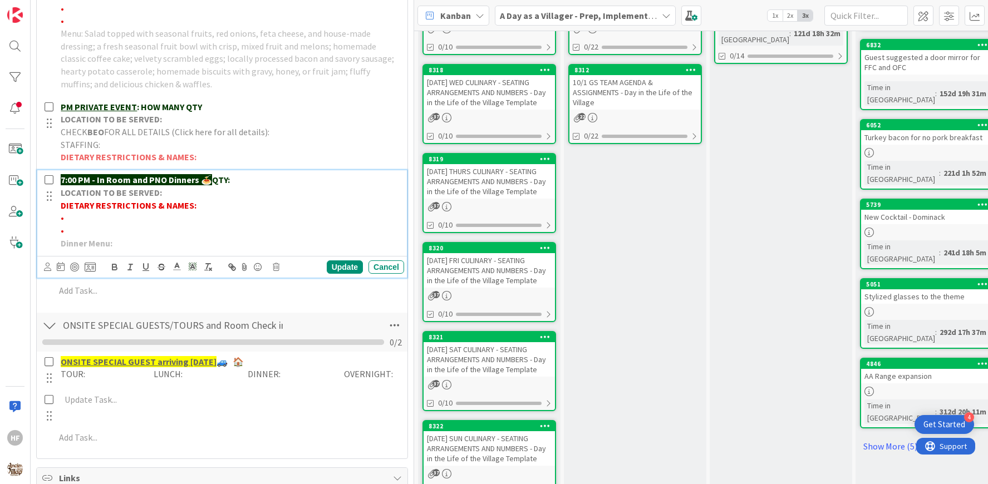
click at [243, 174] on p "7:00 PM - In Room and PNO Dinners 🍝 QTY:" at bounding box center [230, 180] width 339 height 13
click at [336, 261] on div "Update" at bounding box center [345, 266] width 36 height 13
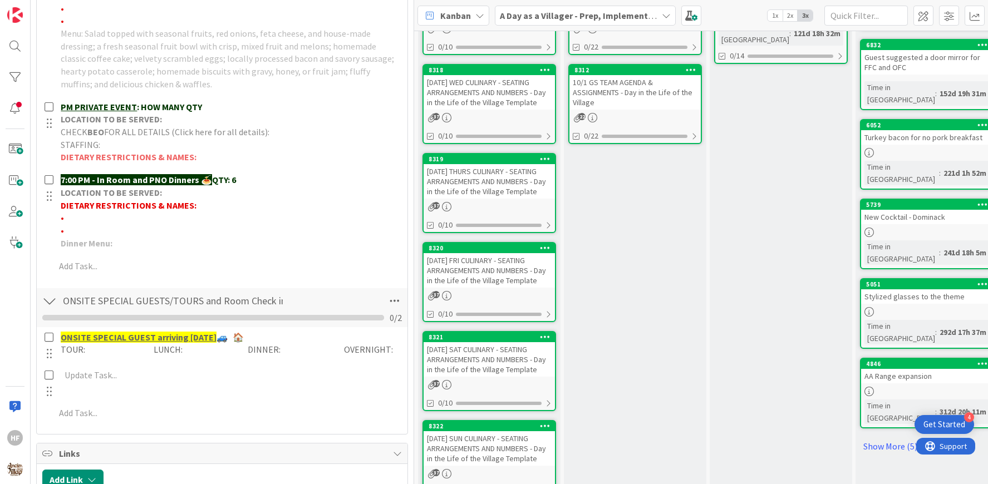
scroll to position [0, 0]
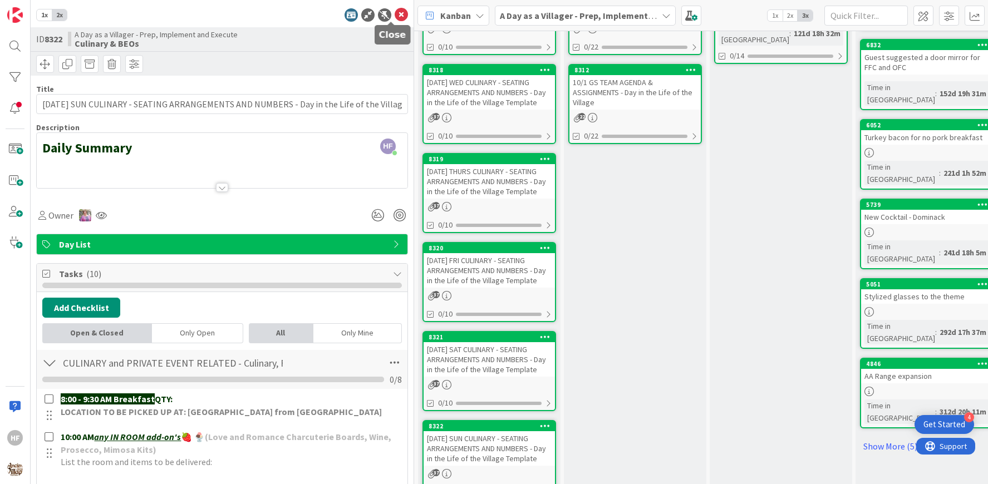
click at [394, 19] on icon at bounding box center [400, 14] width 13 height 13
